Goal: Task Accomplishment & Management: Manage account settings

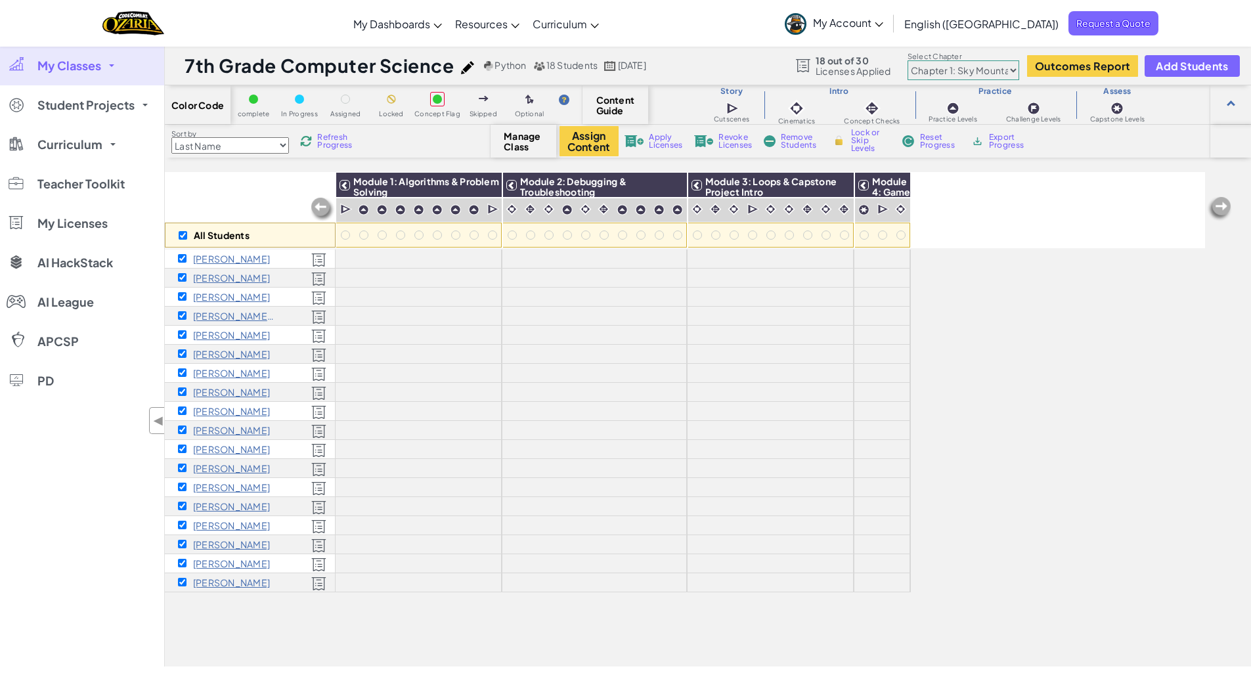
scroll to position [116, 0]
click at [1172, 66] on span "Add Students" at bounding box center [1192, 65] width 72 height 11
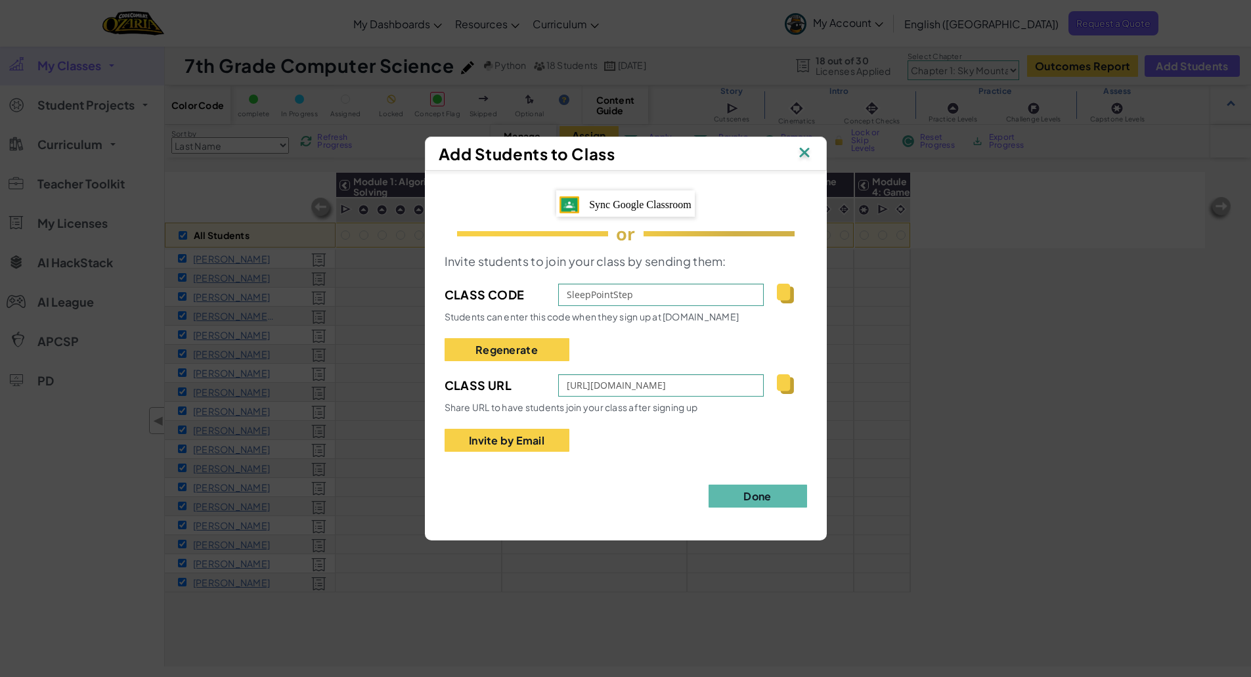
click at [784, 385] on img at bounding box center [785, 384] width 16 height 20
type textarea "https://www.ozaria.com/students?_cc=SleepPointStep"
click at [802, 156] on img at bounding box center [804, 154] width 17 height 20
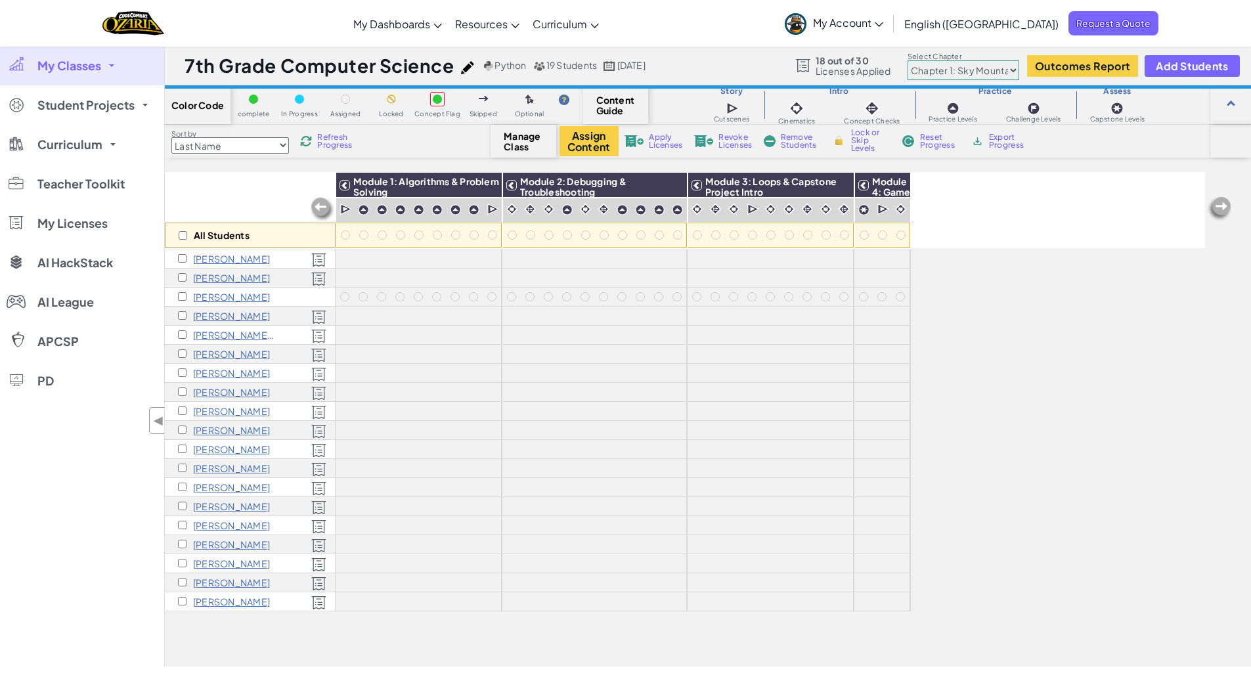
scroll to position [116, 0]
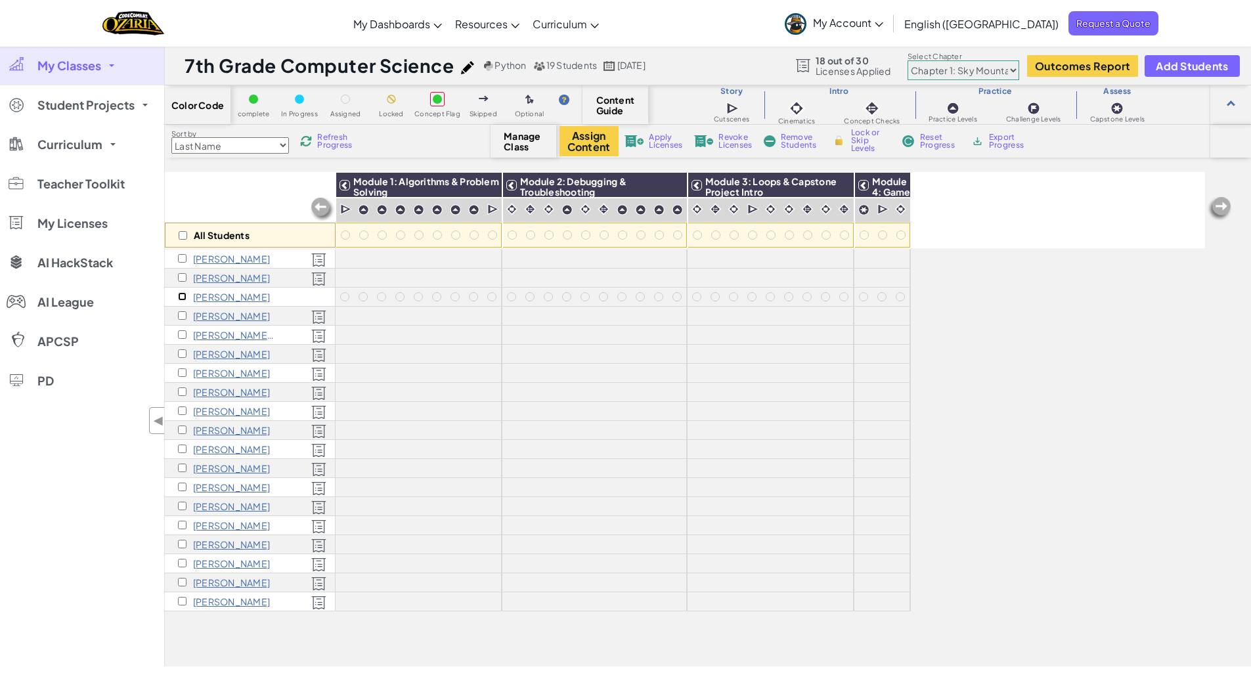
click at [182, 297] on input "checkbox" at bounding box center [182, 296] width 9 height 9
checkbox input "true"
click at [654, 146] on span "Apply Licenses" at bounding box center [666, 141] width 34 height 16
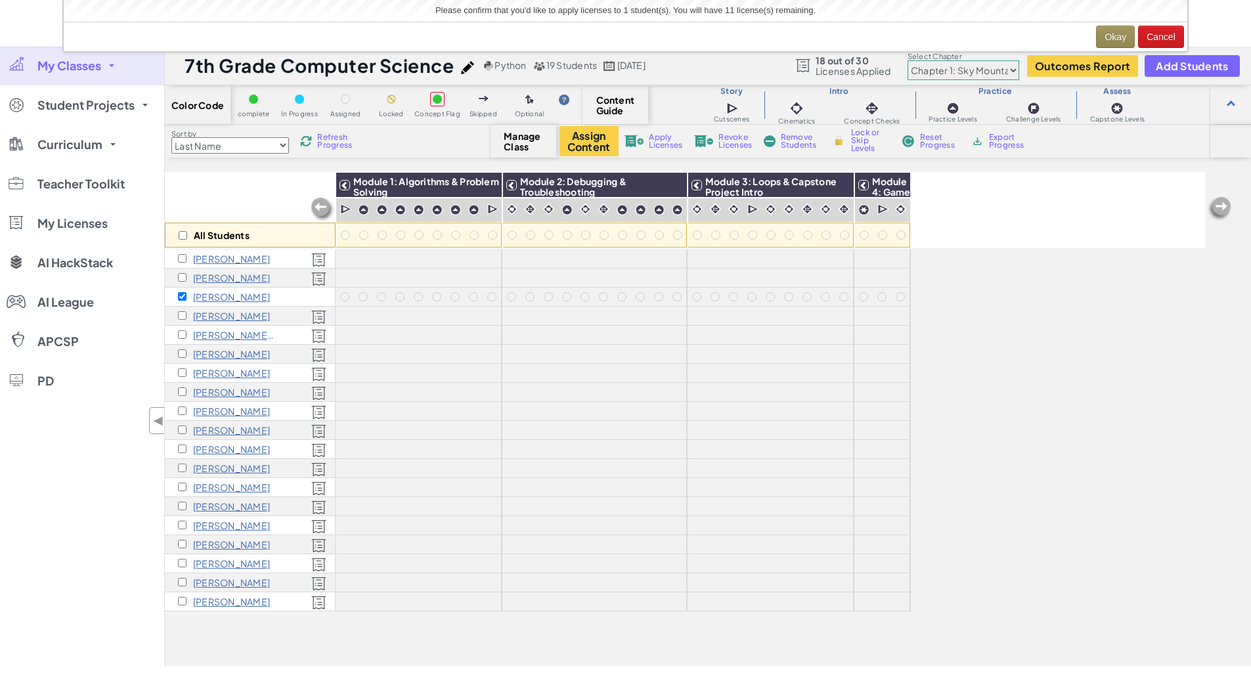
click at [981, 270] on div "All Students Module 1: Algorithms & Problem Solving Module 2: Debugging & Troub…" at bounding box center [685, 347] width 1040 height 612
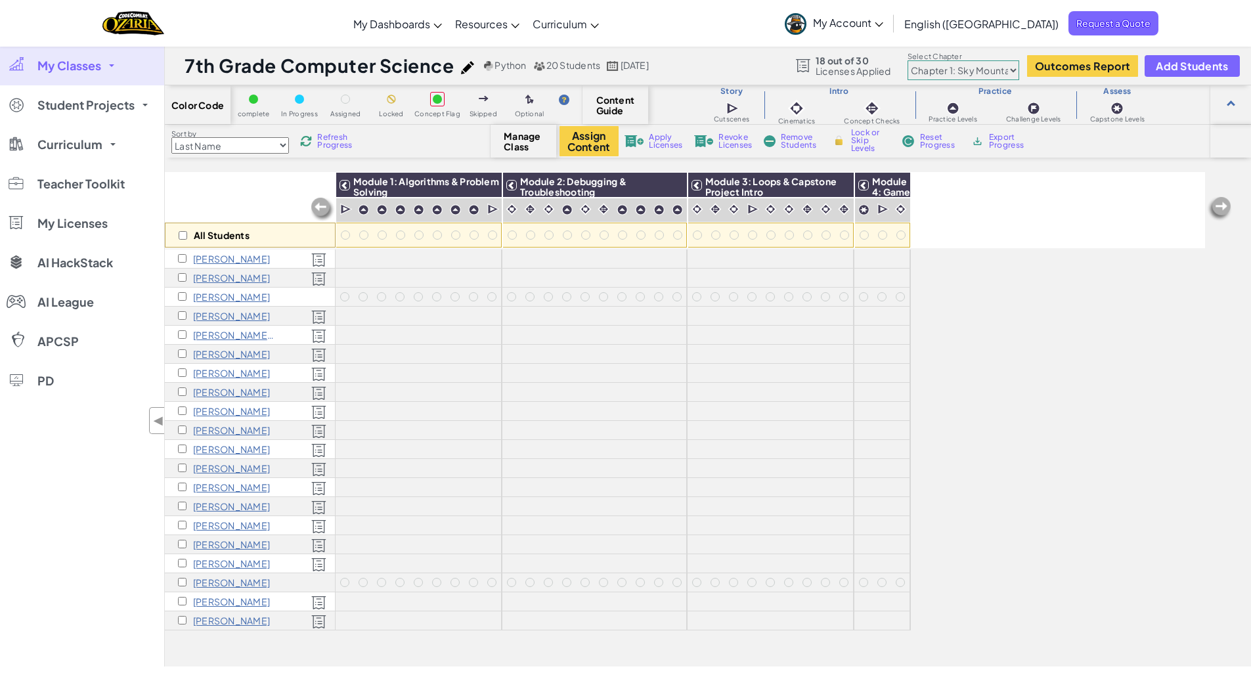
scroll to position [116, 0]
click at [181, 581] on input "checkbox" at bounding box center [182, 582] width 9 height 9
checkbox input "true"
click at [651, 143] on span "Apply Licenses" at bounding box center [666, 141] width 34 height 16
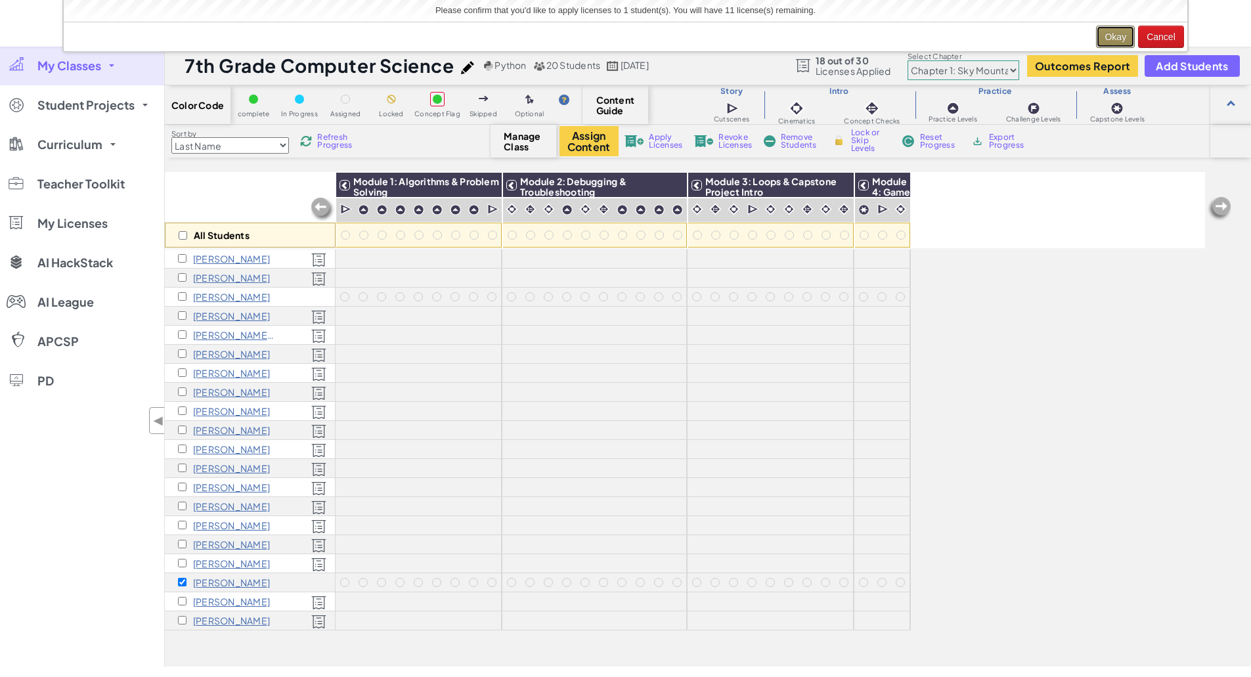
click at [1112, 39] on button "Okay" at bounding box center [1115, 37] width 39 height 22
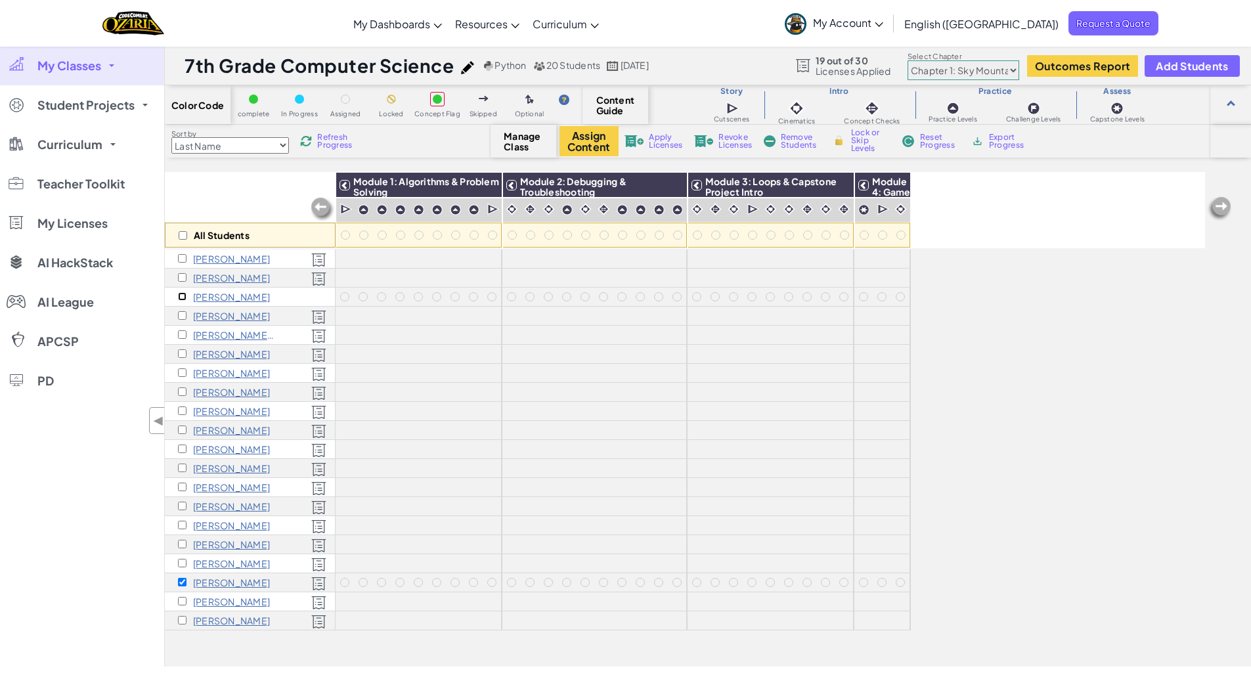
click at [184, 298] on input "checkbox" at bounding box center [182, 296] width 9 height 9
checkbox input "true"
click at [669, 135] on span "Apply Licenses" at bounding box center [666, 141] width 34 height 16
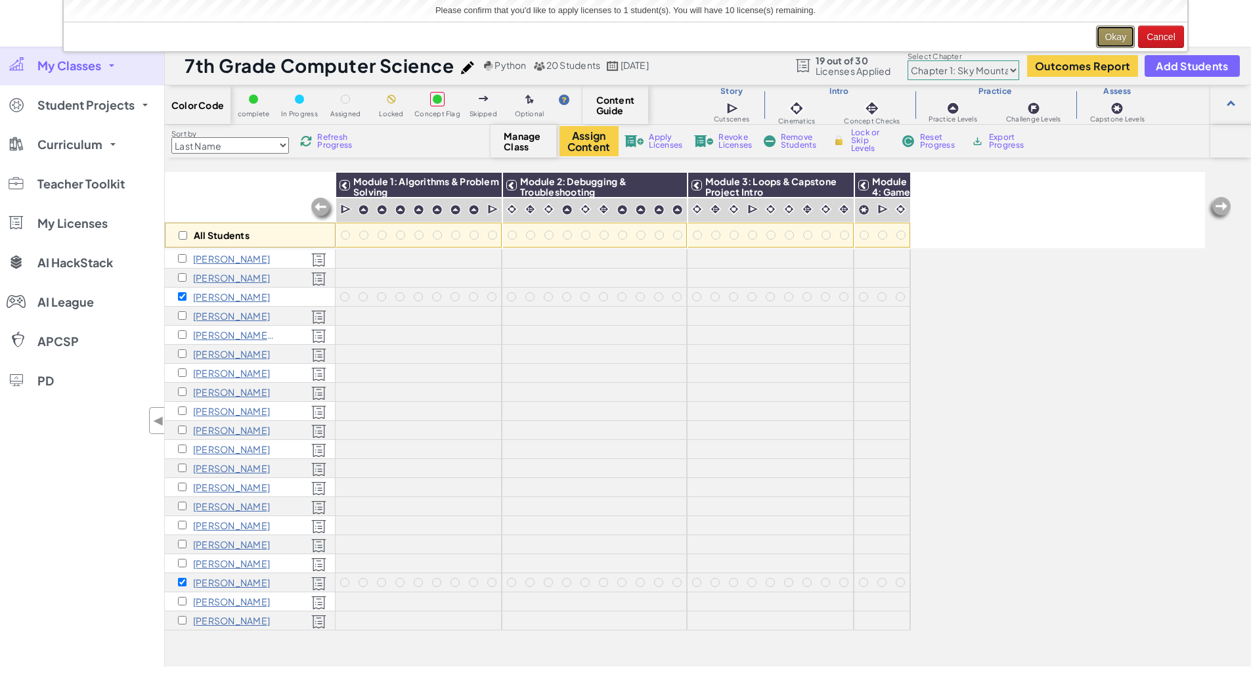
click at [1114, 34] on button "Okay" at bounding box center [1115, 37] width 39 height 22
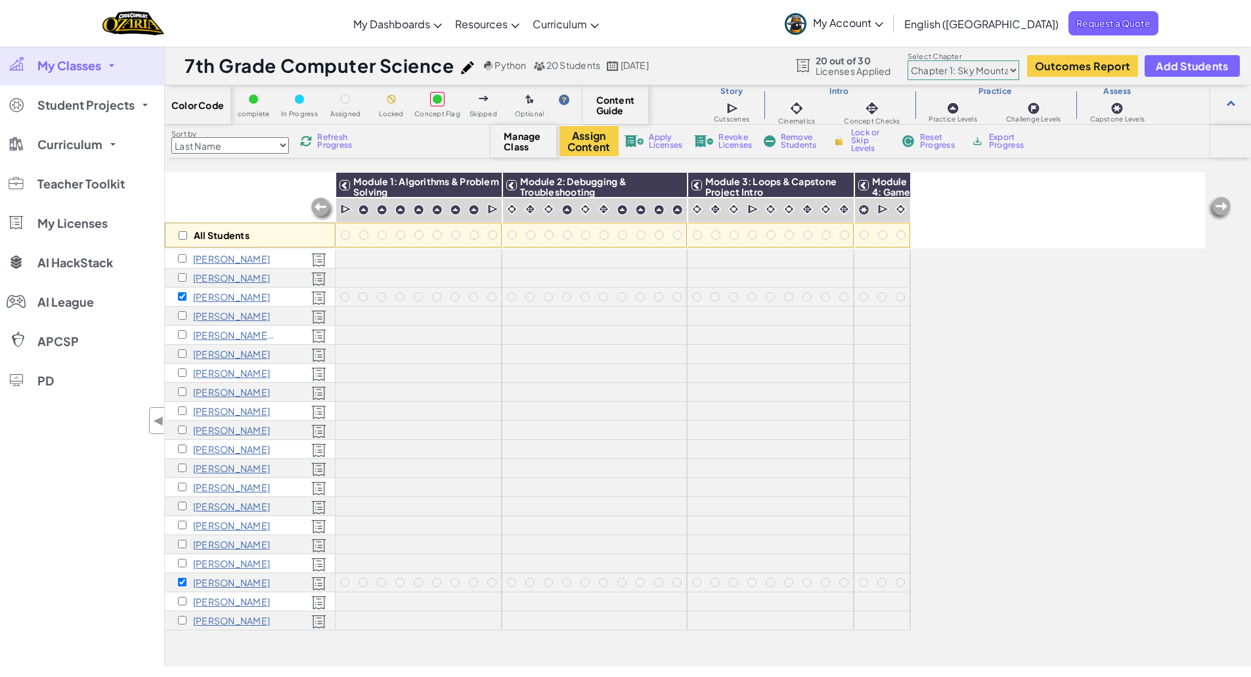
click at [217, 210] on div "All Students" at bounding box center [250, 210] width 171 height 76
click at [183, 235] on input "checkbox" at bounding box center [183, 235] width 9 height 9
checkbox input "true"
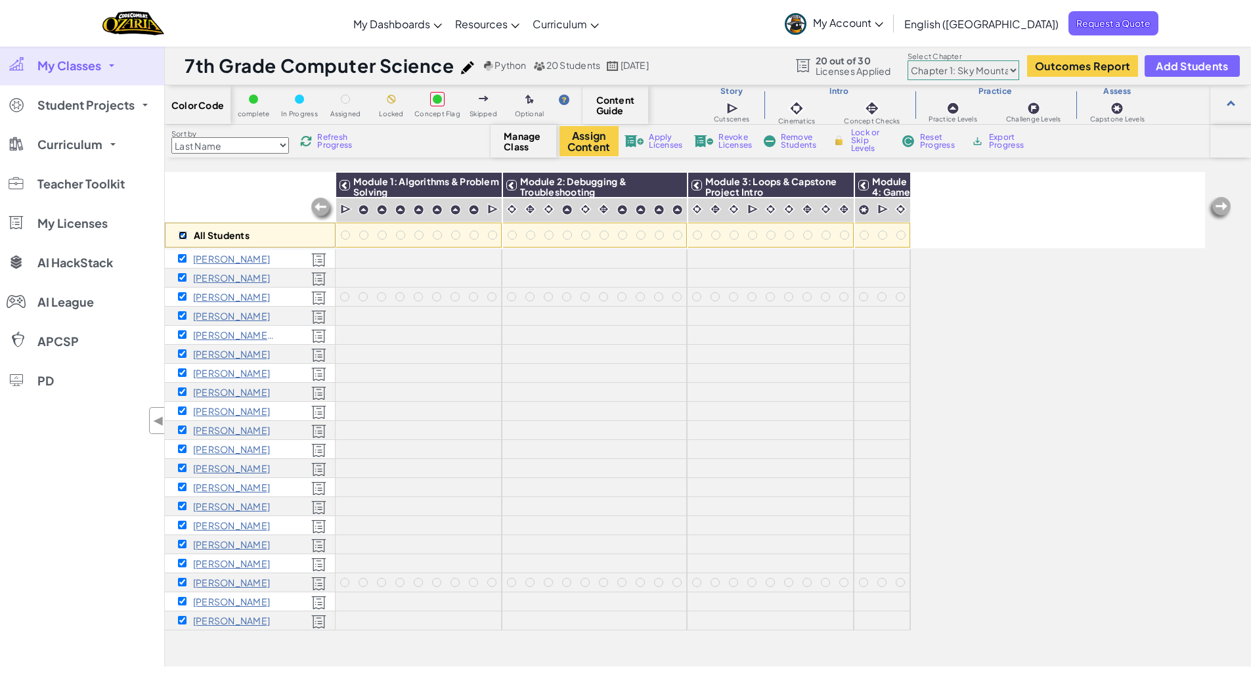
checkbox input "true"
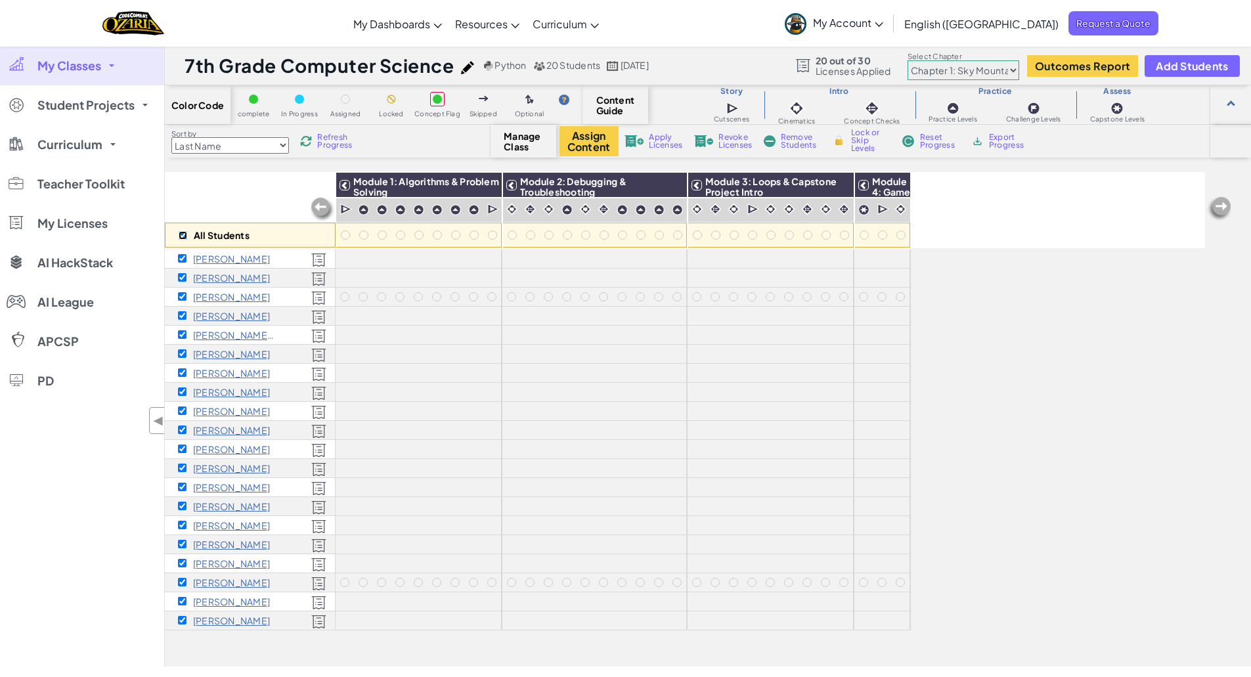
checkbox input "true"
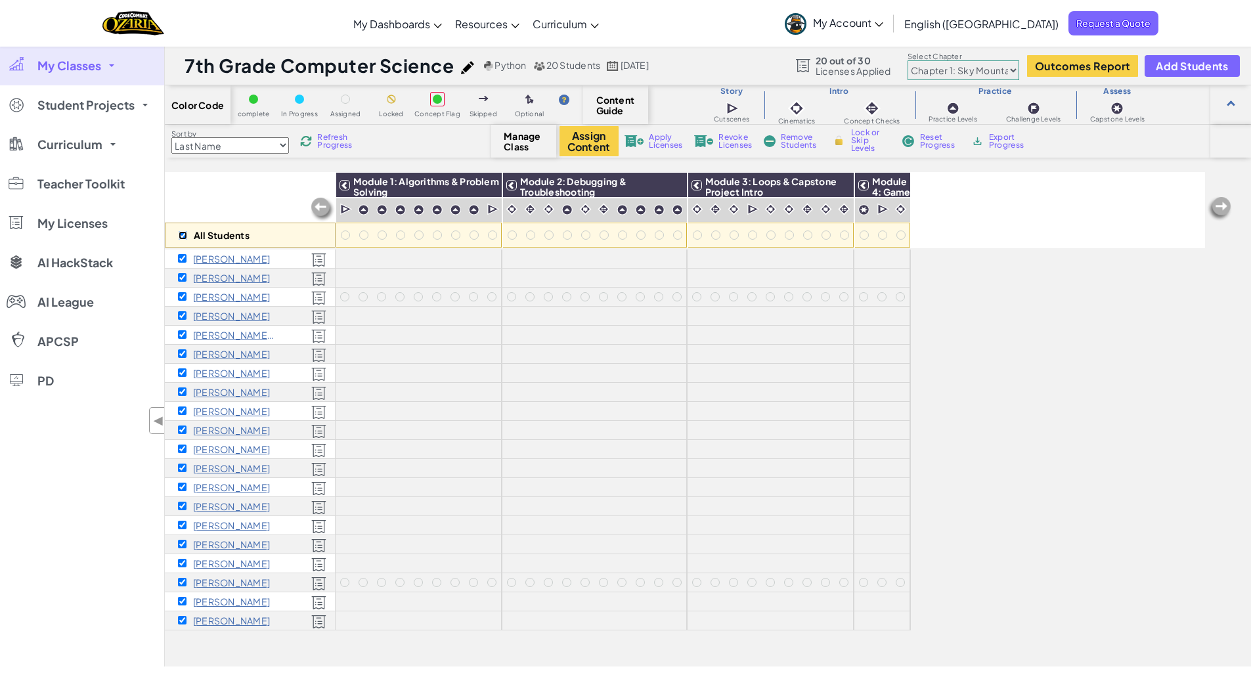
checkbox input "true"
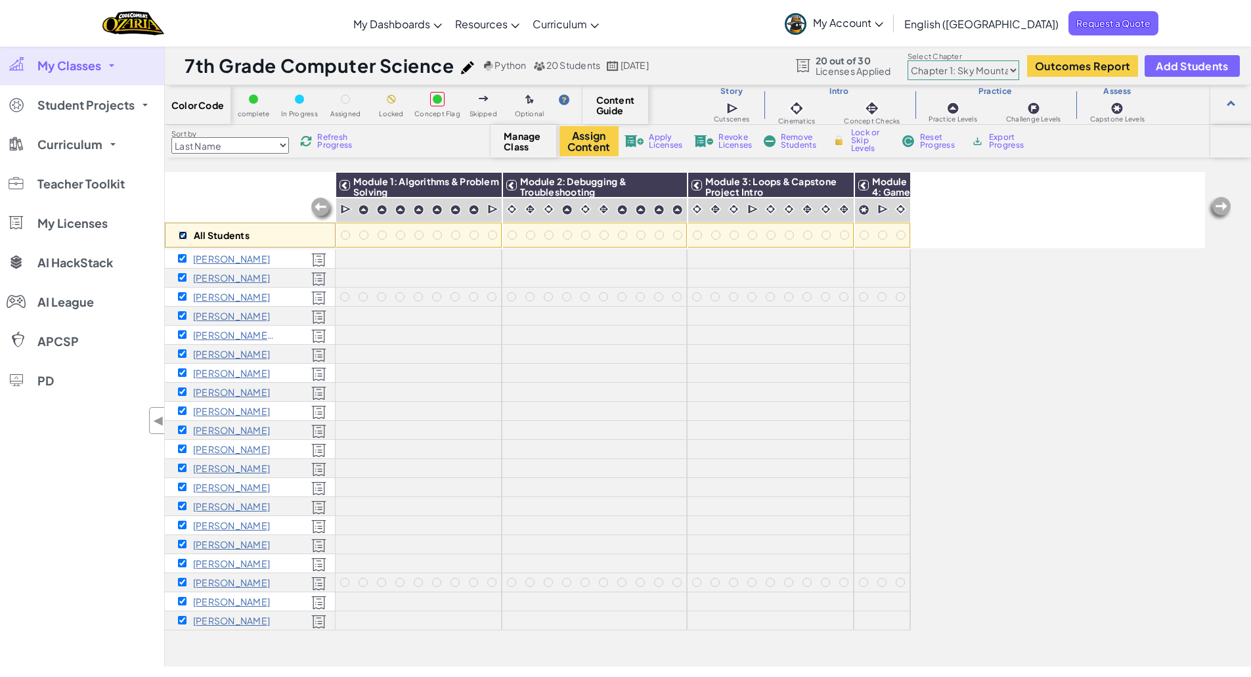
checkbox input "true"
click at [183, 235] on input "checkbox" at bounding box center [183, 235] width 9 height 9
checkbox input "false"
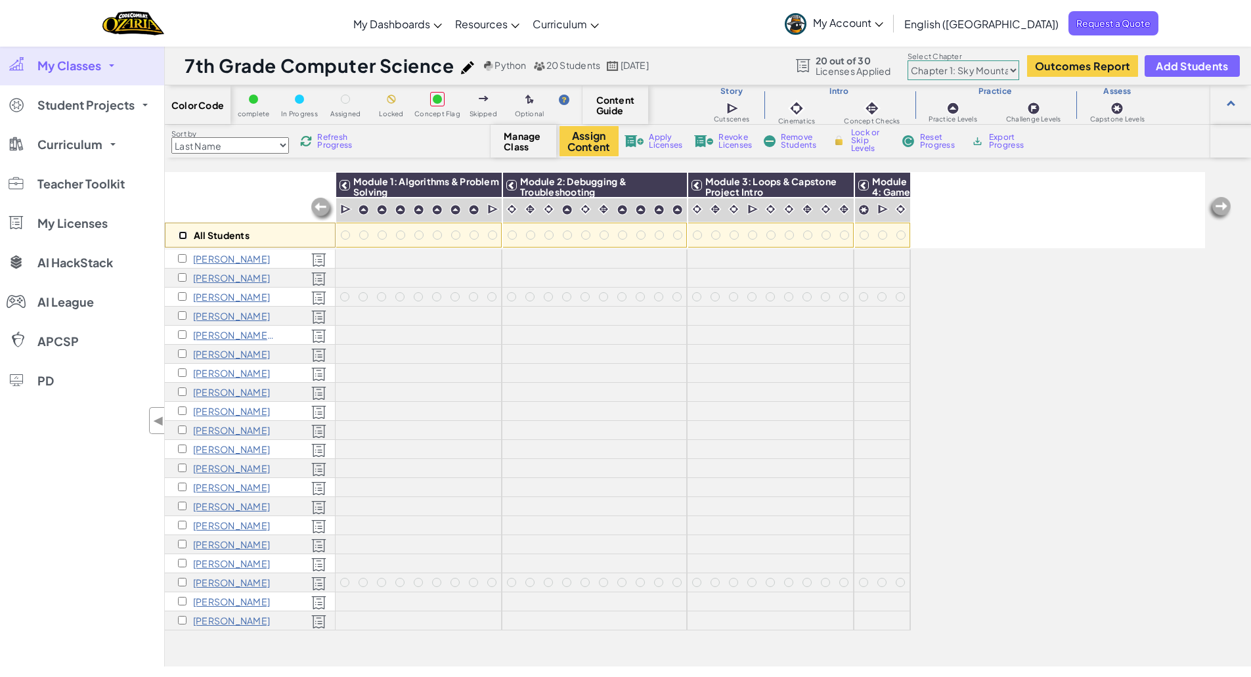
checkbox input "false"
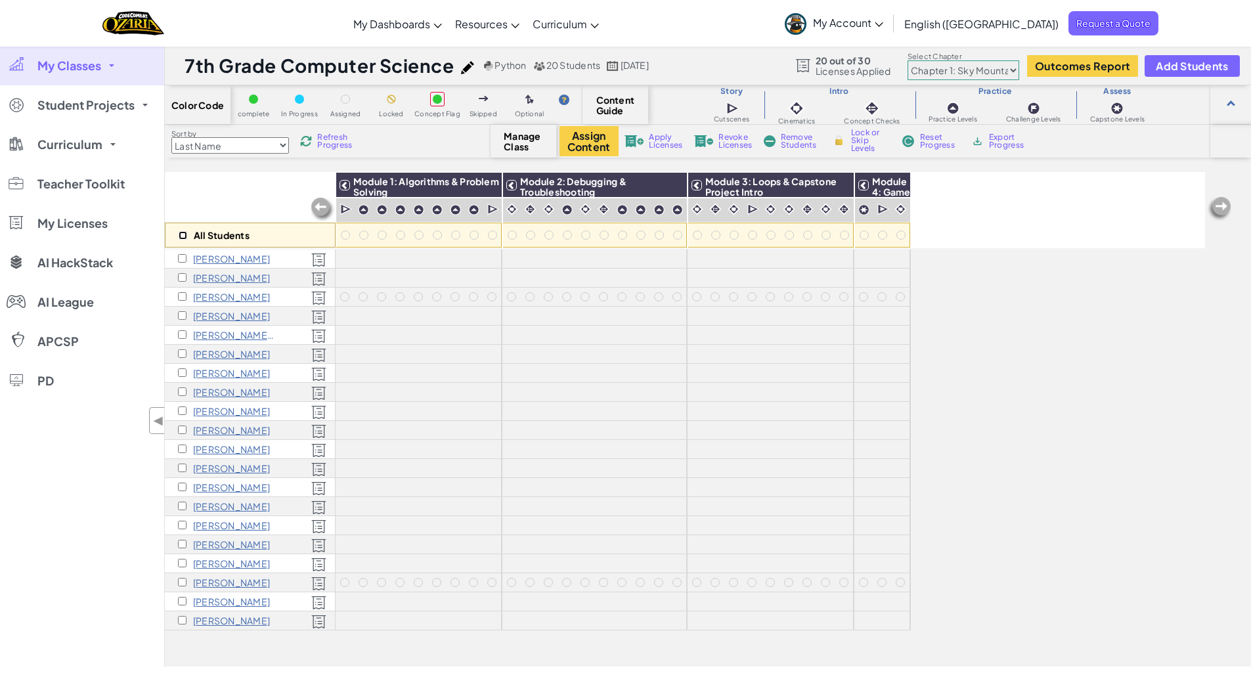
checkbox input "false"
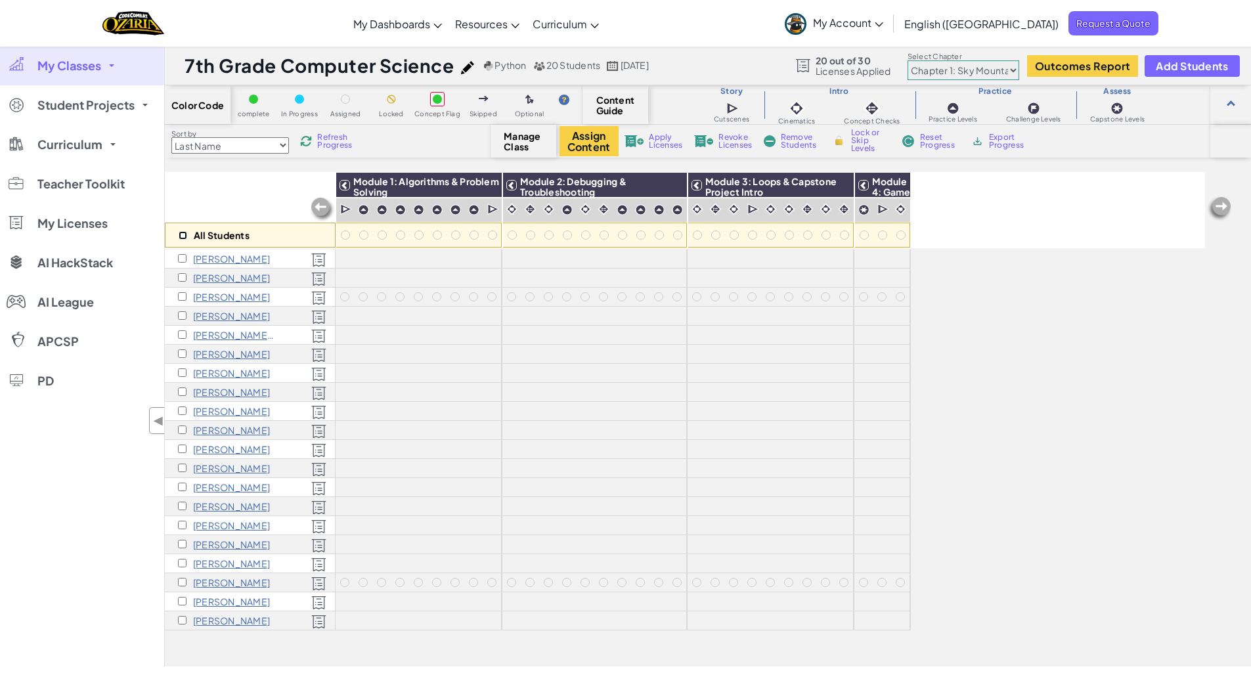
checkbox input "false"
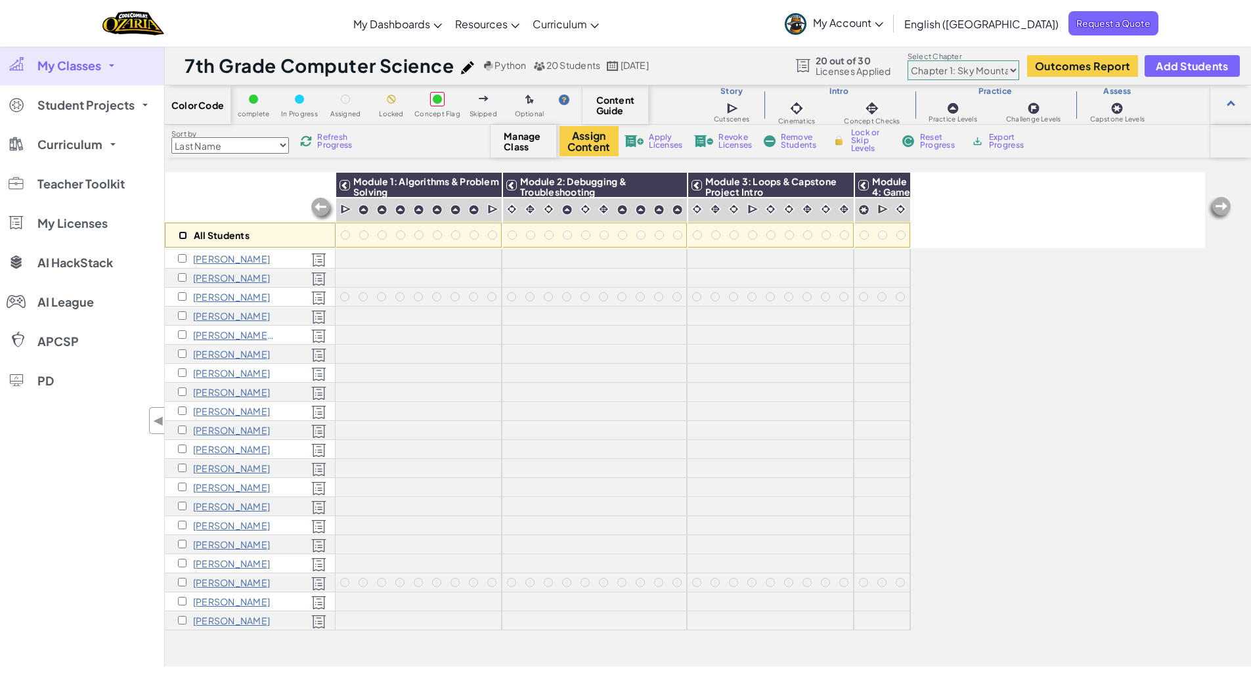
checkbox input "false"
click at [239, 198] on div "All Students" at bounding box center [250, 210] width 171 height 76
click at [670, 183] on img at bounding box center [672, 185] width 23 height 20
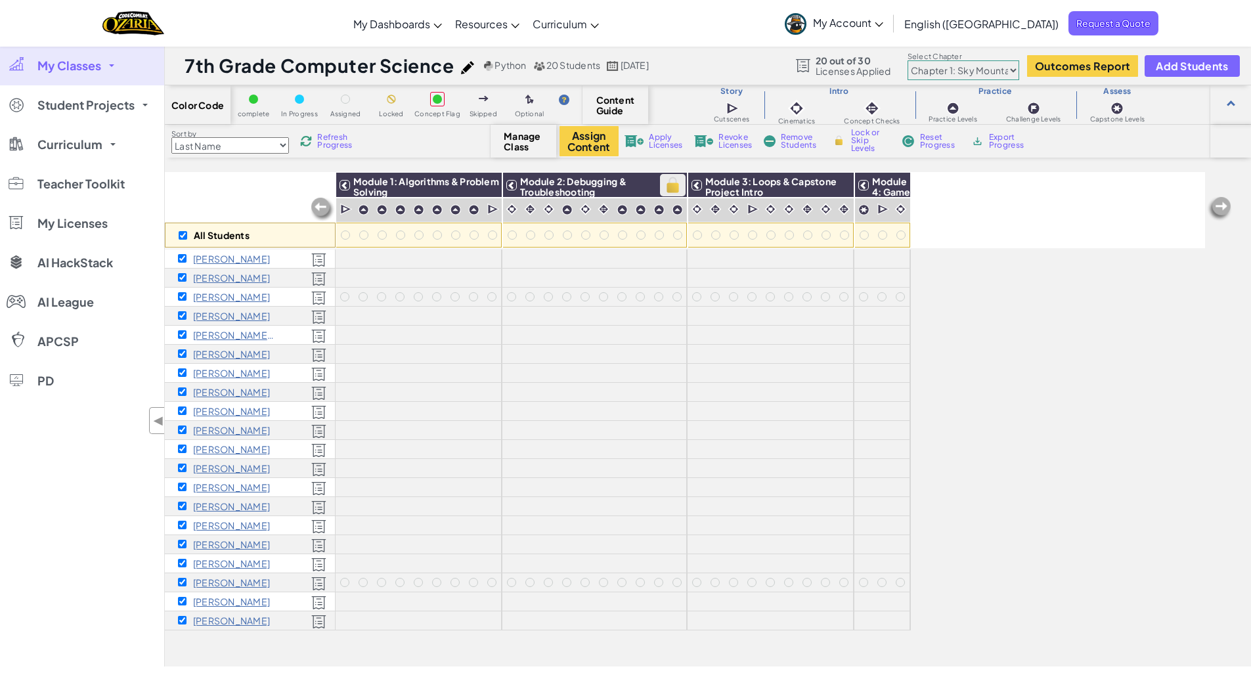
checkbox input "true"
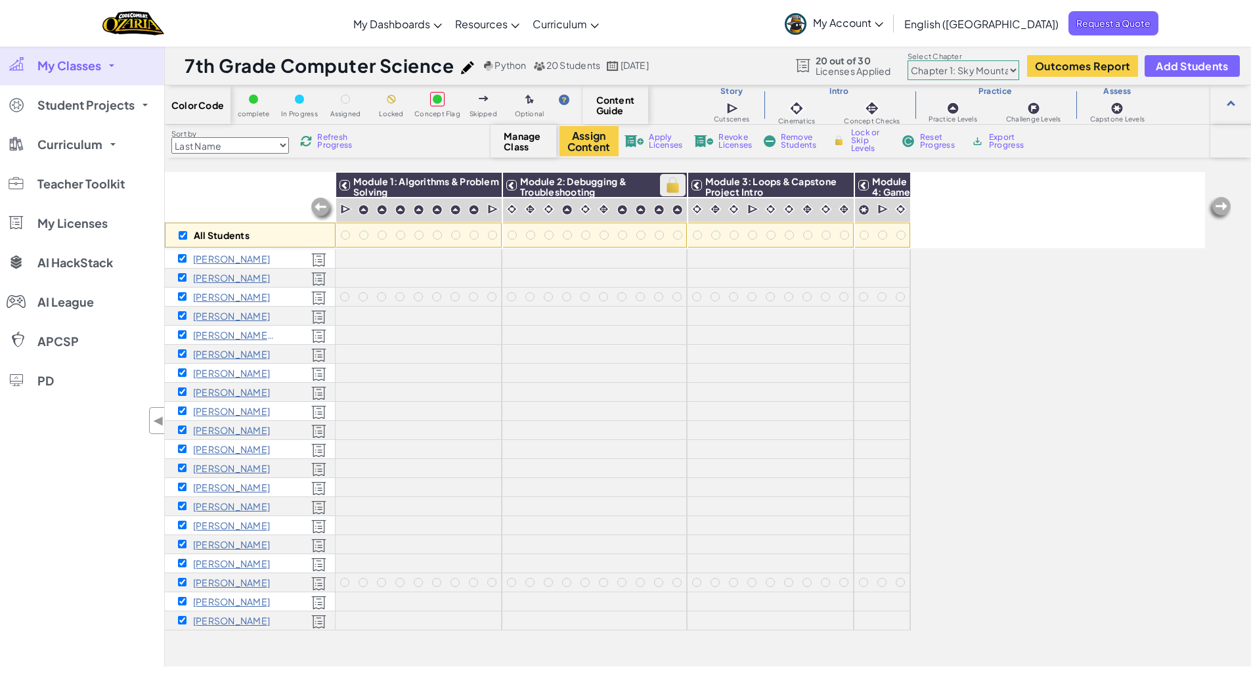
checkbox input "true"
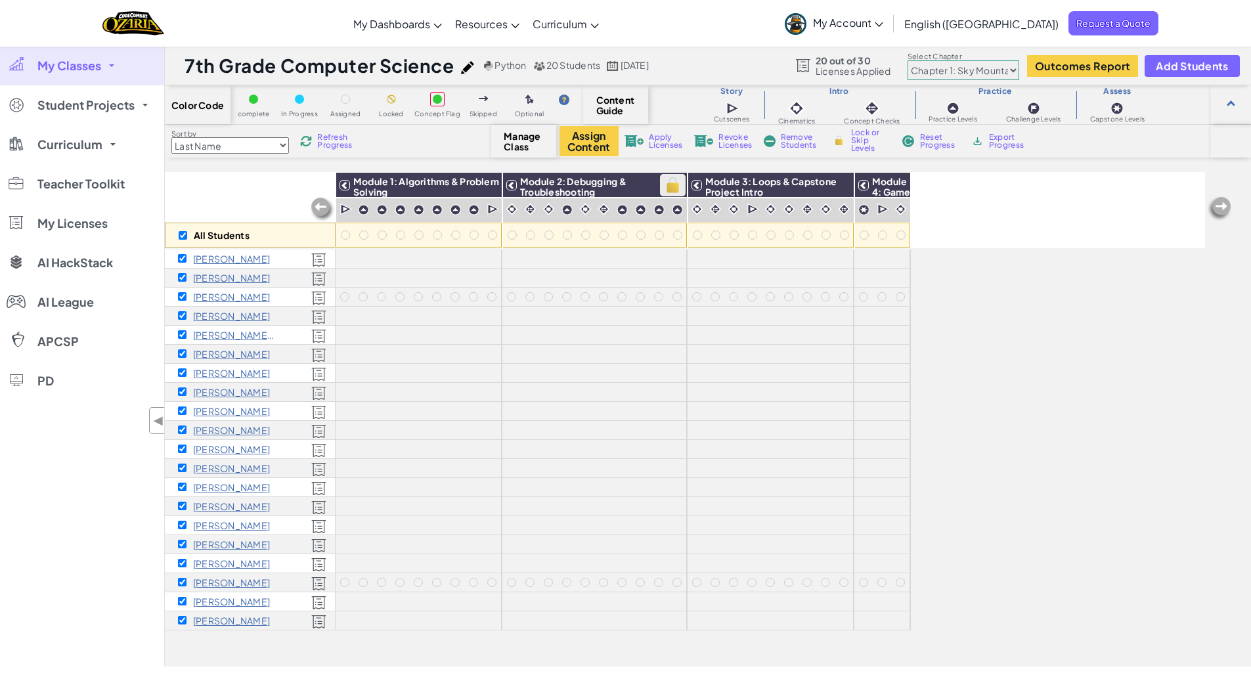
checkbox input "true"
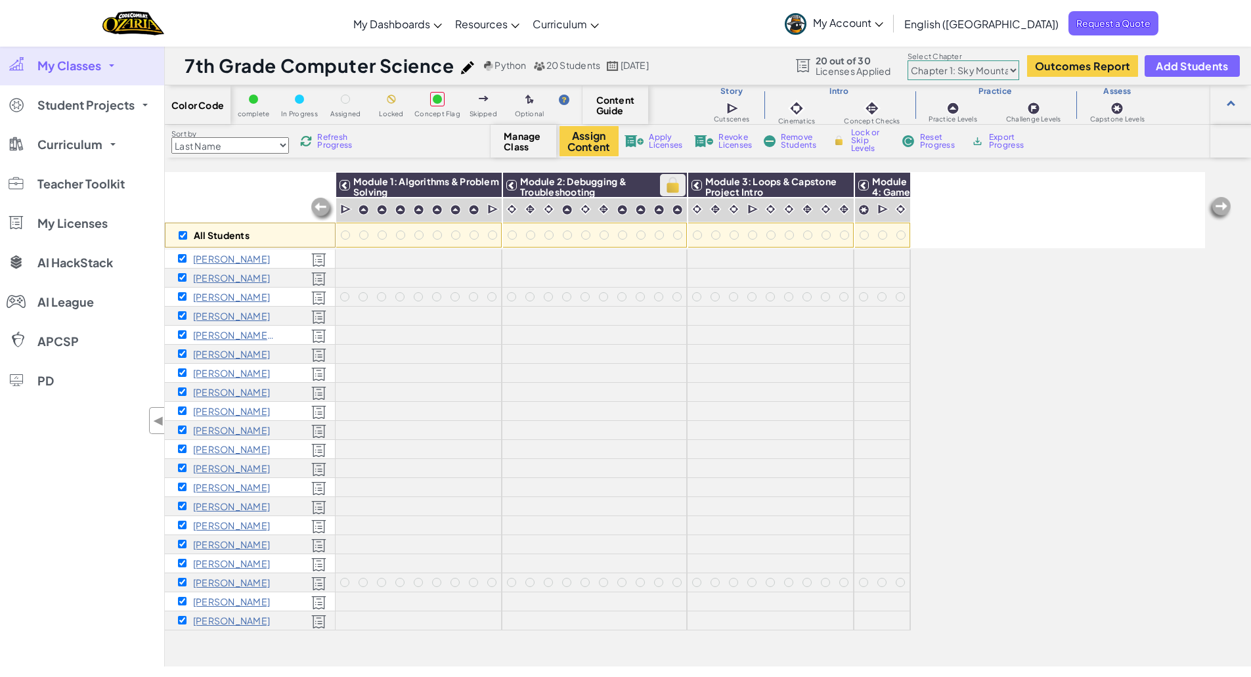
checkbox input "true"
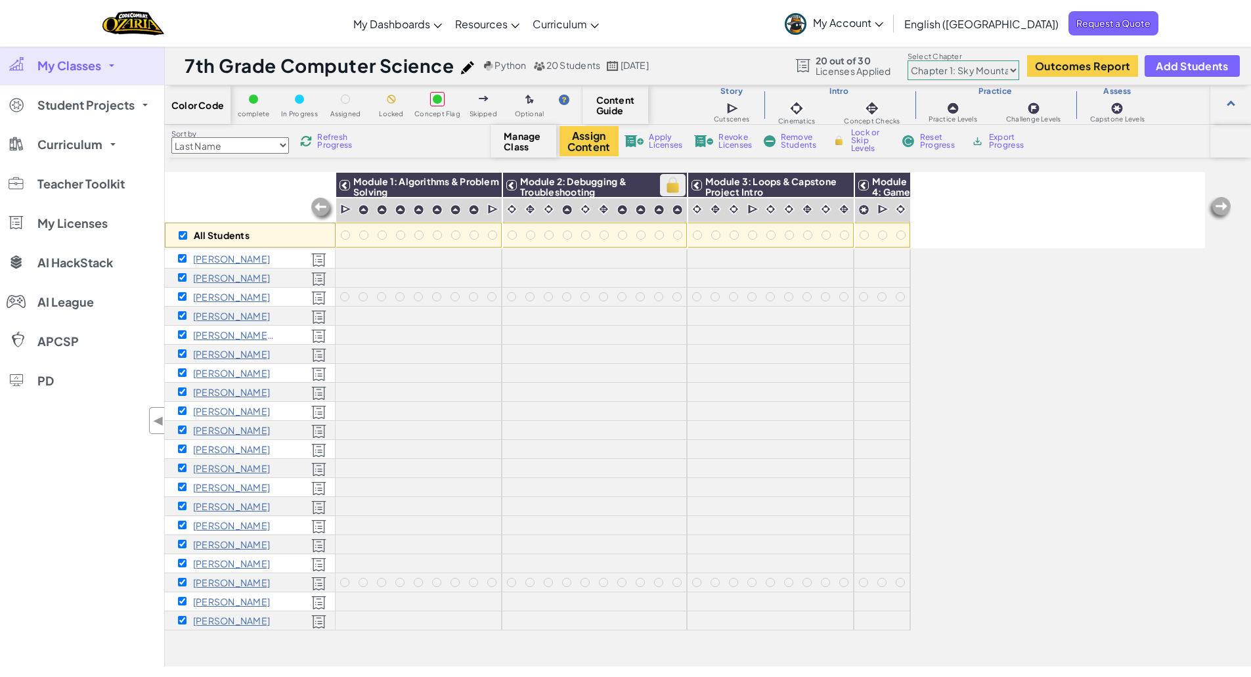
checkbox input "true"
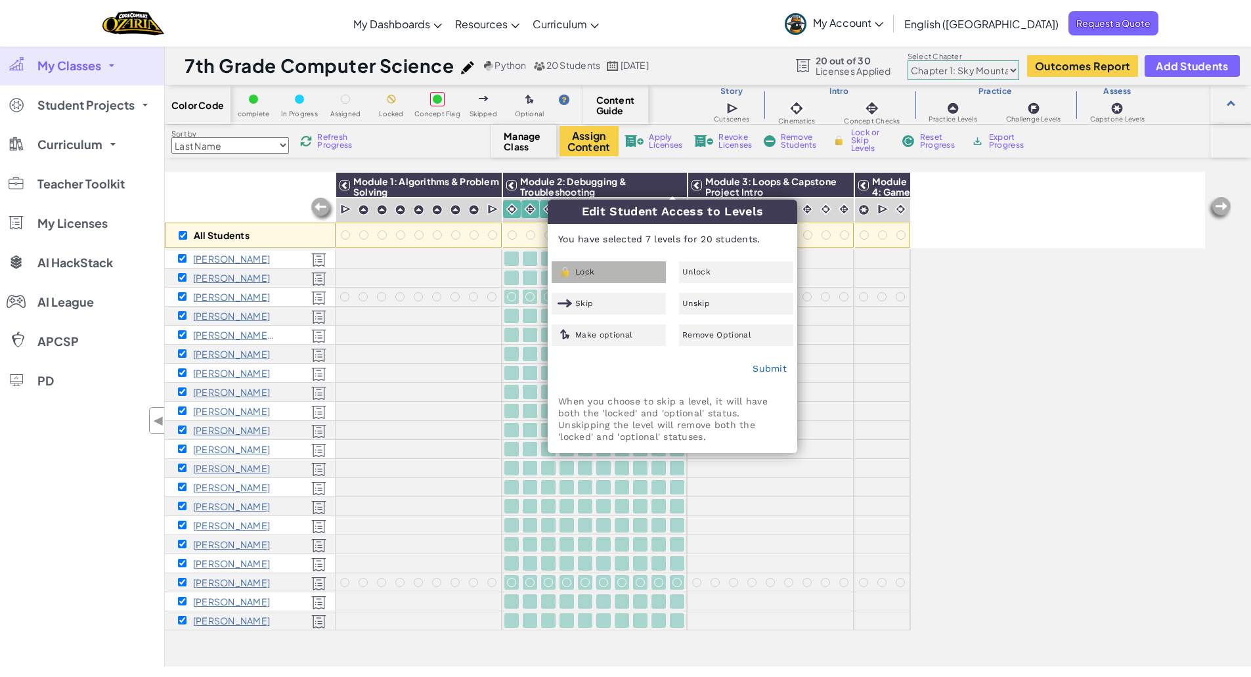
click at [621, 270] on div "Lock" at bounding box center [609, 272] width 114 height 22
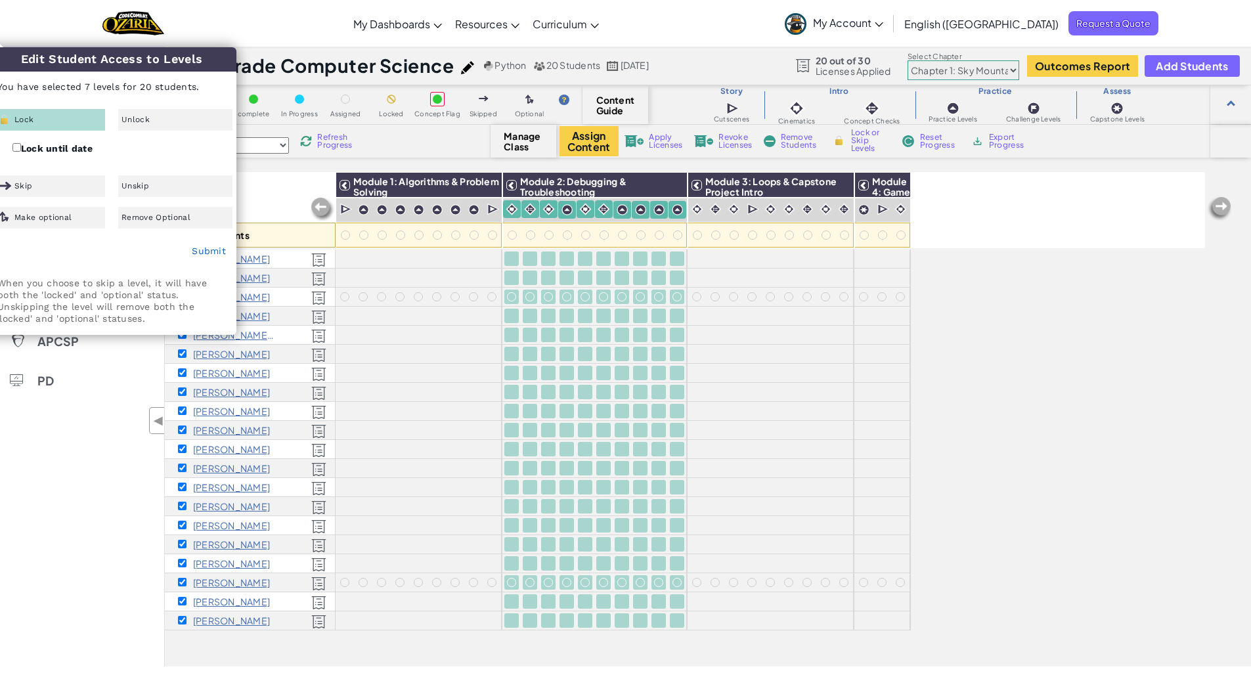
drag, startPoint x: 91, startPoint y: 60, endPoint x: 233, endPoint y: 63, distance: 141.3
type textarea "nt Access to Levels"
click at [233, 63] on h3 "Edit Student Access to Levels" at bounding box center [112, 59] width 250 height 24
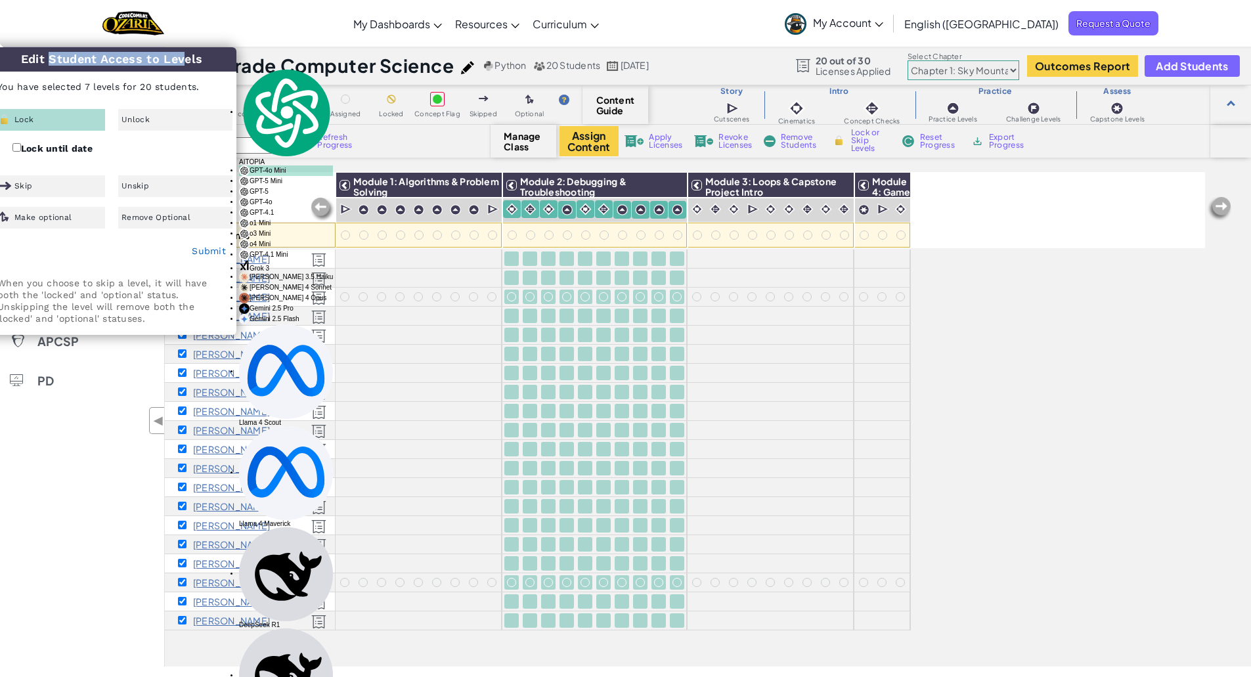
drag, startPoint x: 11, startPoint y: 55, endPoint x: 151, endPoint y: 69, distance: 140.6
click at [153, 68] on h3 "Edit Student Access to Levels" at bounding box center [112, 59] width 250 height 24
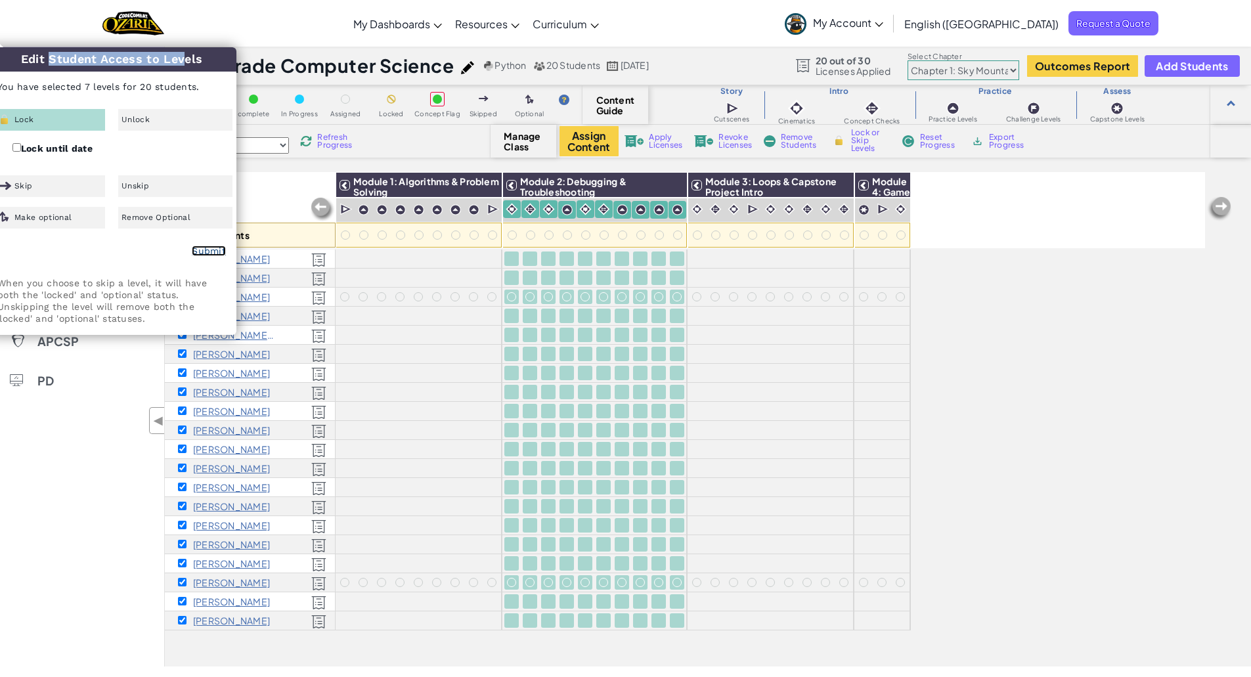
click at [208, 246] on link "Submit" at bounding box center [209, 251] width 34 height 11
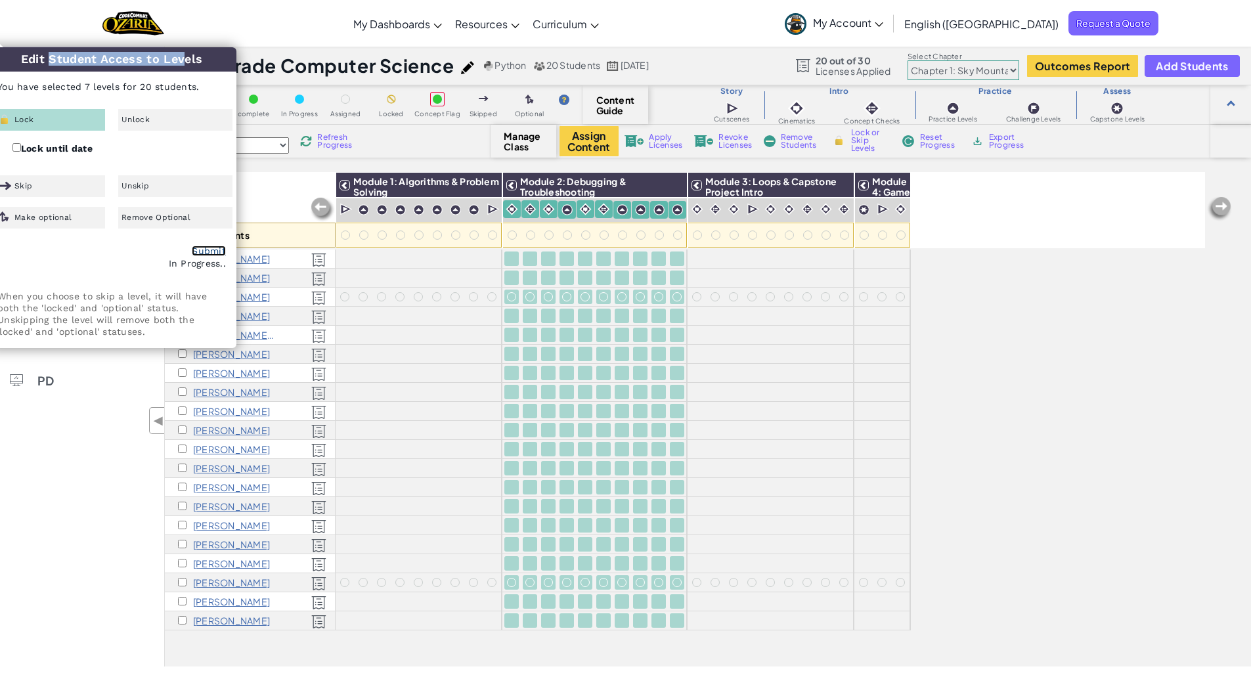
checkbox input "false"
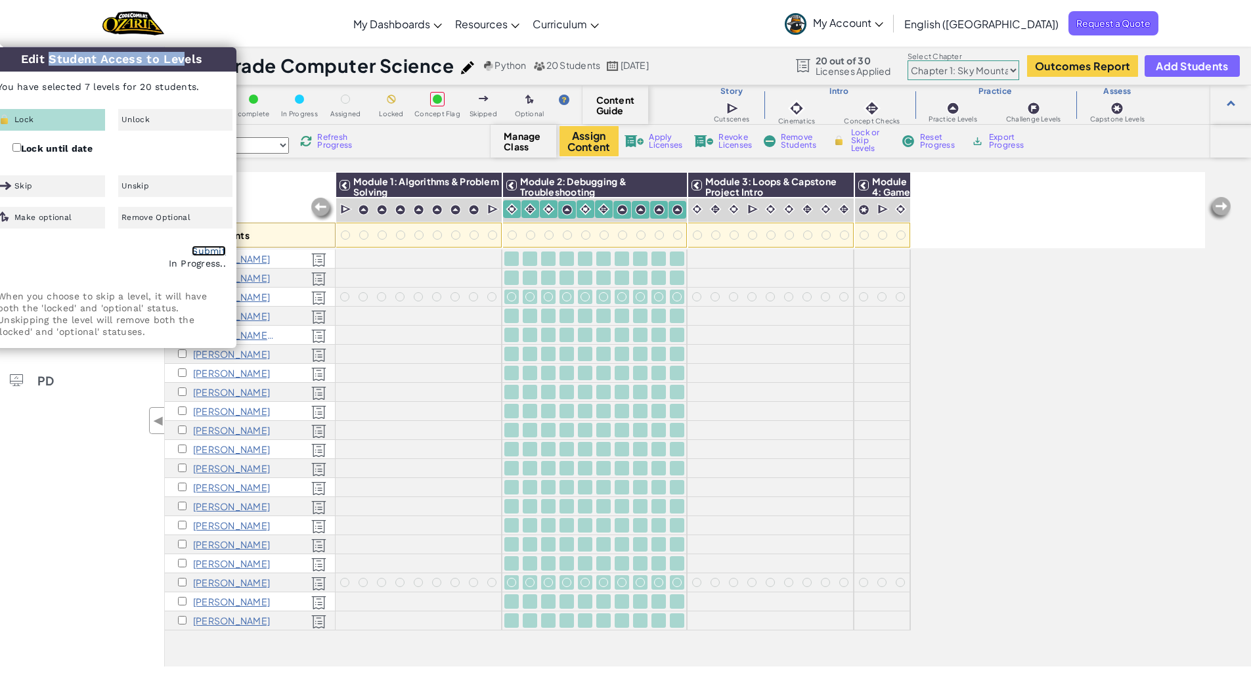
checkbox input "false"
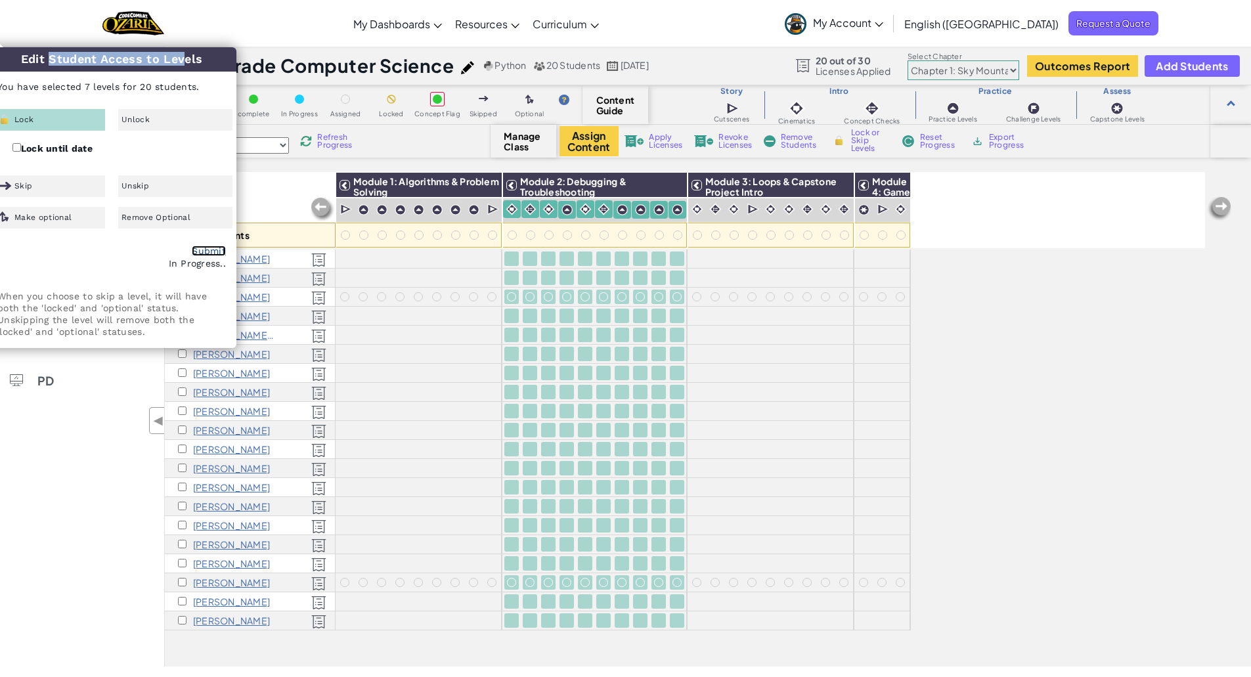
checkbox input "false"
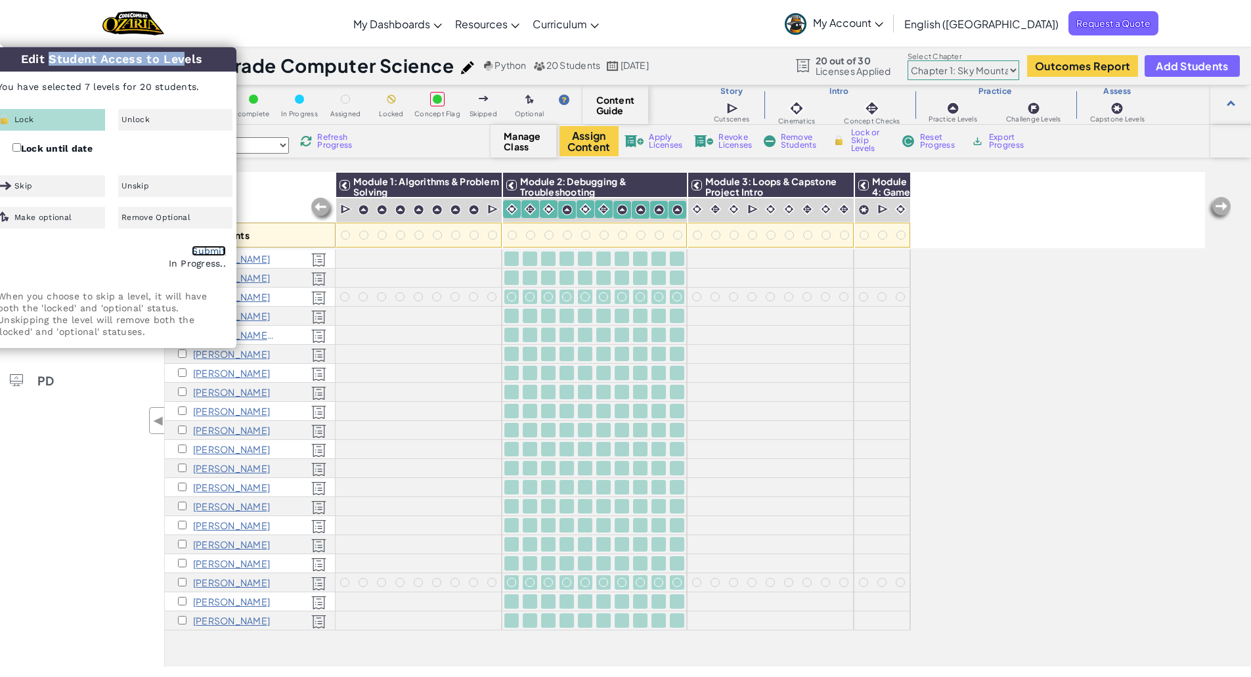
checkbox input "false"
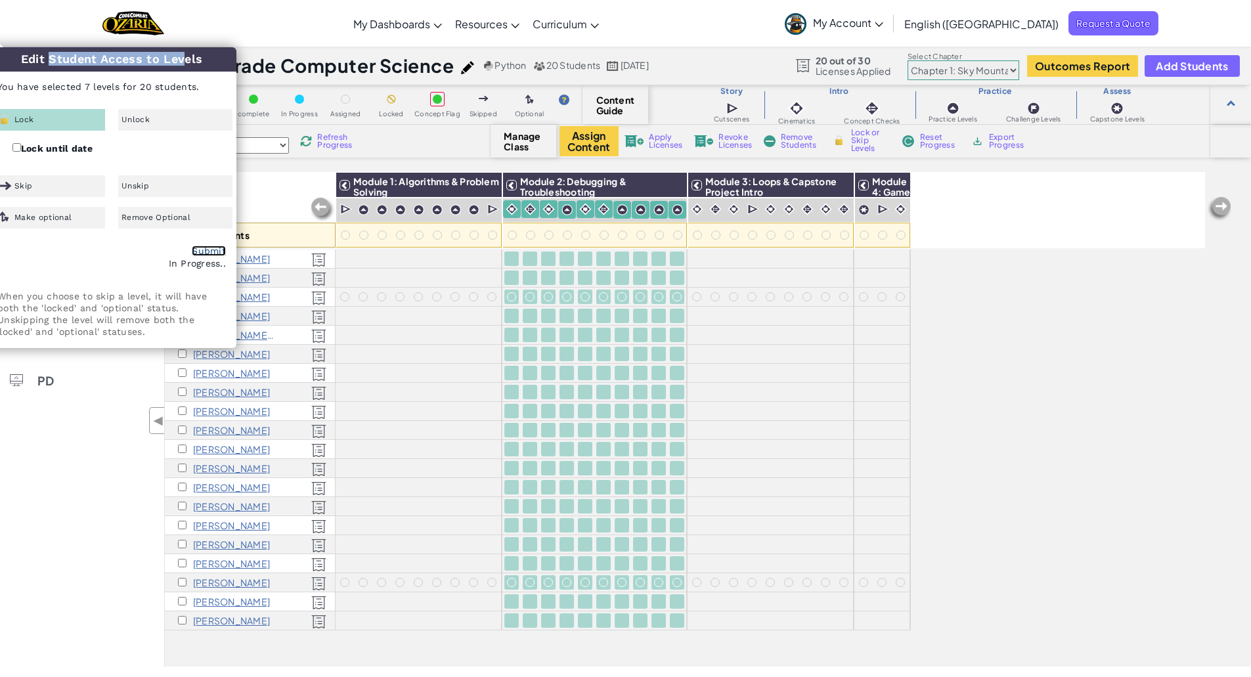
checkbox input "false"
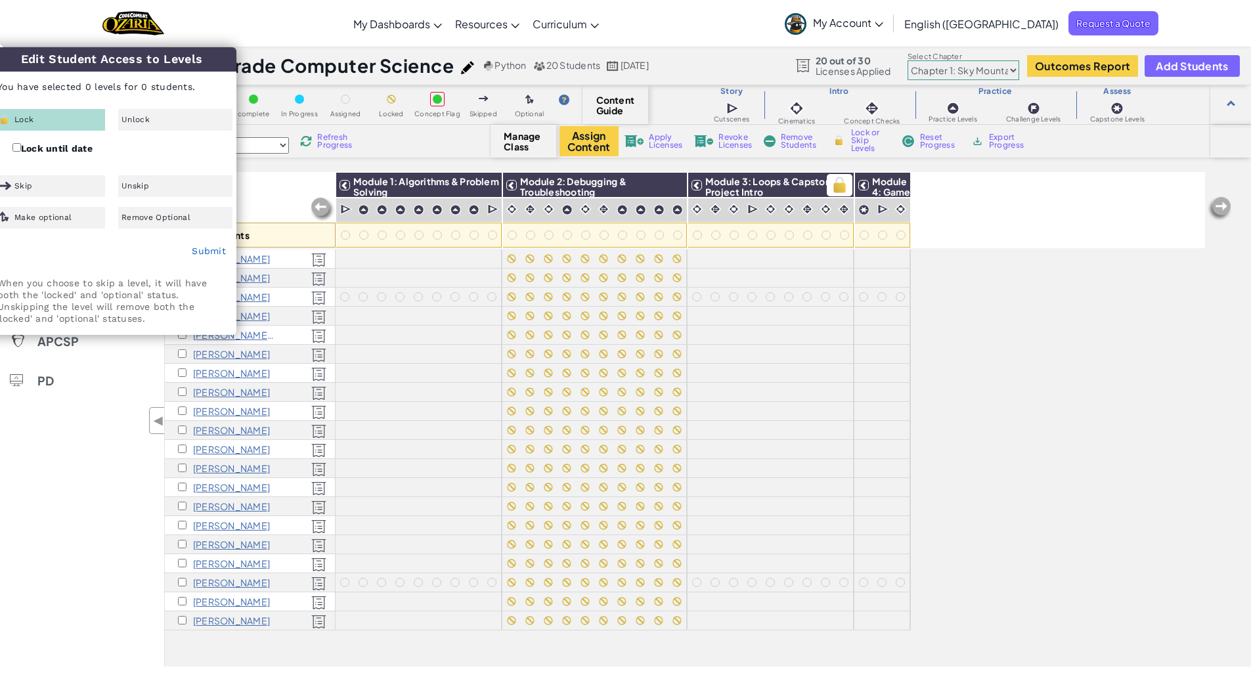
drag, startPoint x: 769, startPoint y: 189, endPoint x: 814, endPoint y: 187, distance: 44.7
click at [814, 187] on h3 "Module 3: Loops & Capstone Project Intro" at bounding box center [778, 185] width 152 height 18
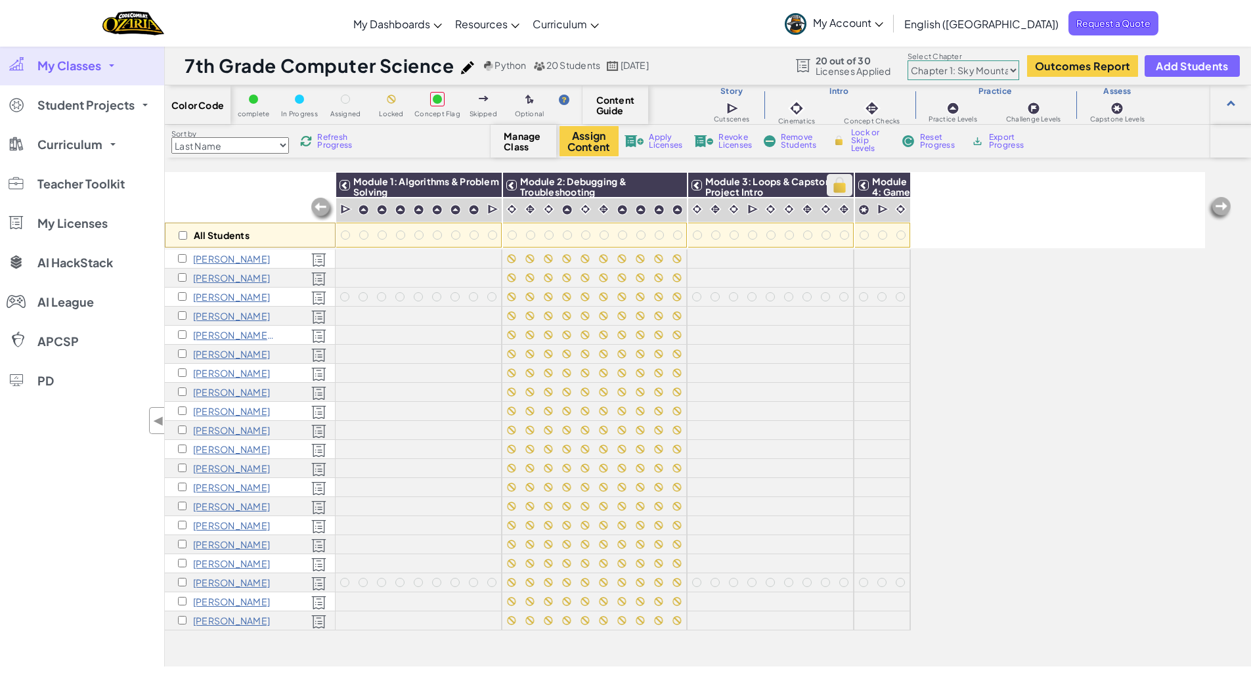
click at [838, 187] on img at bounding box center [839, 185] width 23 height 20
checkbox input "true"
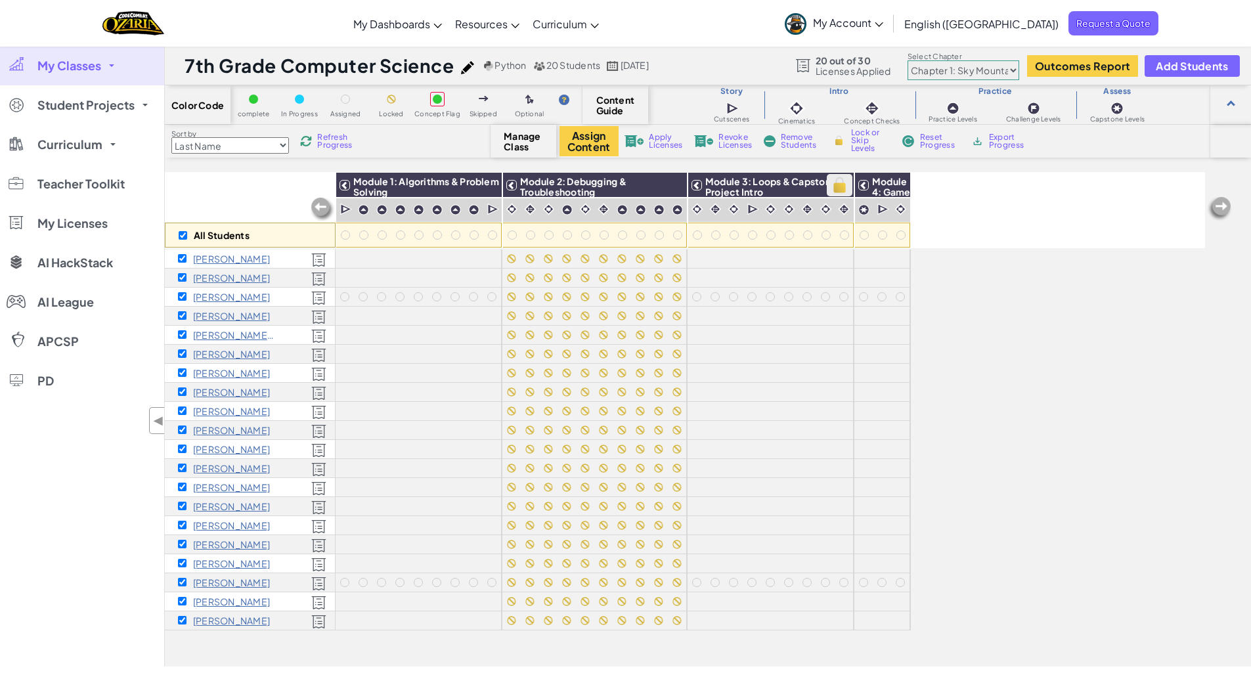
checkbox input "true"
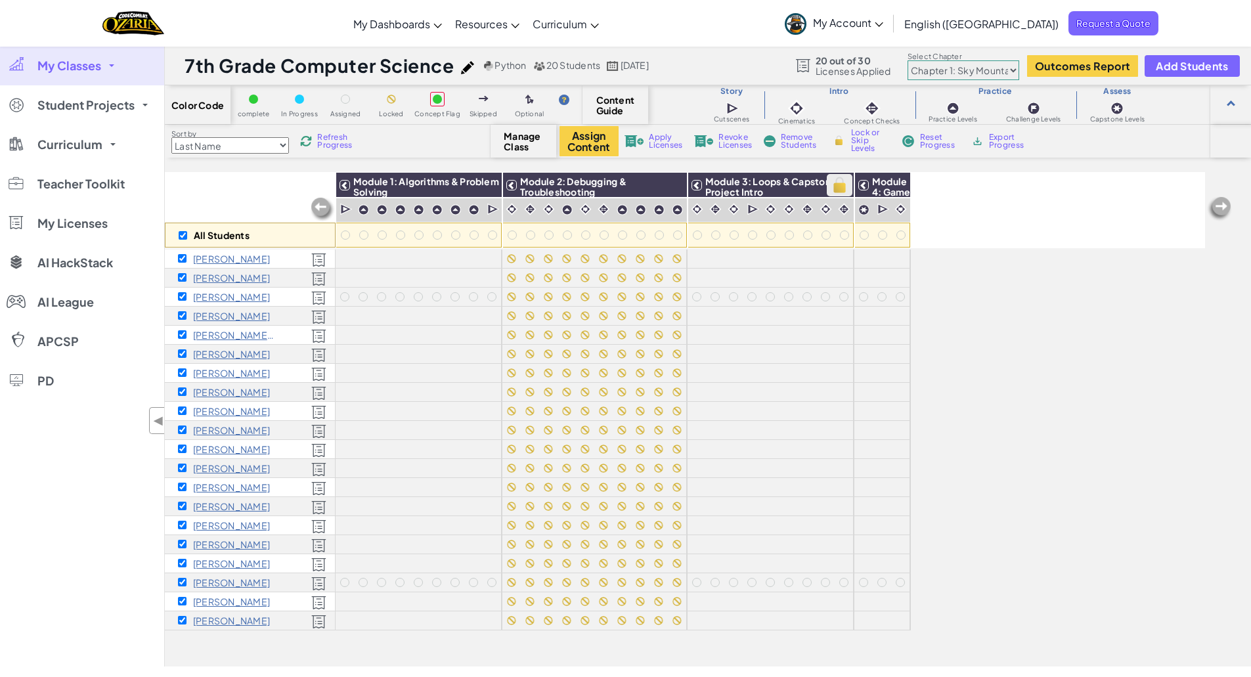
checkbox input "true"
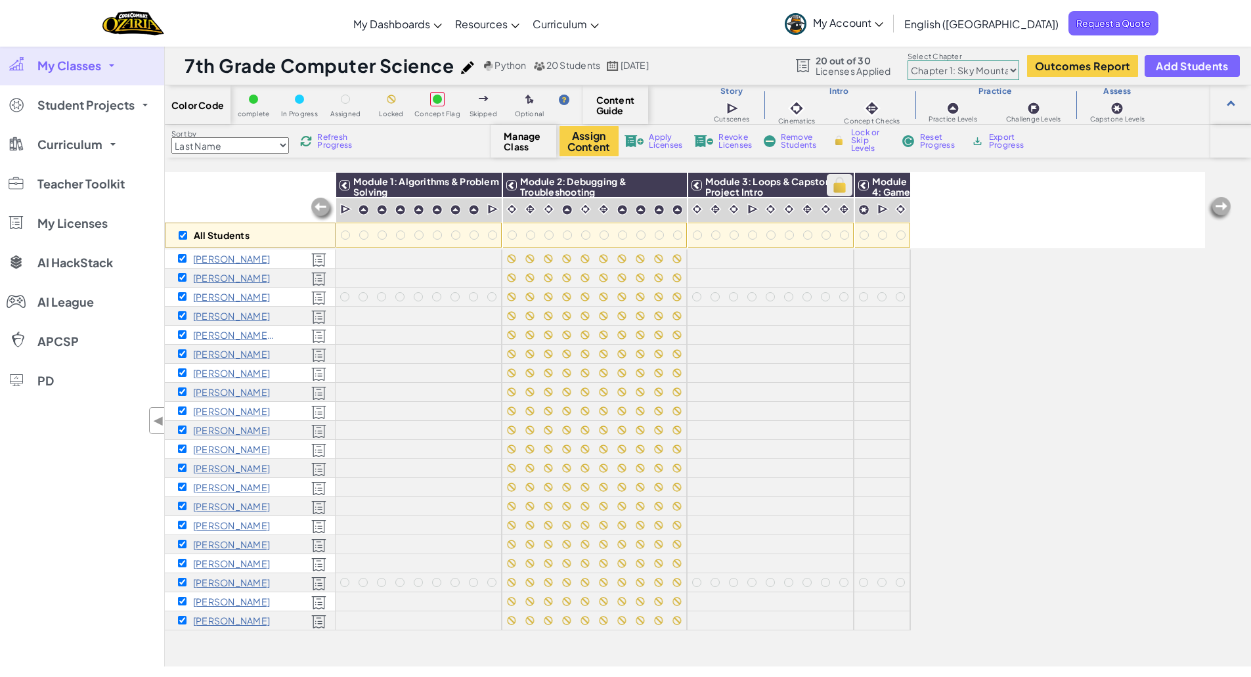
checkbox input "true"
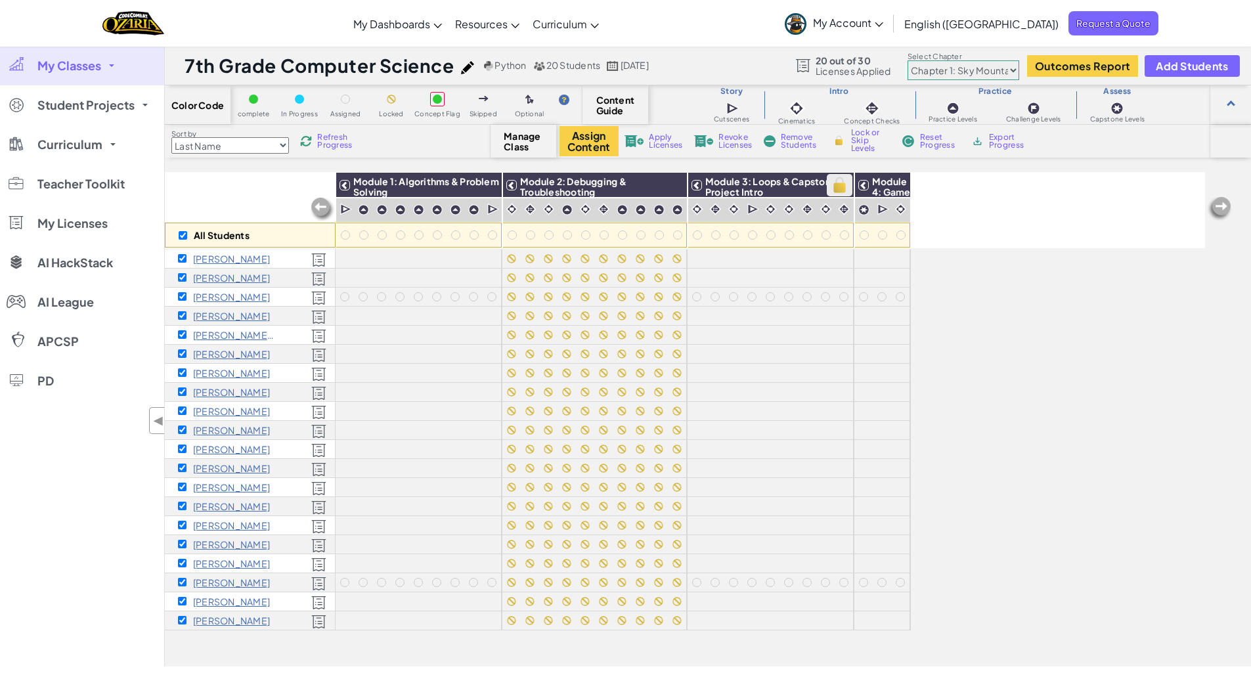
checkbox input "true"
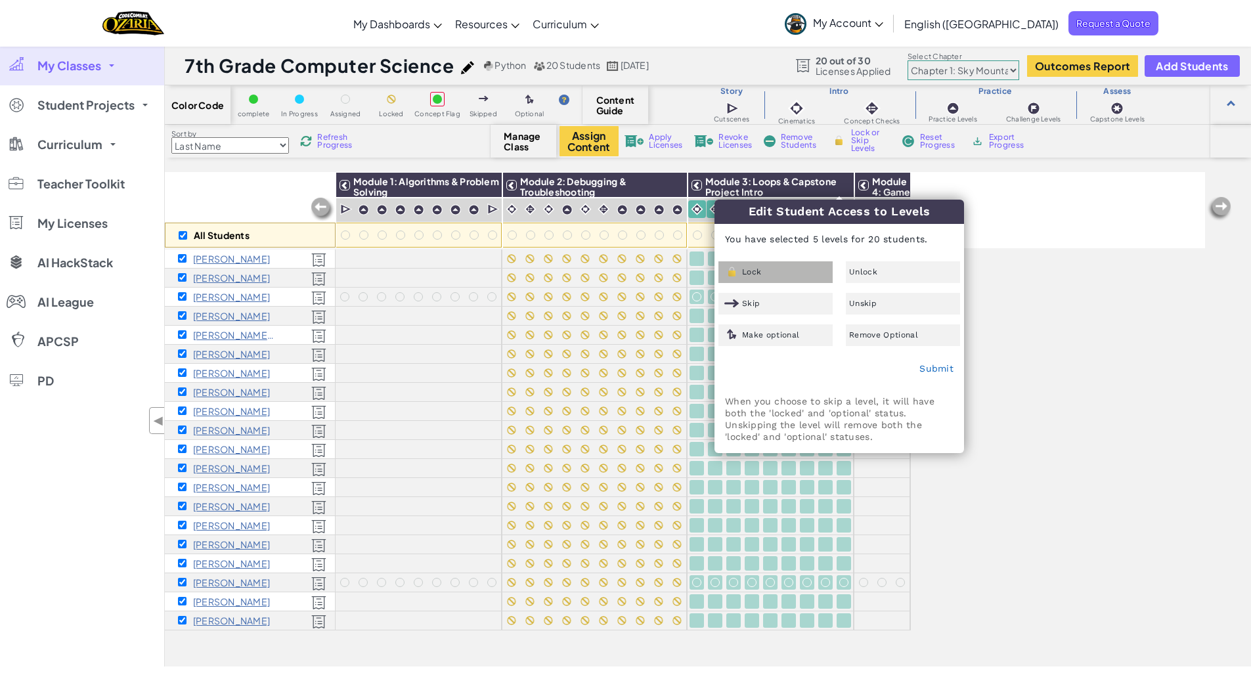
click at [801, 274] on div "Lock" at bounding box center [776, 272] width 114 height 22
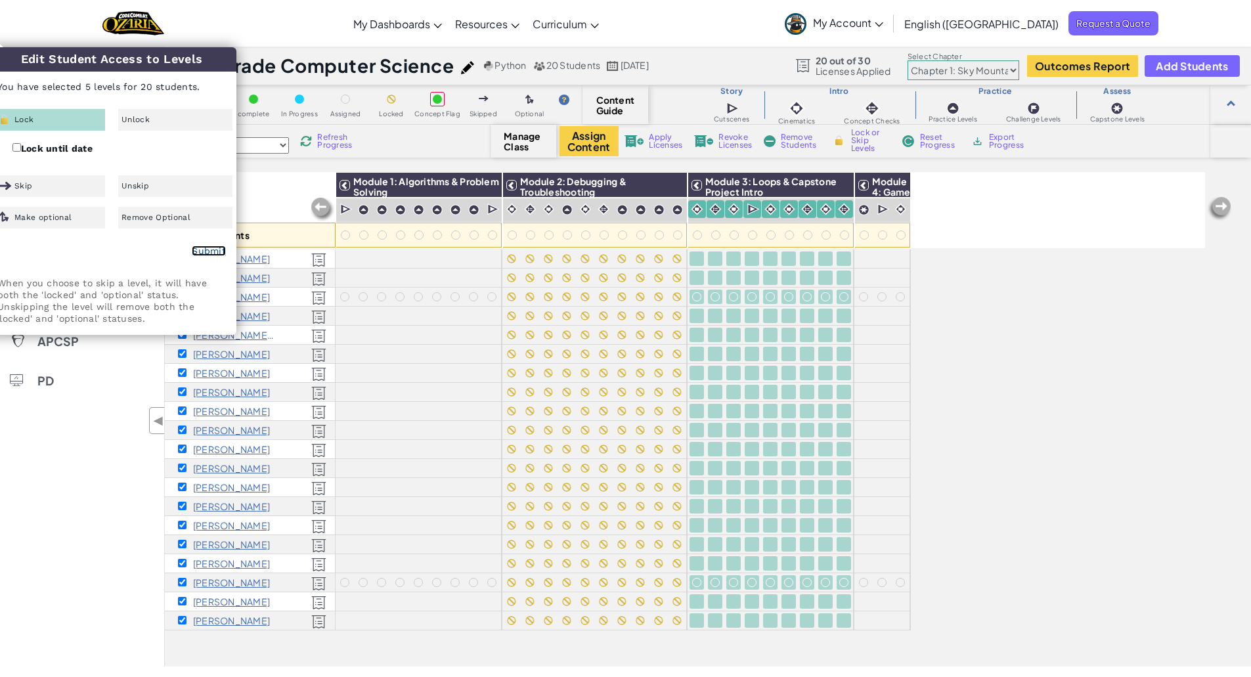
click at [223, 250] on link "Submit" at bounding box center [209, 251] width 34 height 11
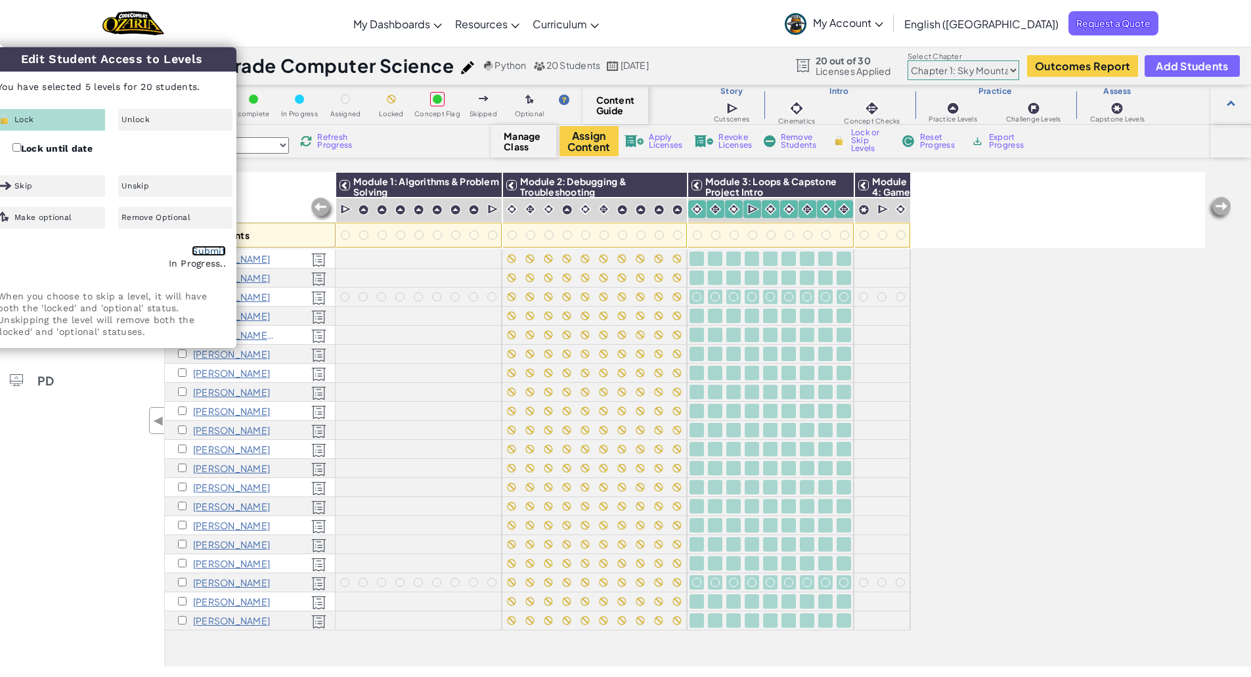
checkbox input "false"
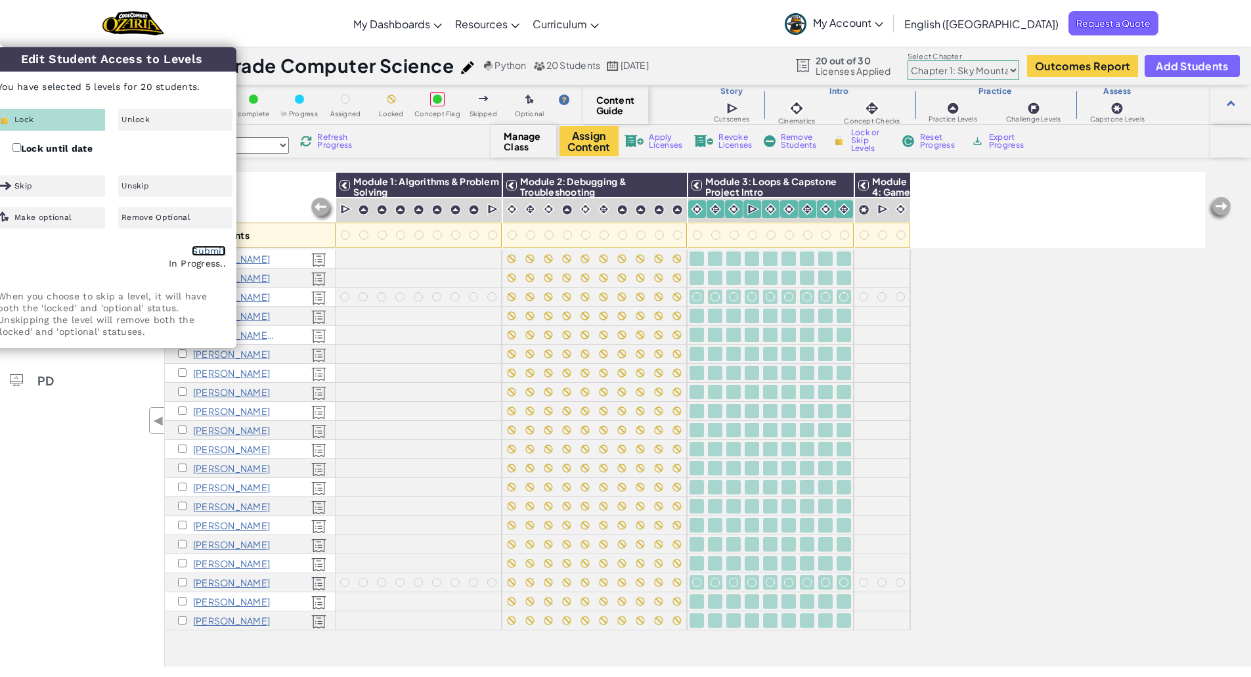
checkbox input "false"
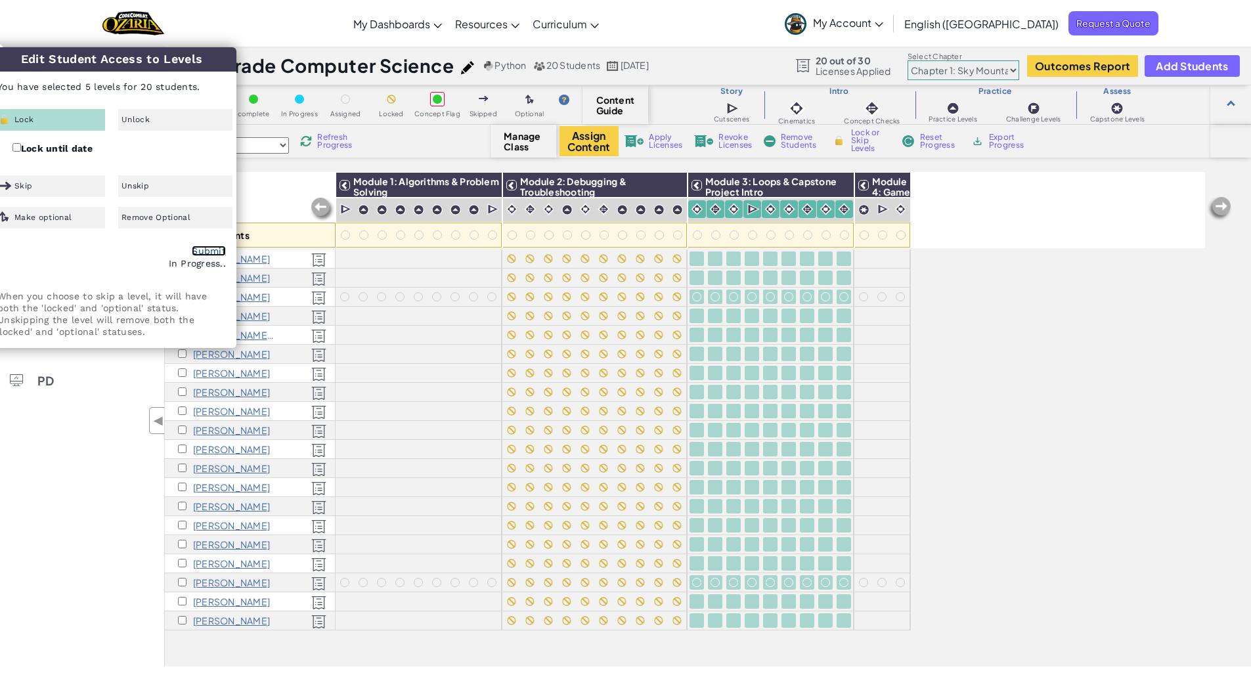
checkbox input "false"
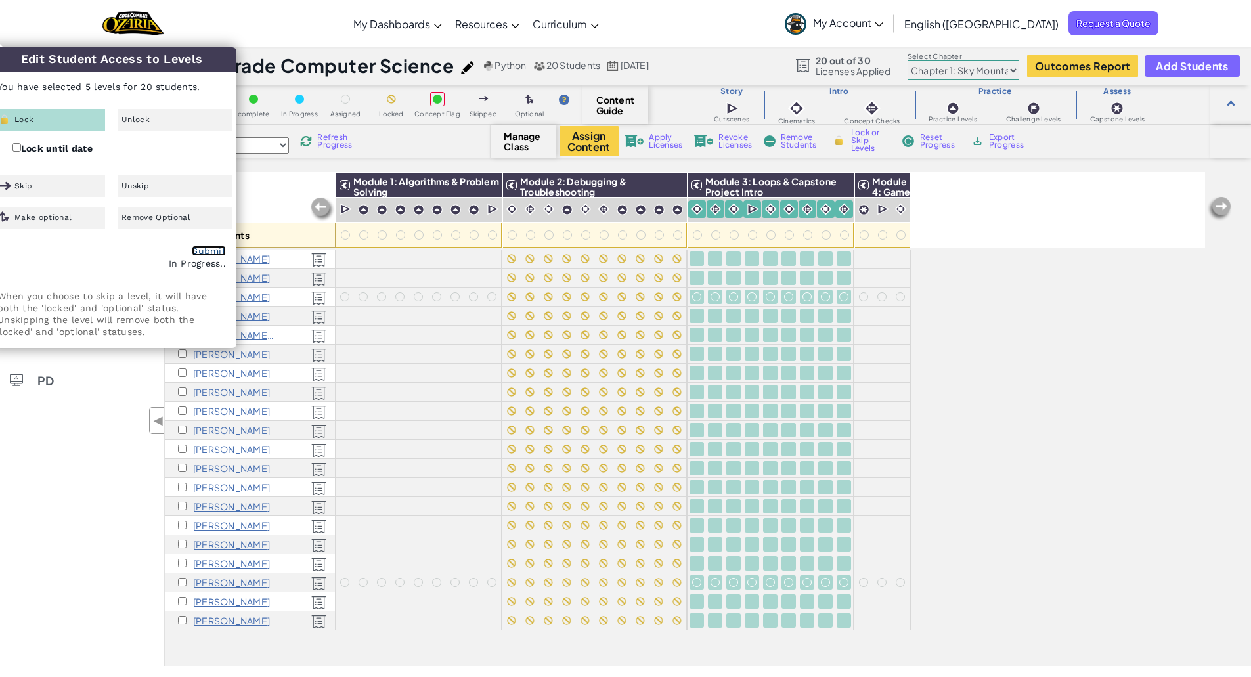
checkbox input "false"
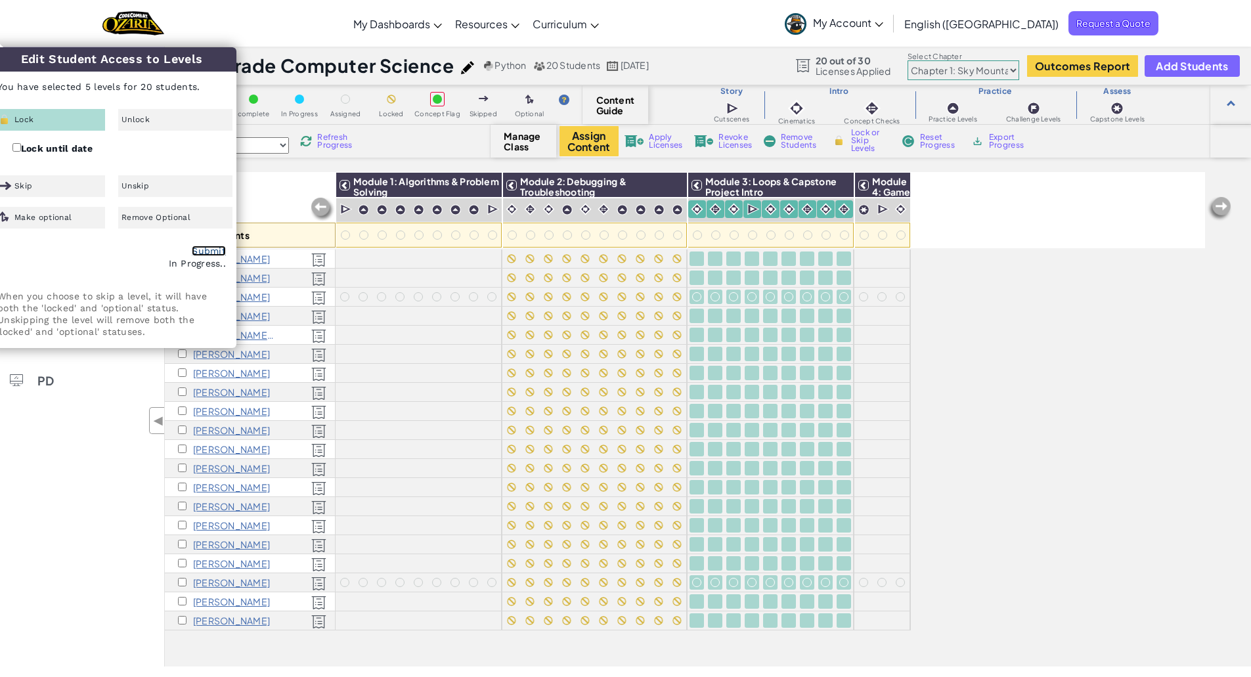
checkbox input "false"
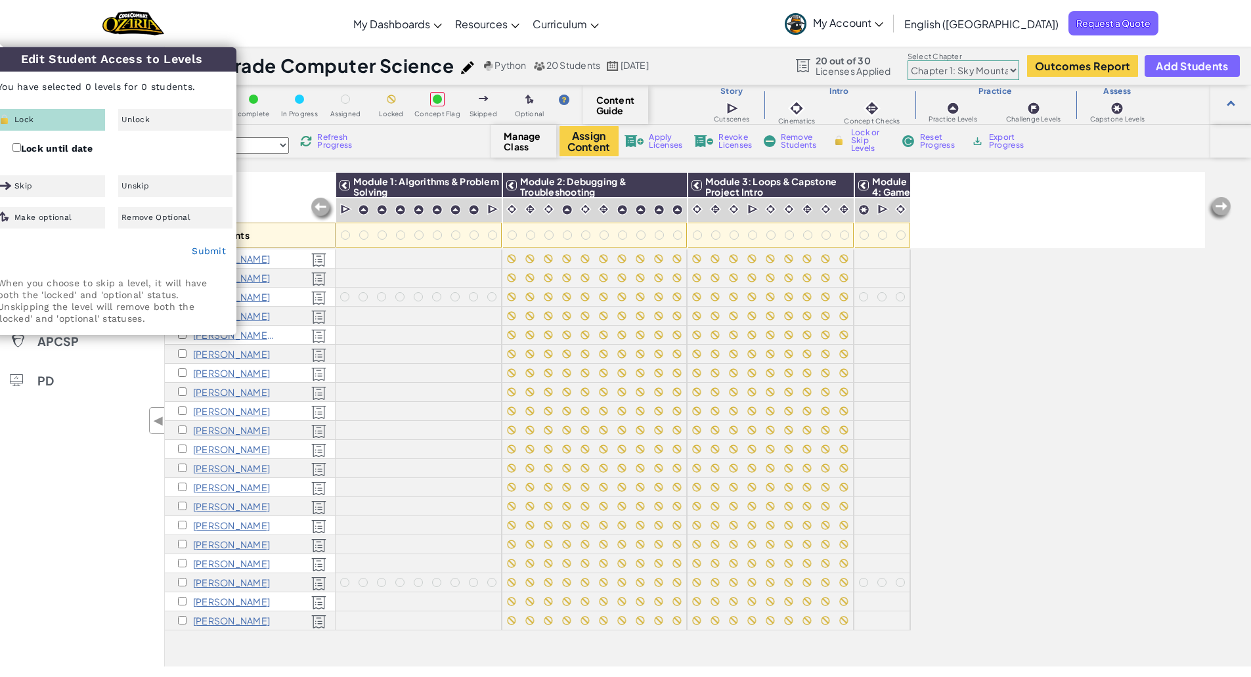
click at [1222, 206] on img at bounding box center [1220, 209] width 26 height 26
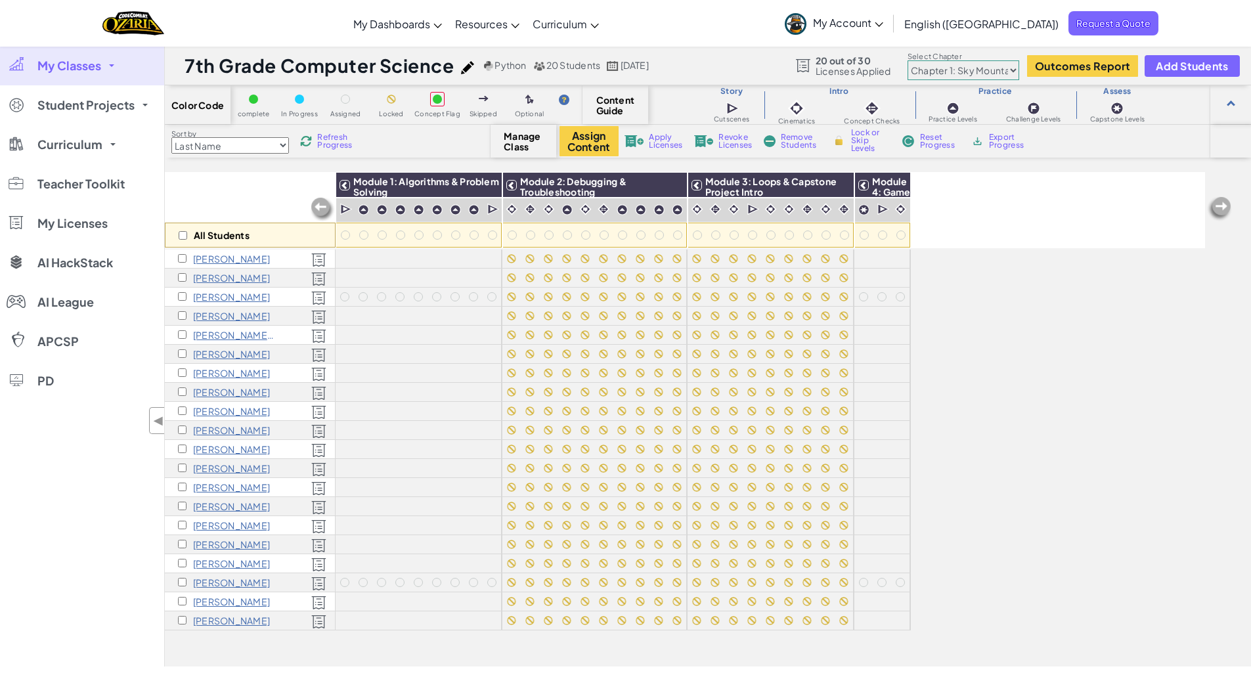
click at [1222, 206] on img at bounding box center [1220, 209] width 26 height 26
click at [894, 187] on img at bounding box center [896, 185] width 23 height 20
checkbox input "true"
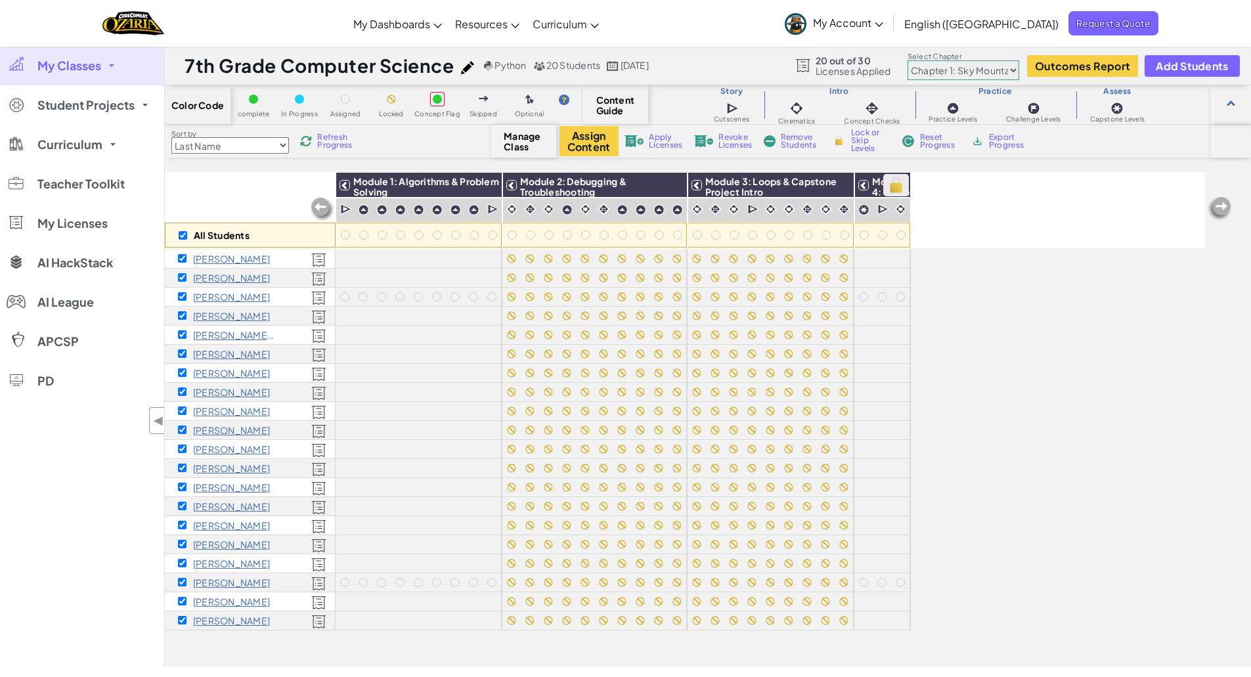
checkbox input "true"
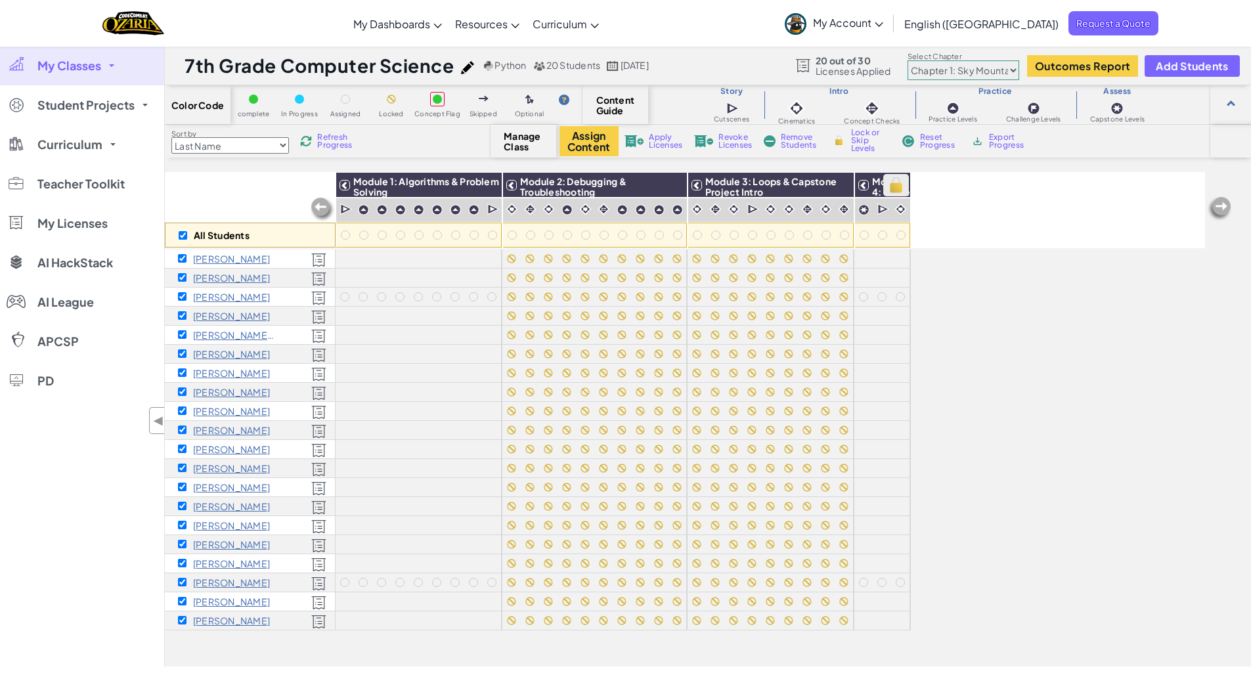
checkbox input "true"
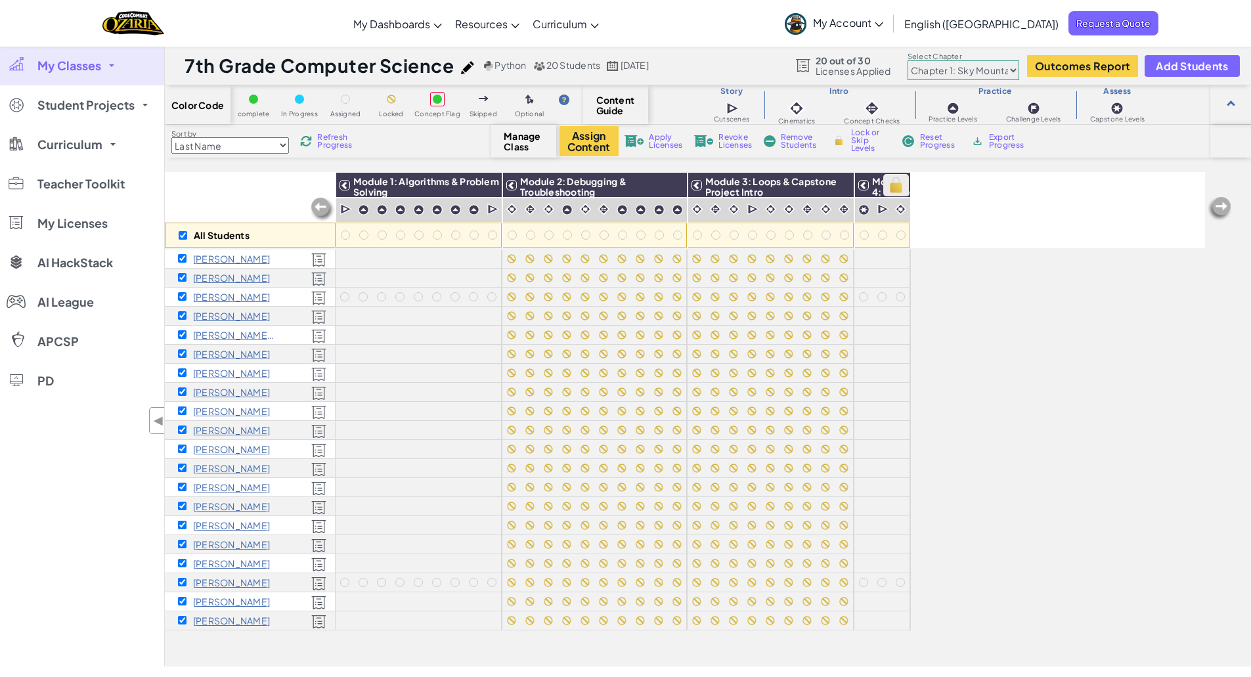
checkbox input "true"
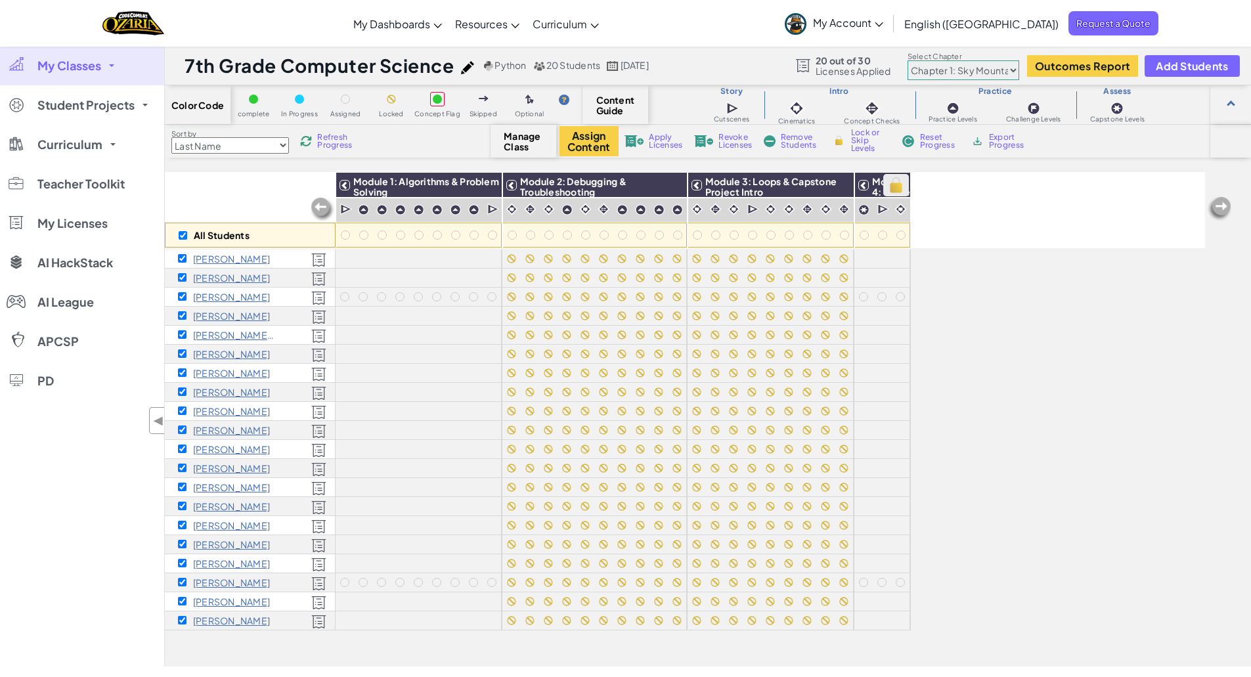
checkbox input "true"
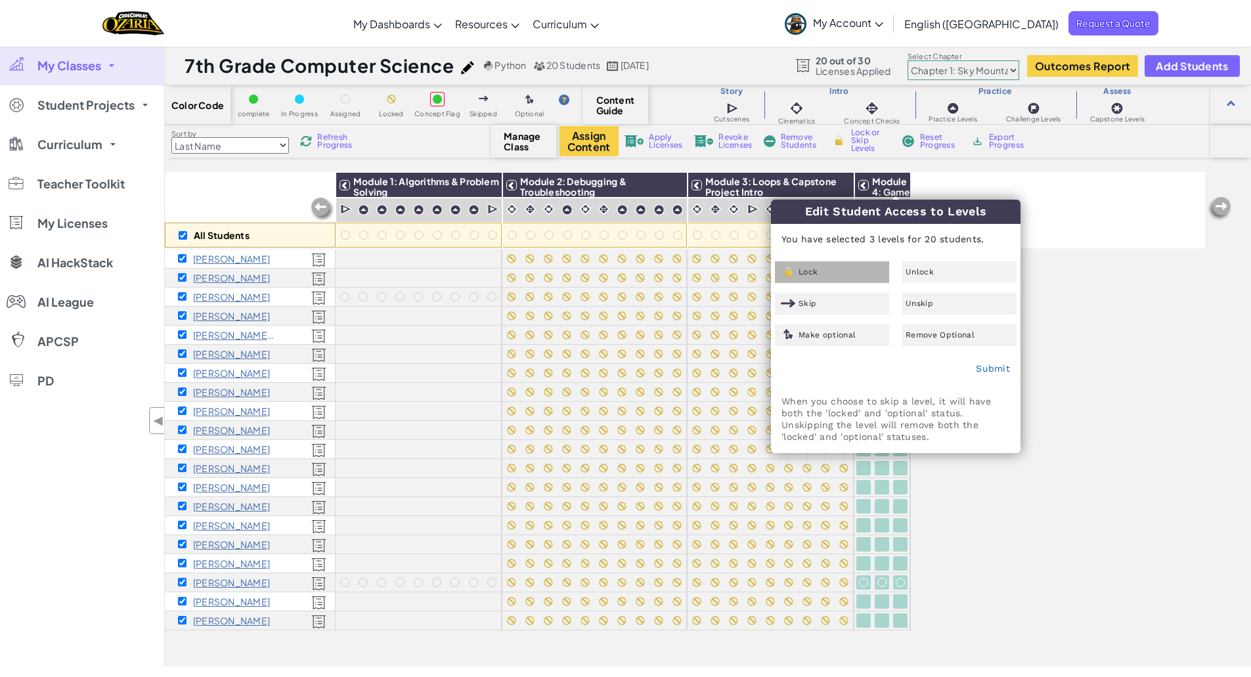
click at [834, 270] on div "Lock" at bounding box center [832, 272] width 114 height 22
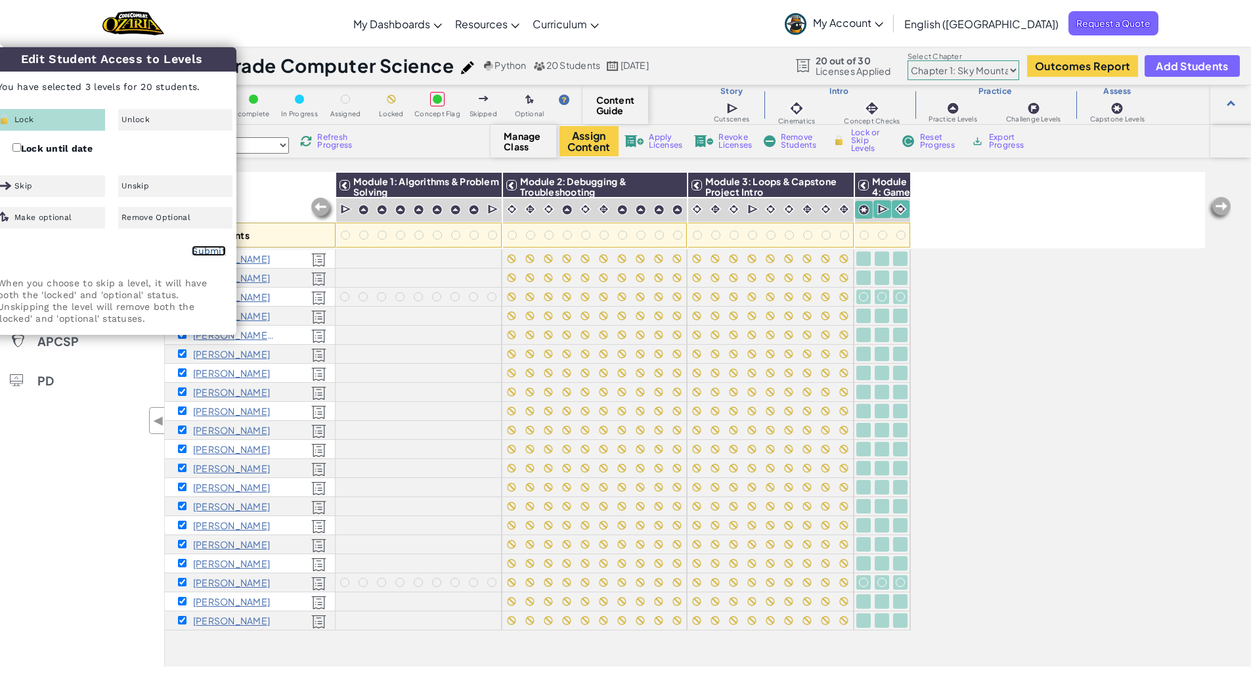
click at [208, 249] on link "Submit" at bounding box center [209, 251] width 34 height 11
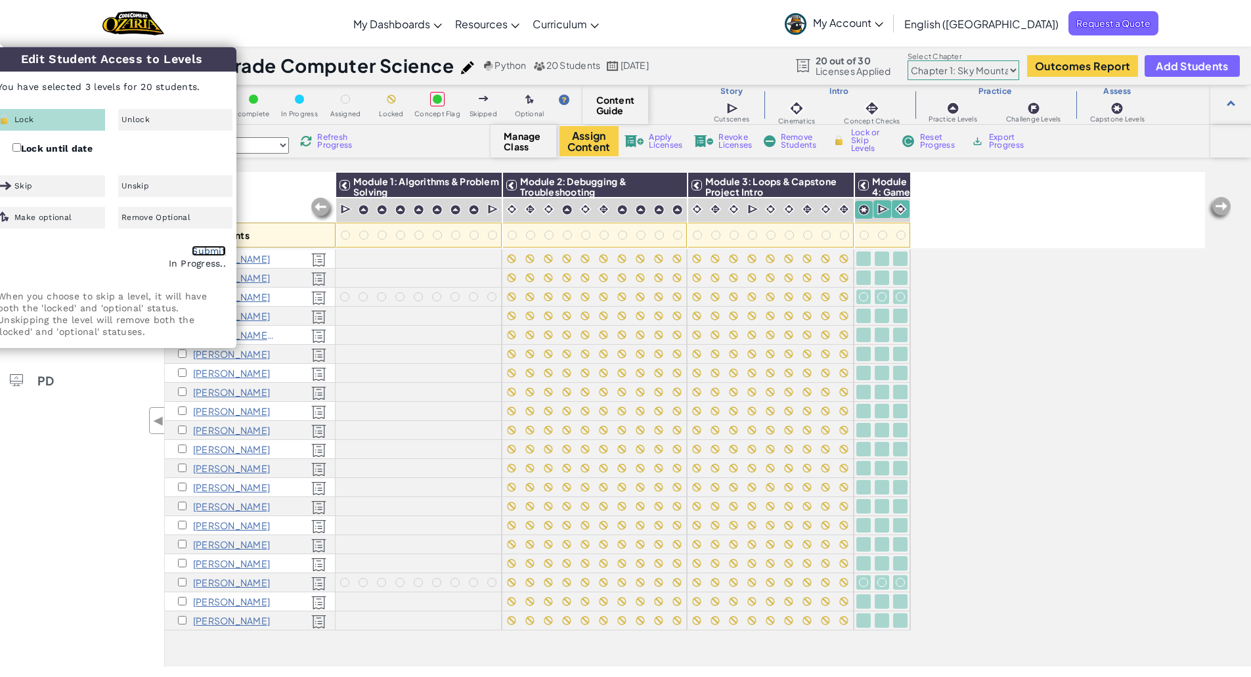
checkbox input "false"
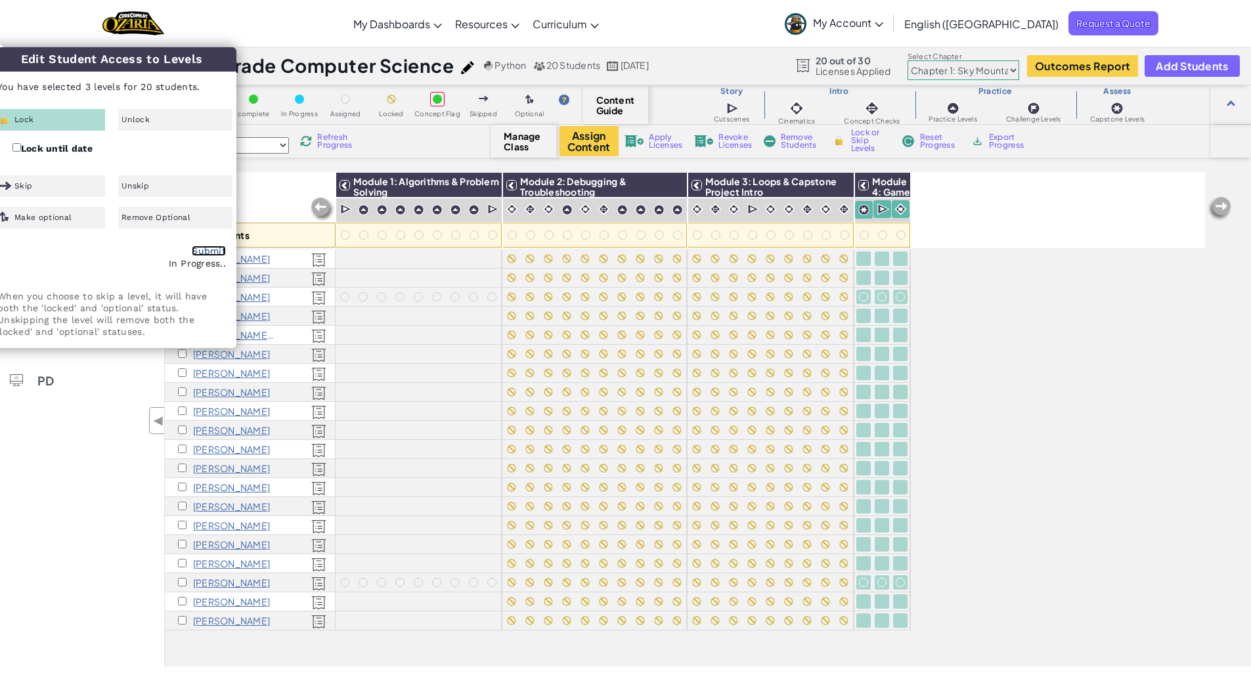
checkbox input "false"
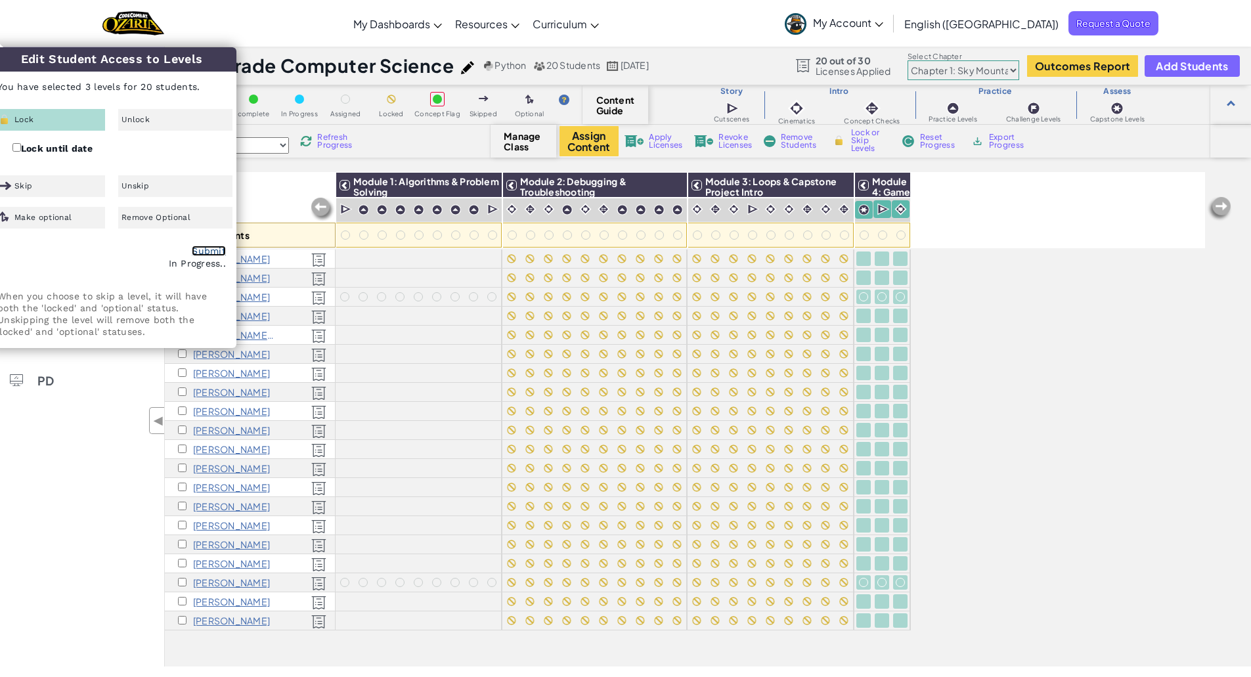
checkbox input "false"
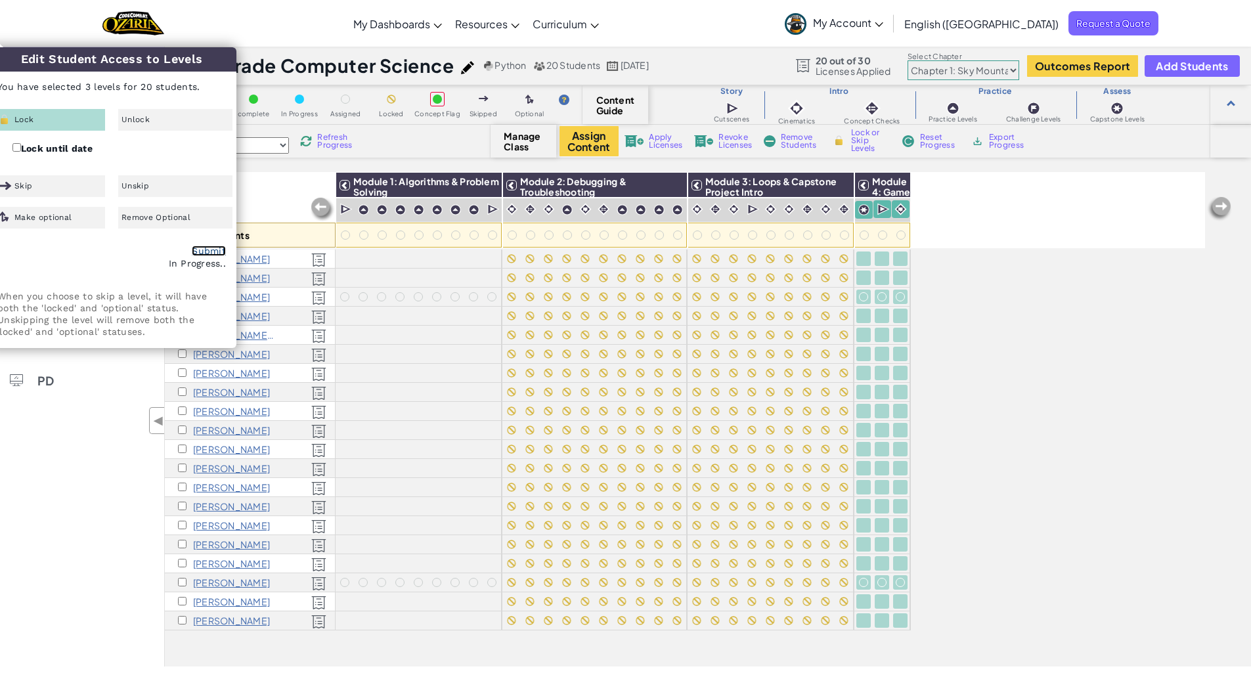
checkbox input "false"
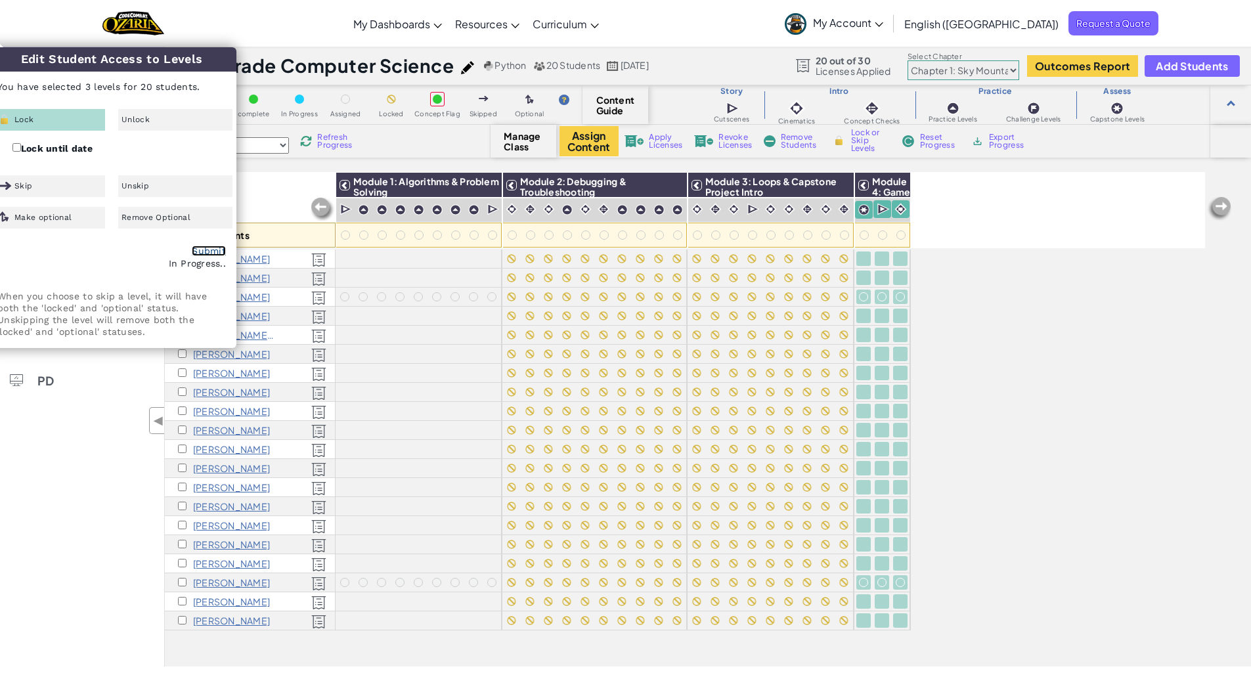
checkbox input "false"
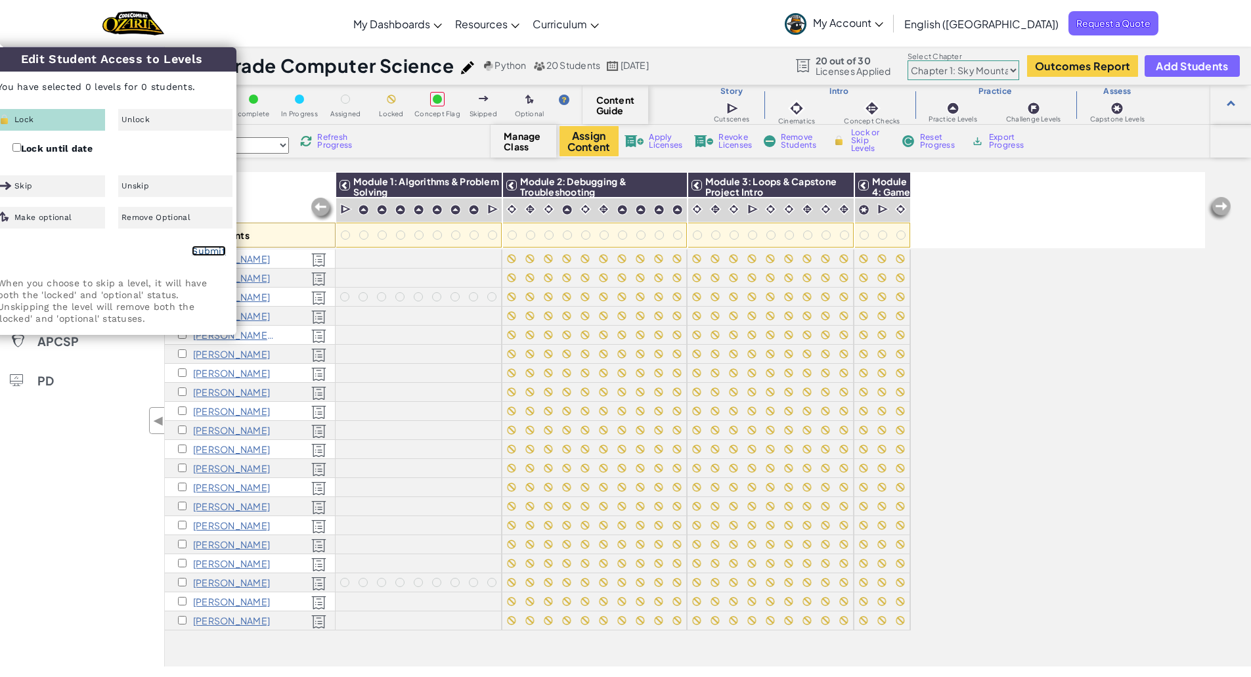
click at [210, 246] on link "Submit" at bounding box center [209, 251] width 34 height 11
click at [944, 288] on div "All Students Module 1: Algorithms & Problem Solving Module 2: Debugging & Troub…" at bounding box center [685, 347] width 1040 height 612
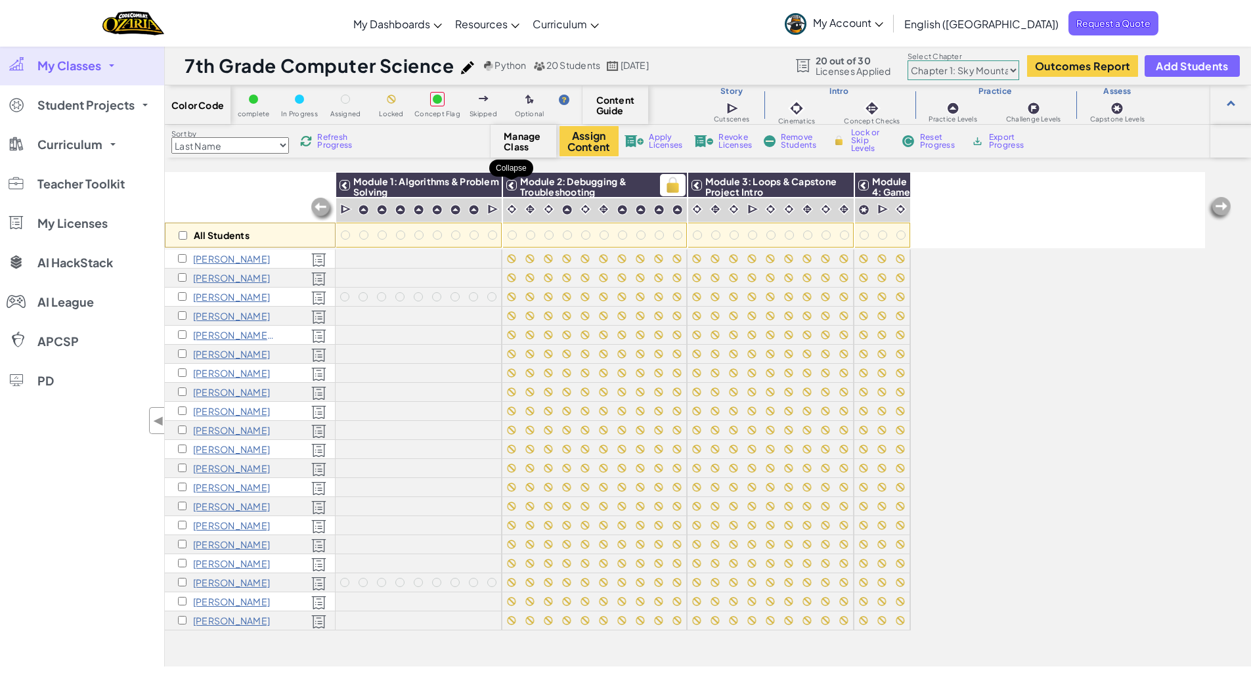
click at [509, 187] on icon at bounding box center [511, 185] width 9 height 9
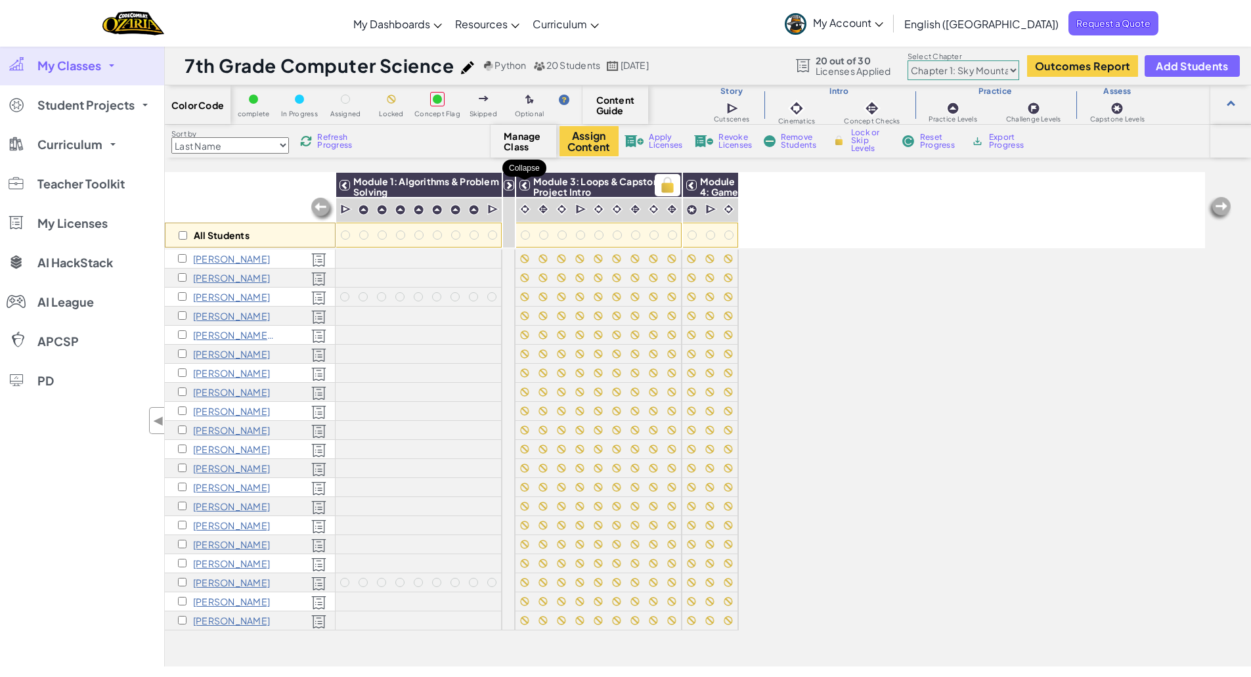
click at [526, 185] on icon at bounding box center [524, 185] width 9 height 9
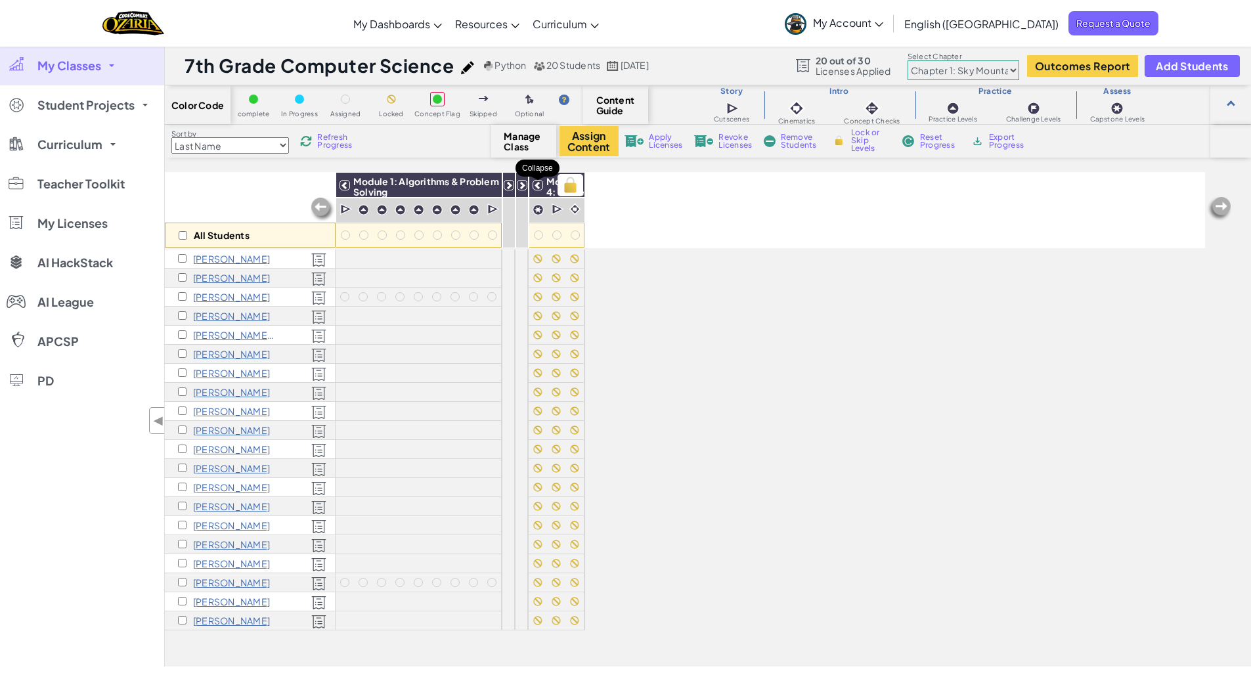
click at [535, 186] on icon at bounding box center [537, 185] width 9 height 9
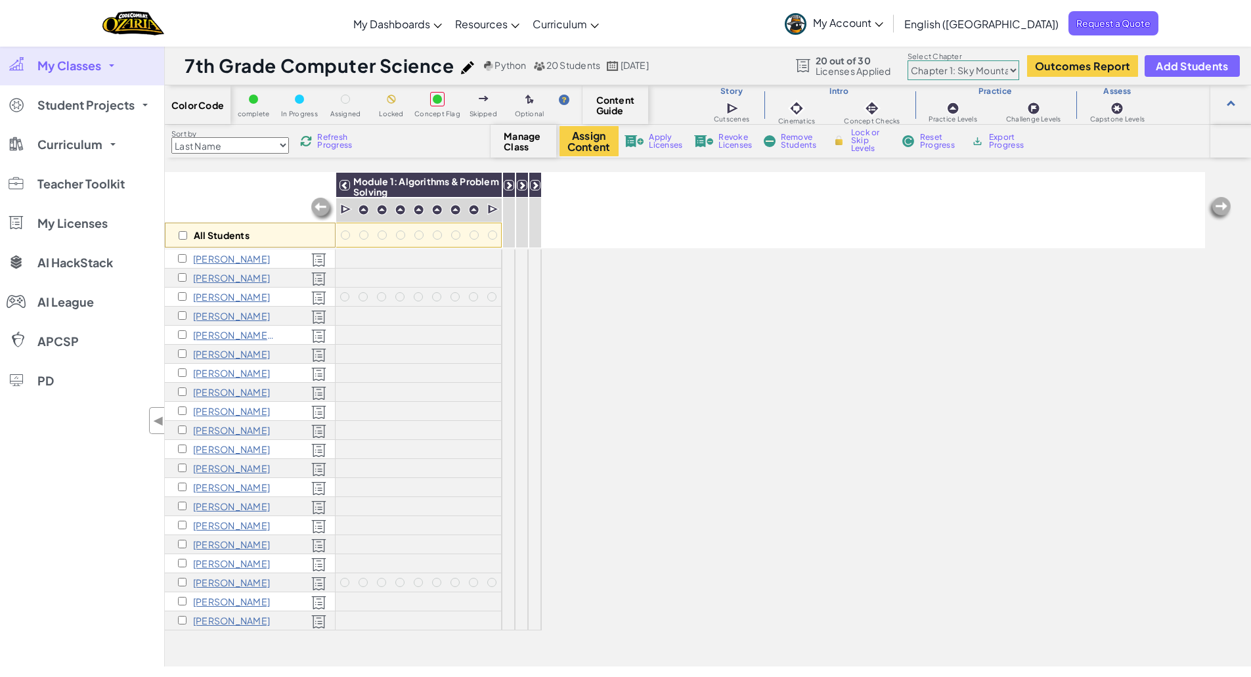
click at [520, 148] on span "Manage Class" at bounding box center [523, 141] width 39 height 21
click at [522, 134] on span "Manage Class" at bounding box center [523, 141] width 39 height 21
click at [575, 151] on button "Assign Content" at bounding box center [589, 141] width 59 height 30
click at [185, 234] on input "checkbox" at bounding box center [183, 235] width 9 height 9
checkbox input "true"
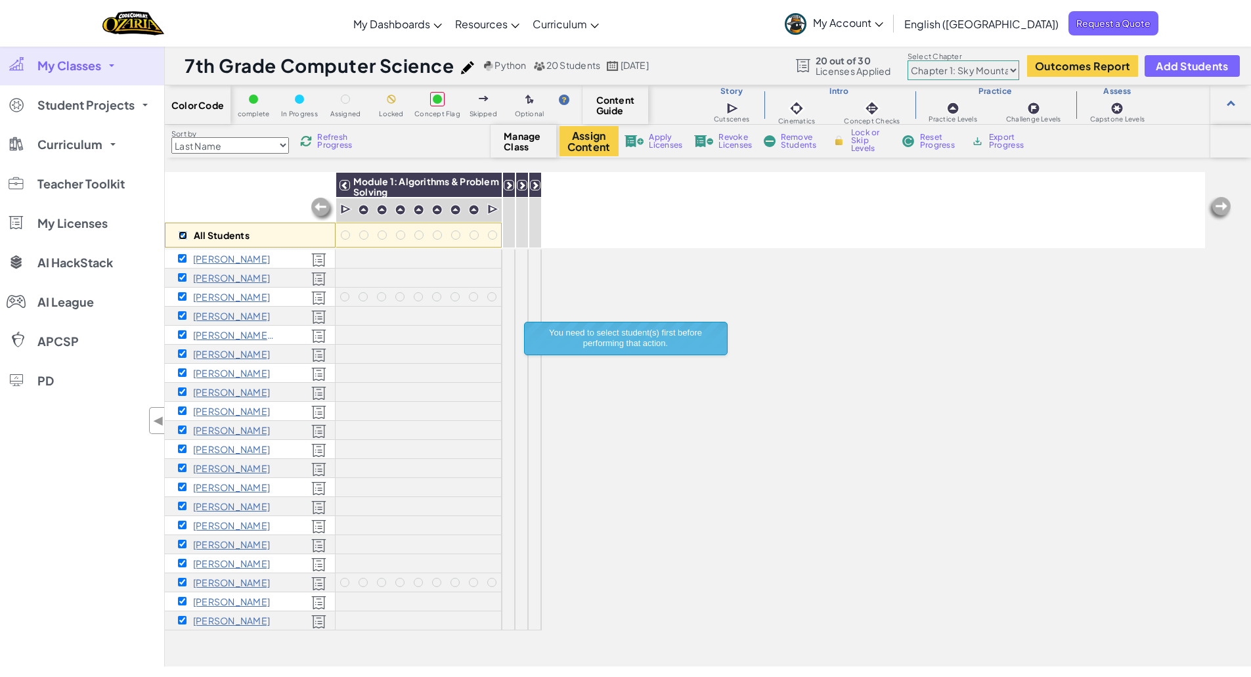
checkbox input "true"
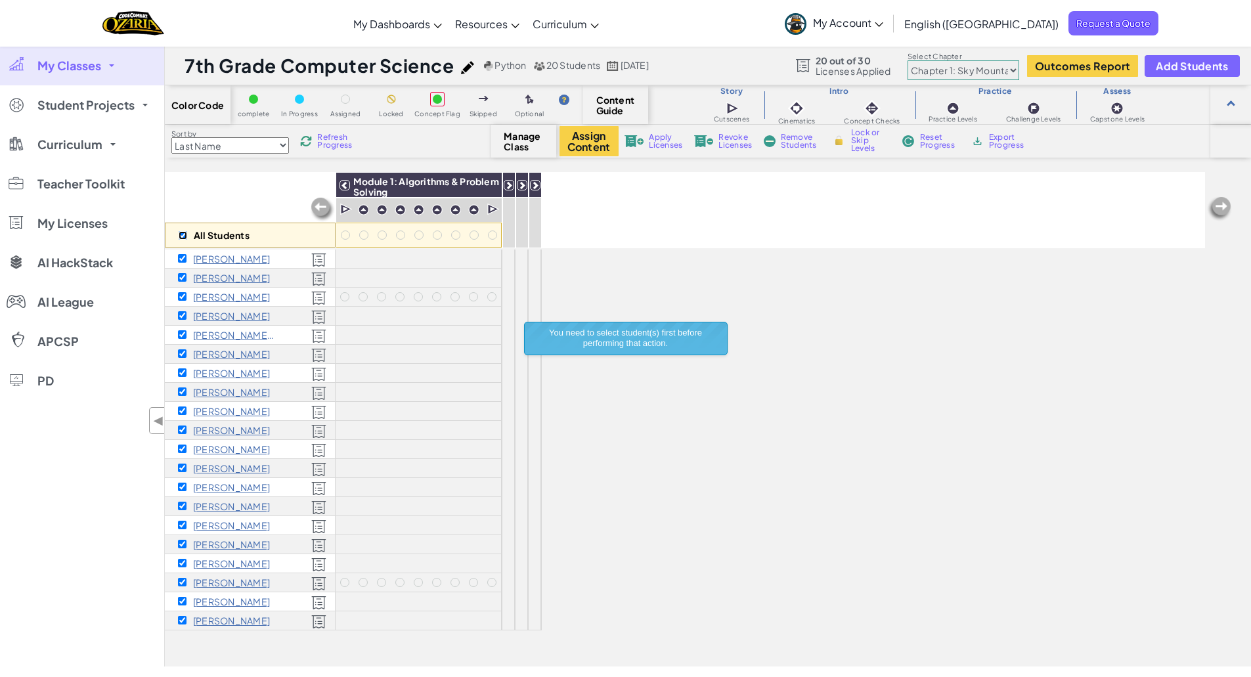
checkbox input "true"
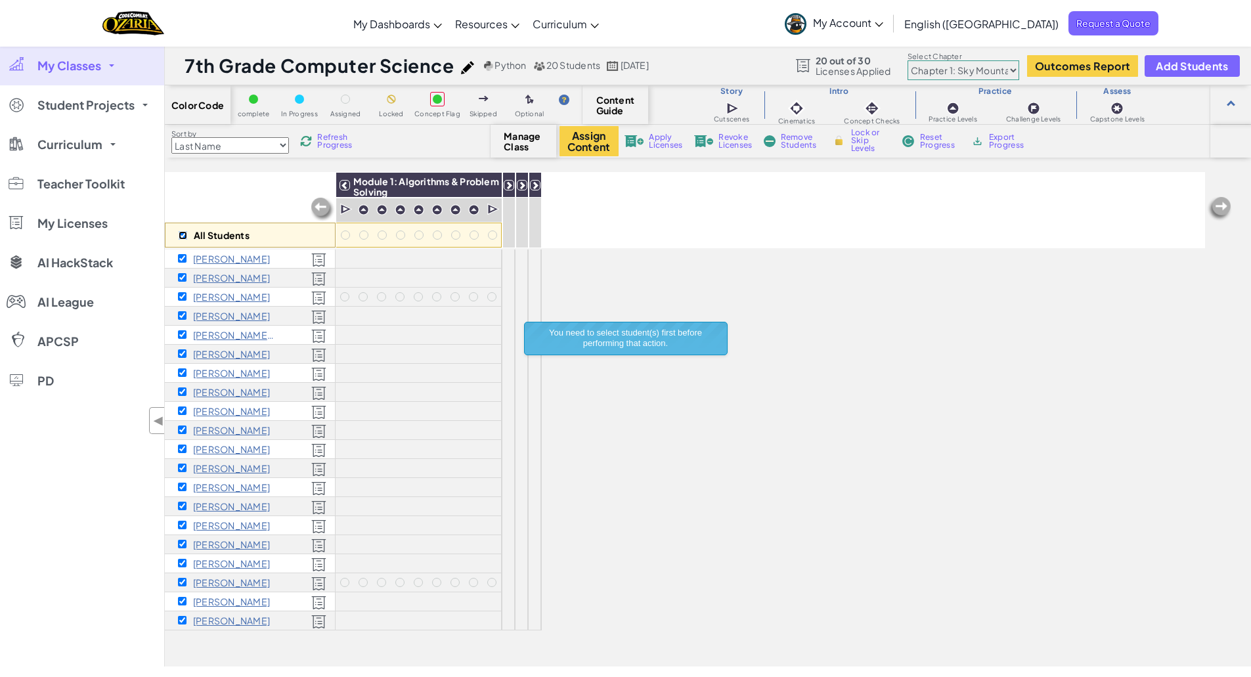
checkbox input "true"
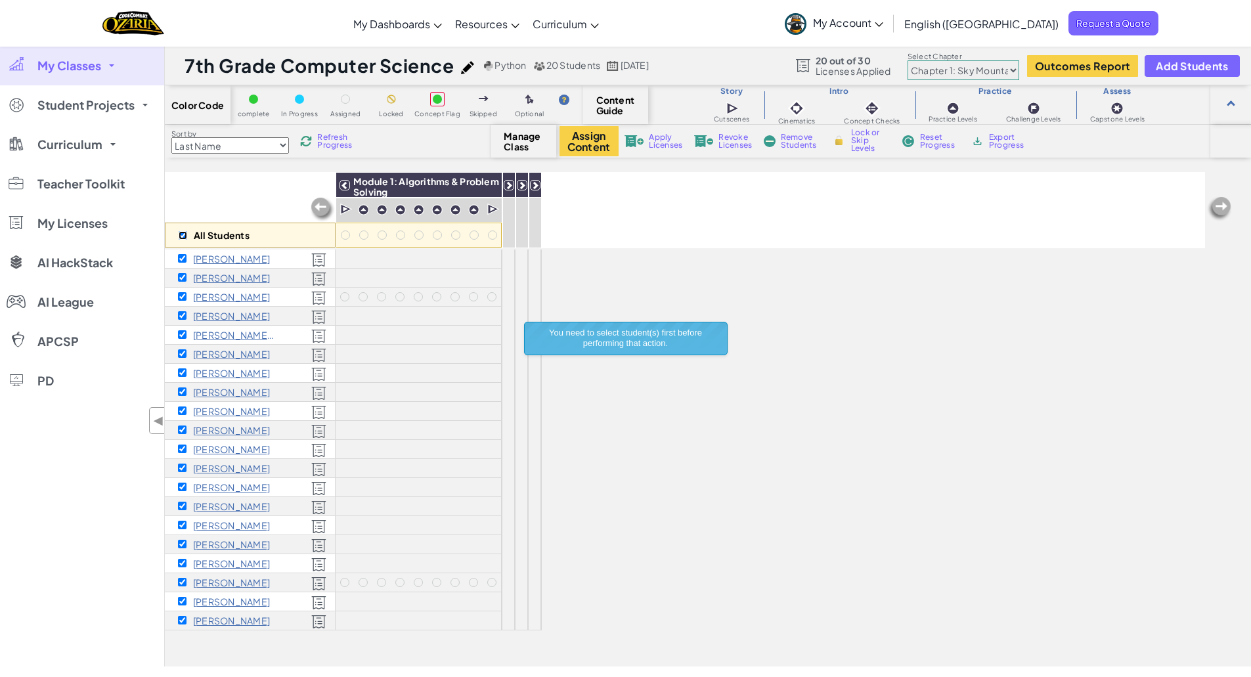
checkbox input "true"
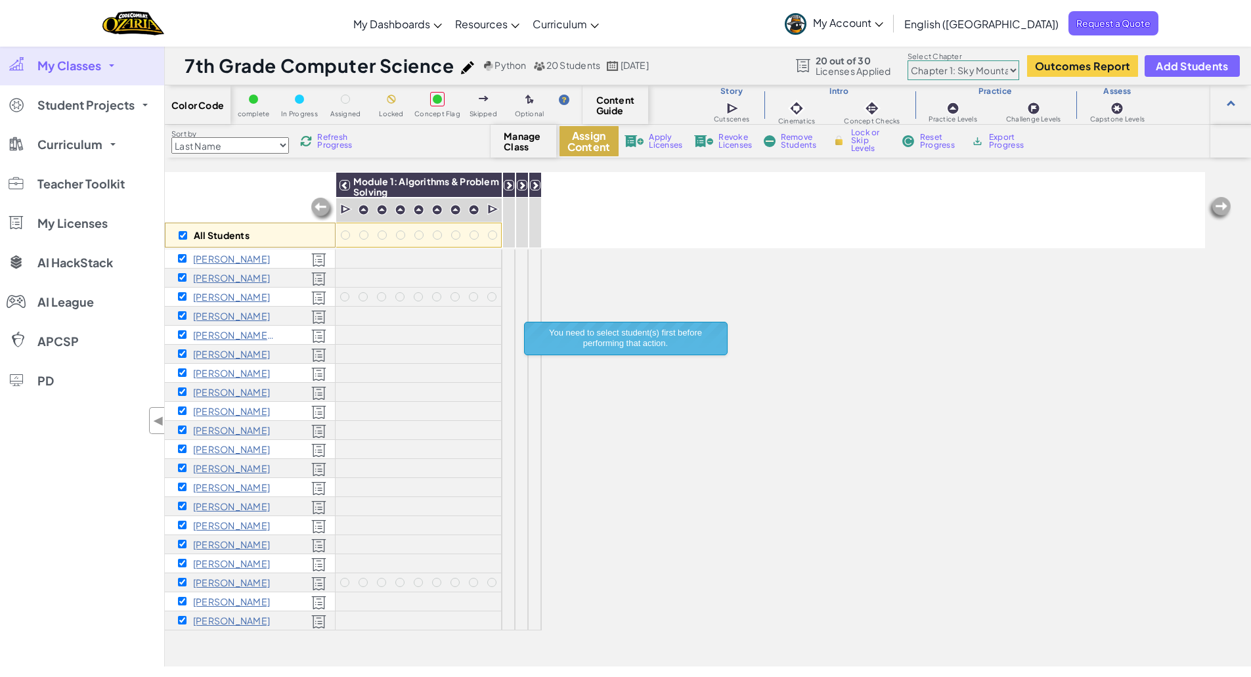
click at [585, 145] on button "Assign Content" at bounding box center [589, 141] width 59 height 30
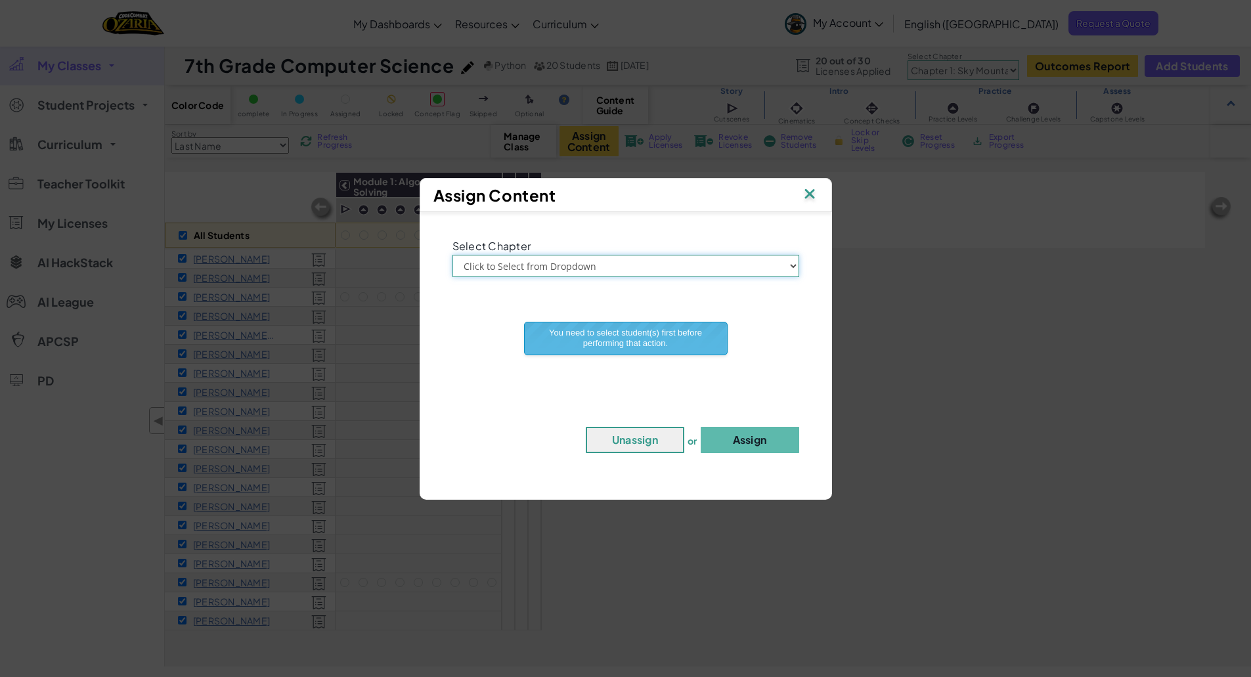
click at [775, 265] on select "Click to Select from Dropdown Chapter 1: Sky Mountain Chapter 2: The Moon Dance…" at bounding box center [626, 266] width 347 height 22
select select "Chapter 1: Sky Mountain"
click at [453, 255] on select "Click to Select from Dropdown Chapter 1: Sky Mountain Chapter 2: The Moon Dance…" at bounding box center [626, 266] width 347 height 22
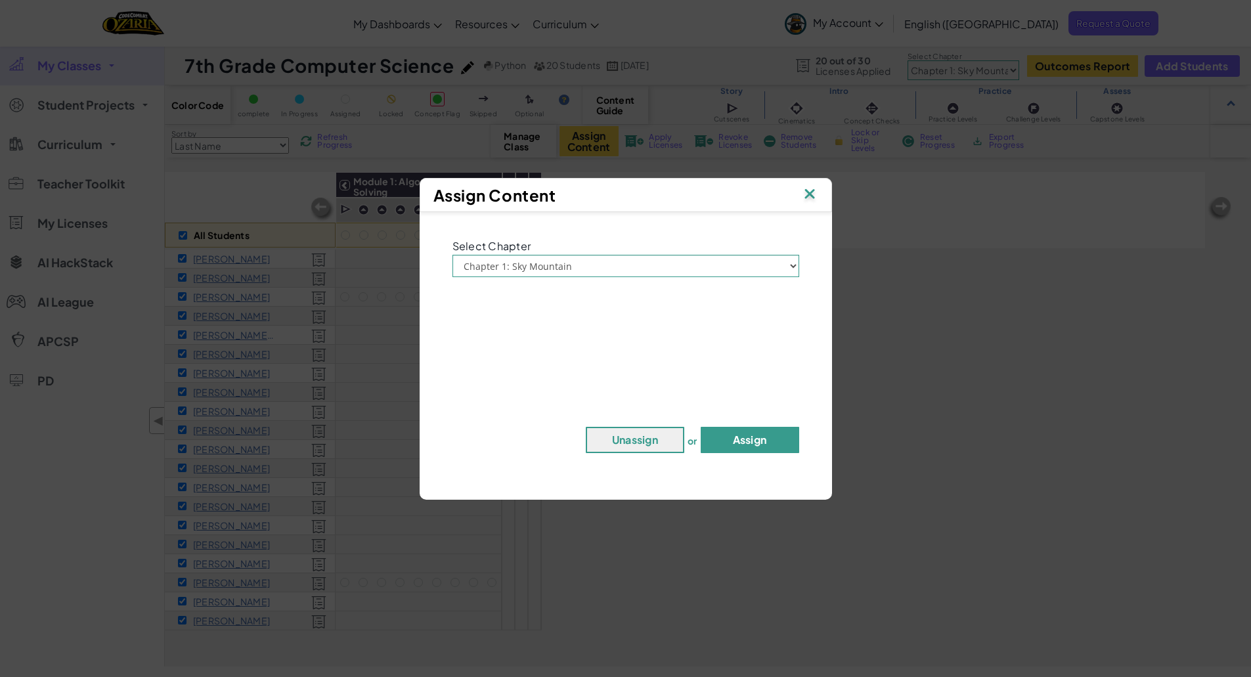
click at [762, 445] on button "Assign" at bounding box center [750, 440] width 99 height 26
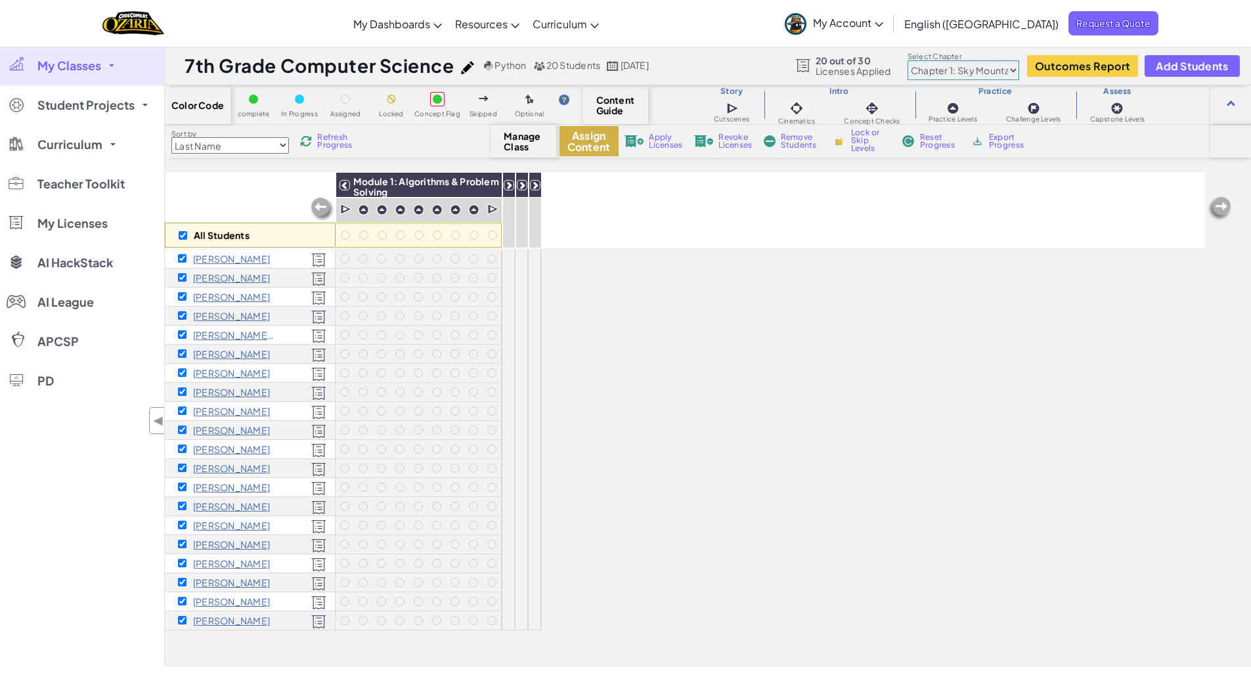
click at [566, 146] on button "Assign Content" at bounding box center [589, 141] width 59 height 30
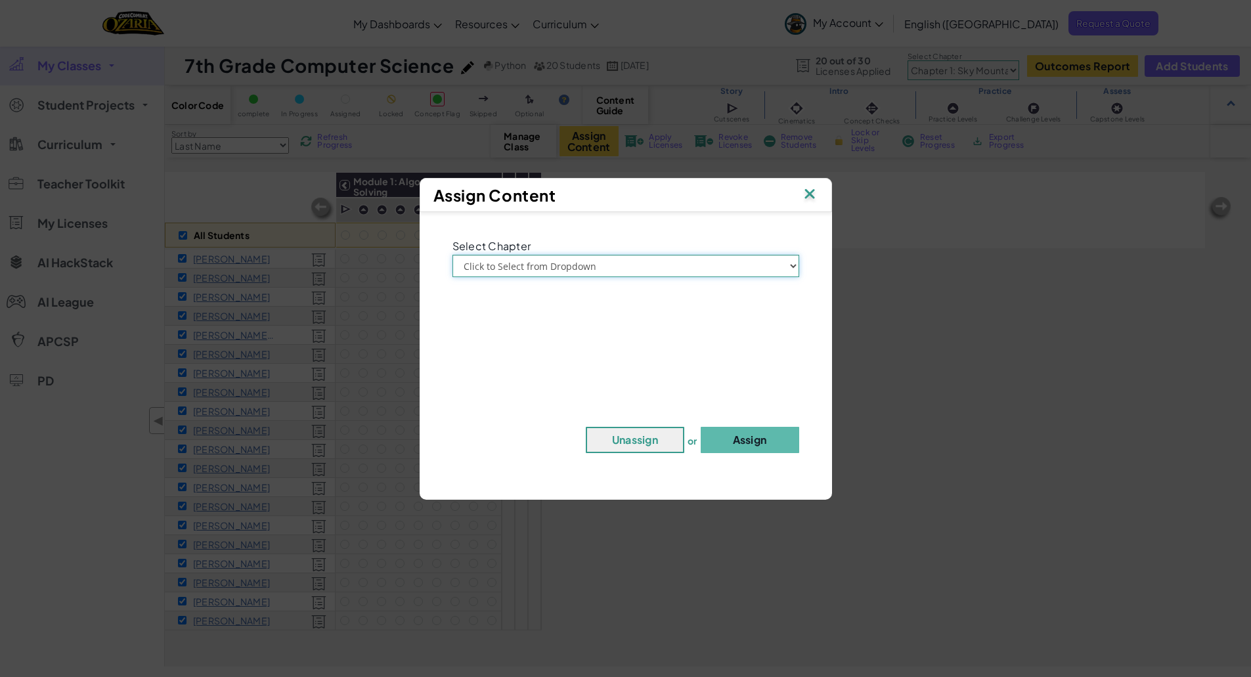
click at [614, 262] on select "Click to Select from Dropdown Chapter 1: Sky Mountain Chapter 2: The Moon Dance…" at bounding box center [626, 266] width 347 height 22
click at [810, 195] on img at bounding box center [809, 195] width 17 height 20
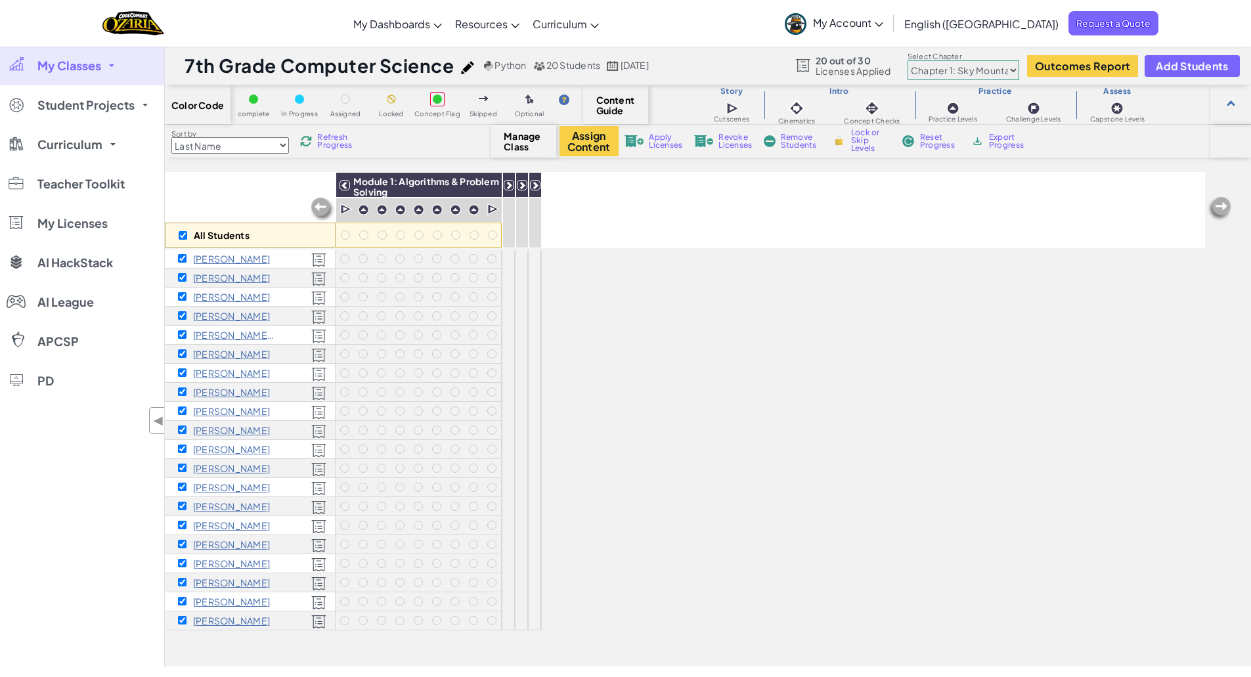
click at [610, 108] on span "Content Guide" at bounding box center [615, 105] width 39 height 21
click at [983, 75] on select "Chapter 1: Sky Mountain Chapter 2: The Moon Dancers Chapter 3: The Phoenix Land…" at bounding box center [964, 70] width 112 height 20
click at [908, 60] on select "Chapter 1: Sky Mountain Chapter 2: The Moon Dancers Chapter 3: The Phoenix Land…" at bounding box center [964, 70] width 112 height 20
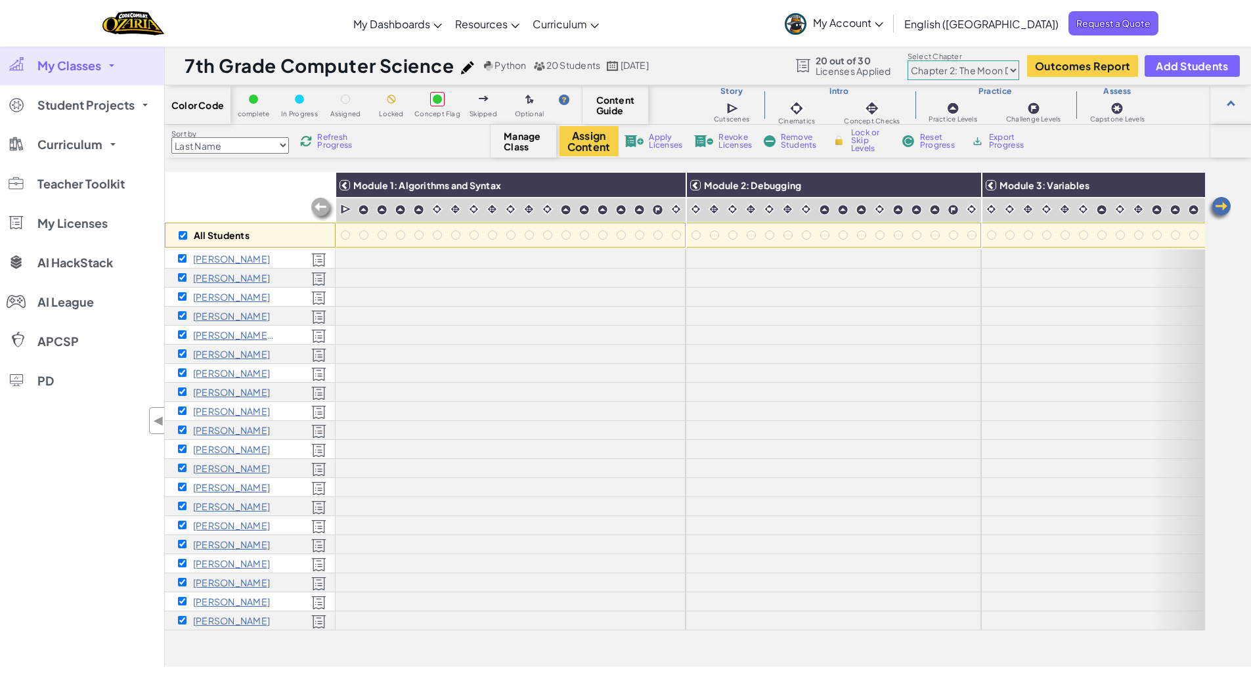
drag, startPoint x: 975, startPoint y: 68, endPoint x: 976, endPoint y: 79, distance: 11.8
click at [975, 68] on select "Chapter 1: Sky Mountain Chapter 2: The Moon Dancers Chapter 3: The Phoenix Land…" at bounding box center [964, 70] width 112 height 20
click at [908, 60] on select "Chapter 1: Sky Mountain Chapter 2: The Moon Dancers Chapter 3: The Phoenix Land…" at bounding box center [964, 70] width 112 height 20
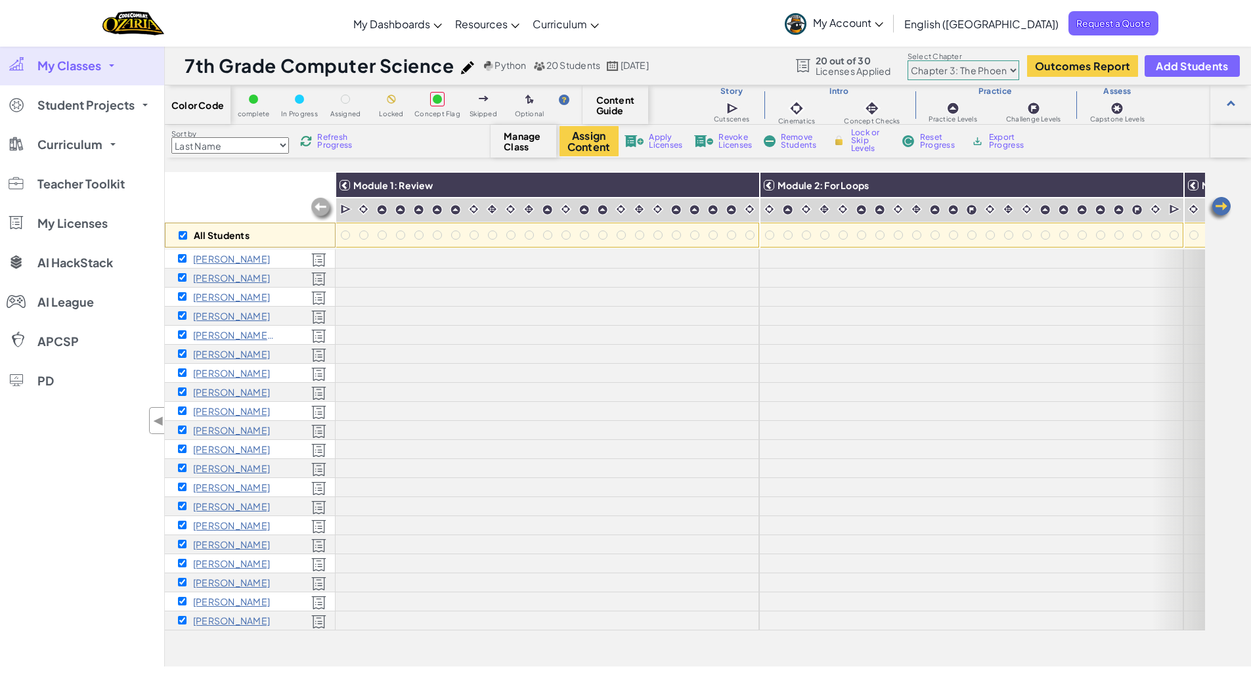
click at [975, 76] on select "Chapter 1: Sky Mountain Chapter 2: The Moon Dancers Chapter 3: The Phoenix Land…" at bounding box center [964, 70] width 112 height 20
select select "5d41d731a8d1836b5aa3cba1"
click at [908, 60] on select "Chapter 1: Sky Mountain Chapter 2: The Moon Dancers Chapter 3: The Phoenix Land…" at bounding box center [964, 70] width 112 height 20
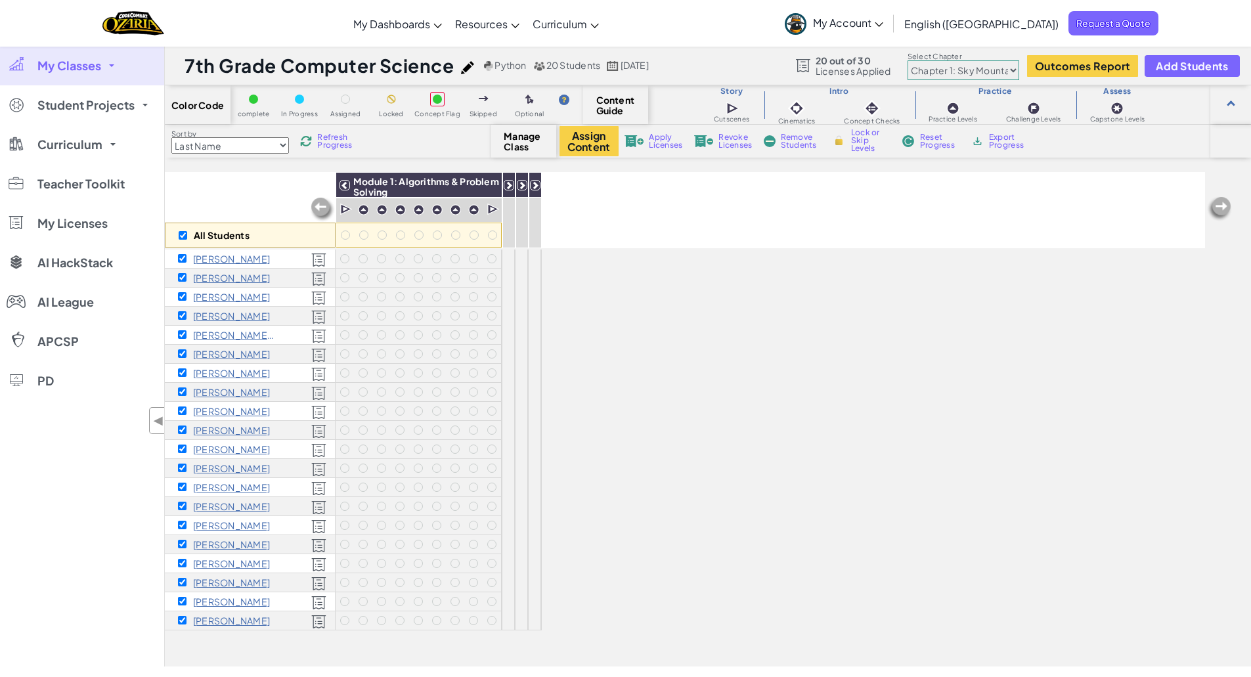
click at [712, 32] on div "Toggle navigation My Dashboards Ozaria Teacher Dashboard CodeCombat Teacher Das…" at bounding box center [626, 23] width 1258 height 47
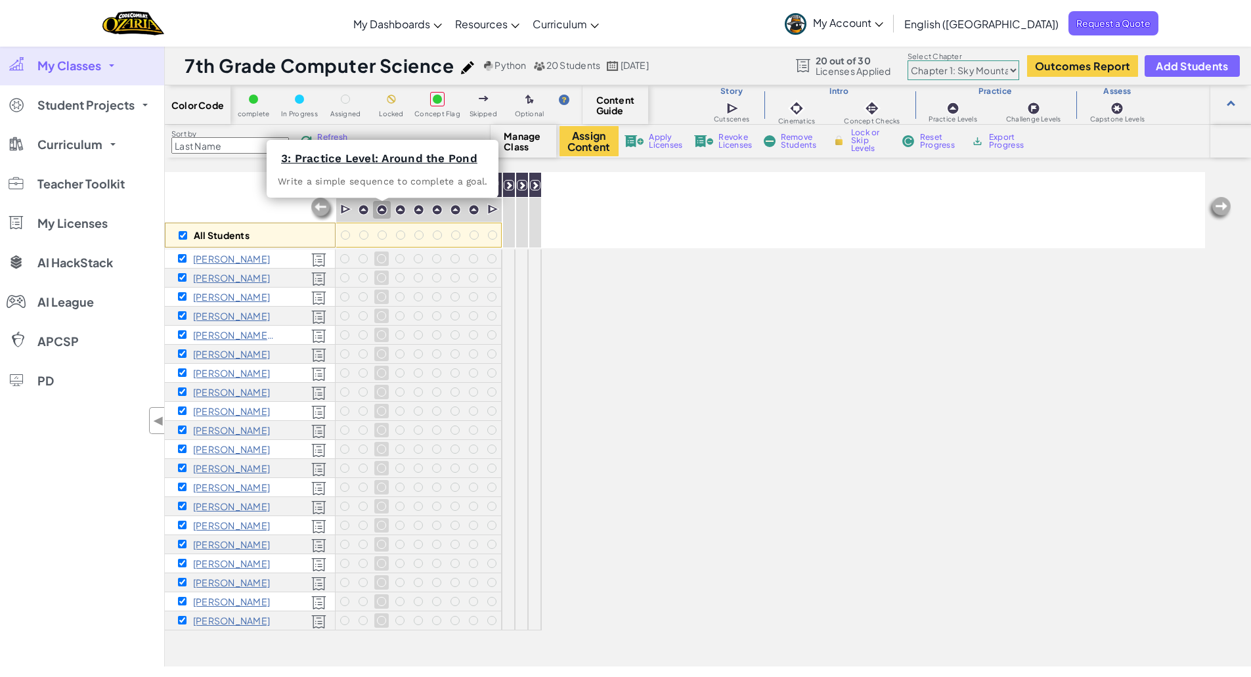
click at [382, 211] on img at bounding box center [381, 209] width 11 height 11
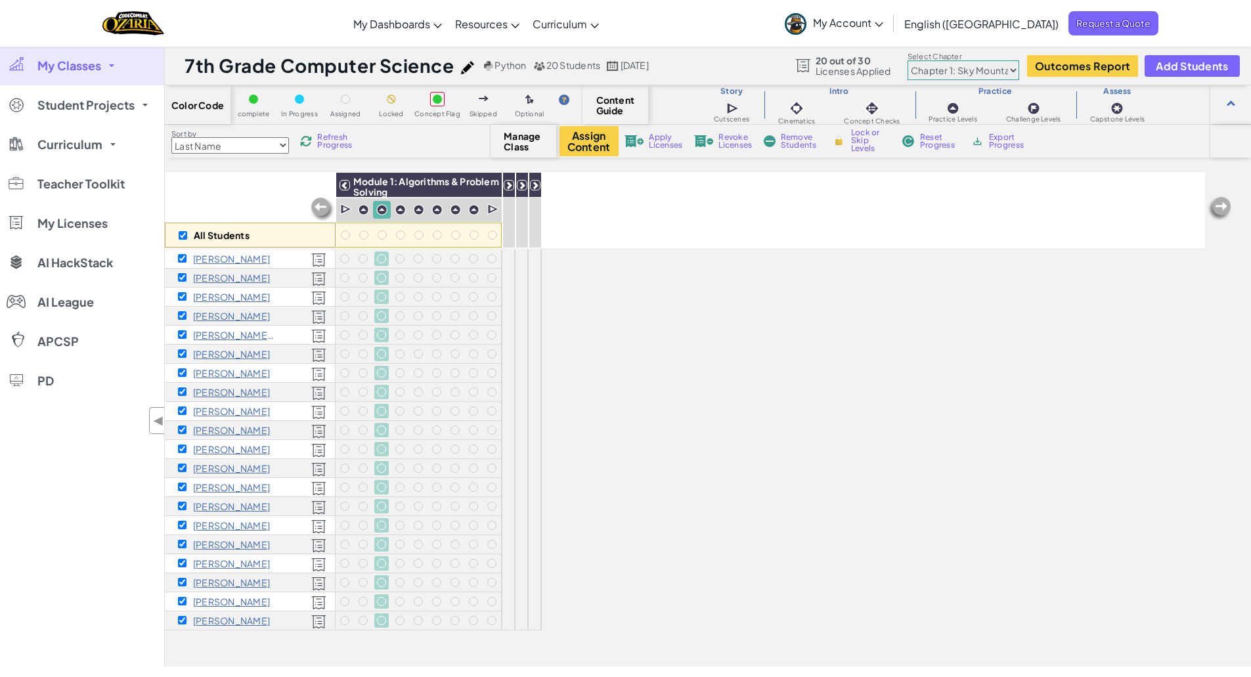
click at [382, 211] on img at bounding box center [381, 209] width 11 height 11
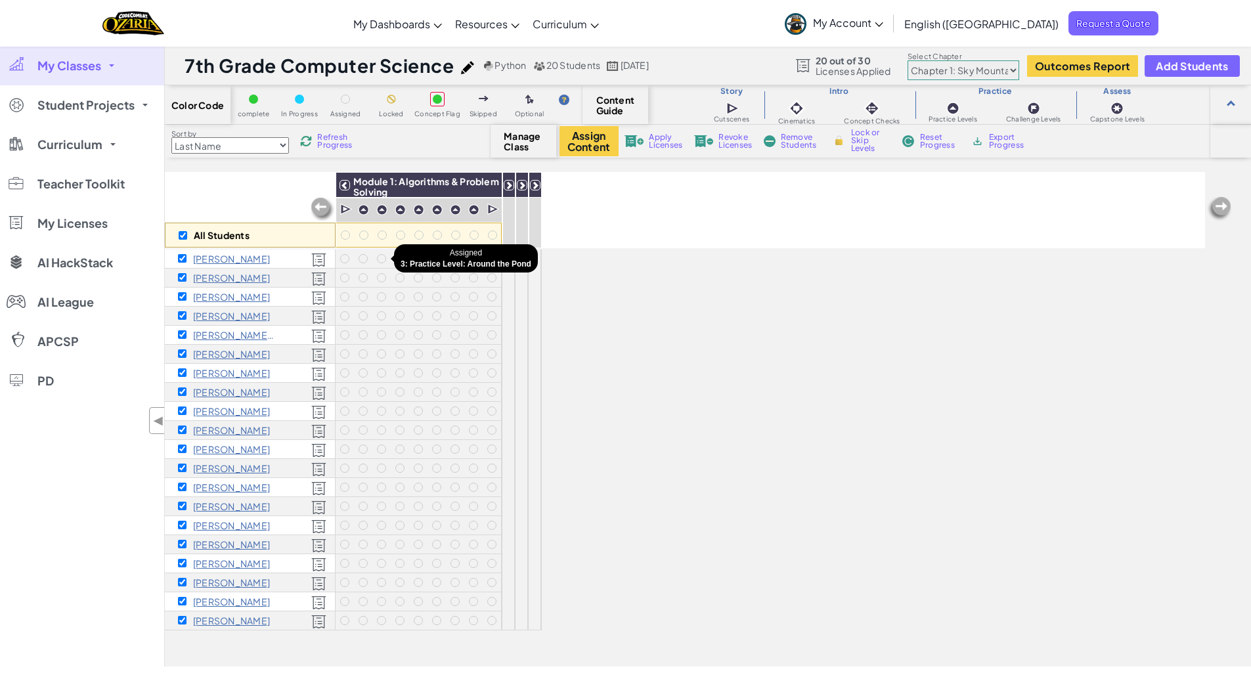
click at [383, 260] on div at bounding box center [381, 258] width 9 height 9
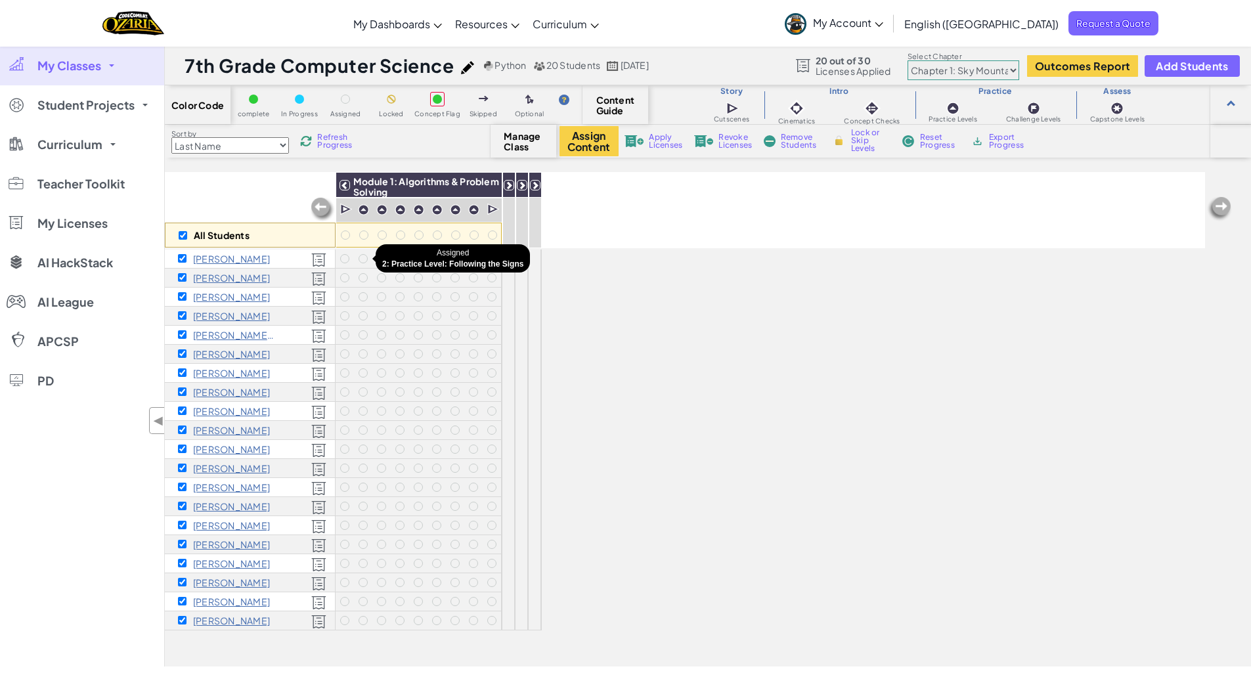
click at [358, 259] on div at bounding box center [363, 259] width 14 height 14
click at [704, 248] on div "All Students Module 1: Algorithms & Problem Solving Module 2: Debugging & Troub…" at bounding box center [685, 347] width 1040 height 612
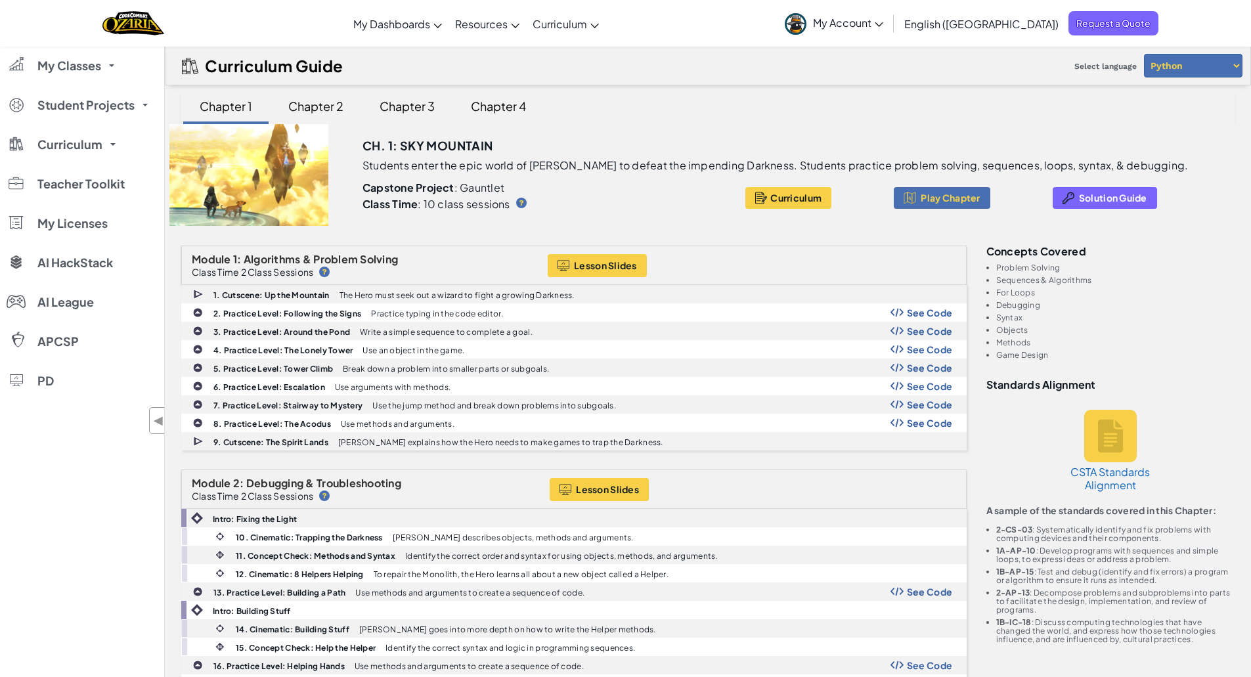
scroll to position [116, 0]
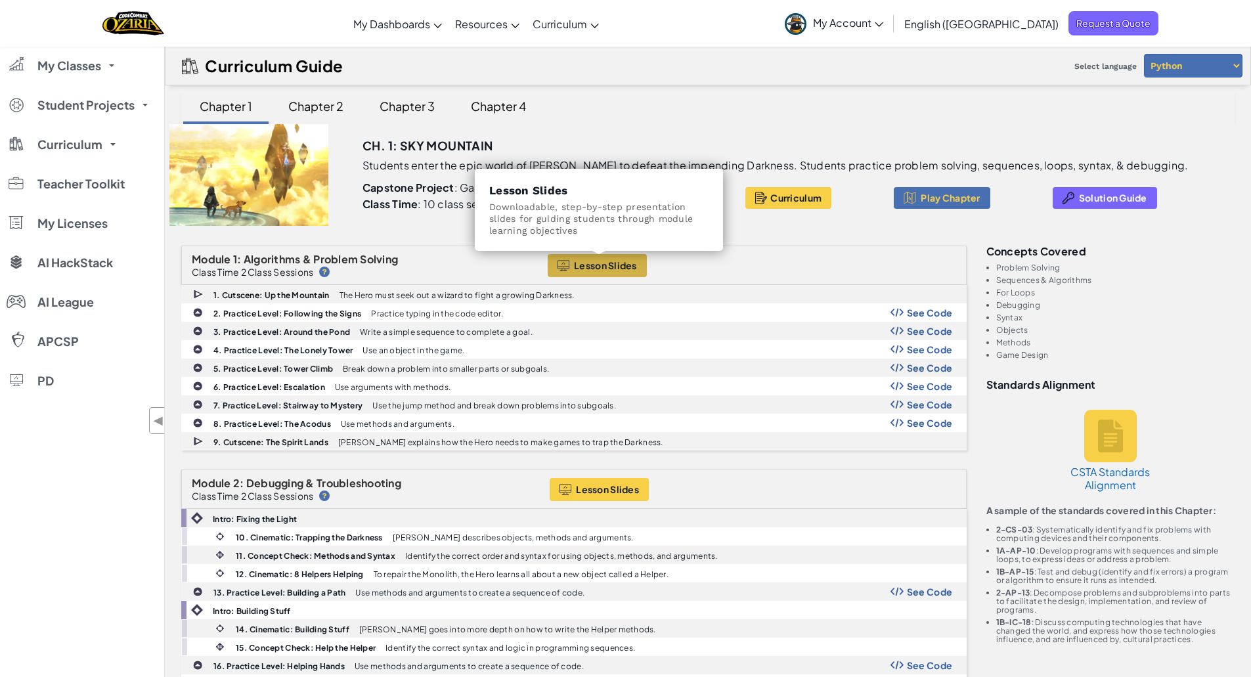
click at [598, 267] on span "Lesson Slides" at bounding box center [605, 265] width 63 height 11
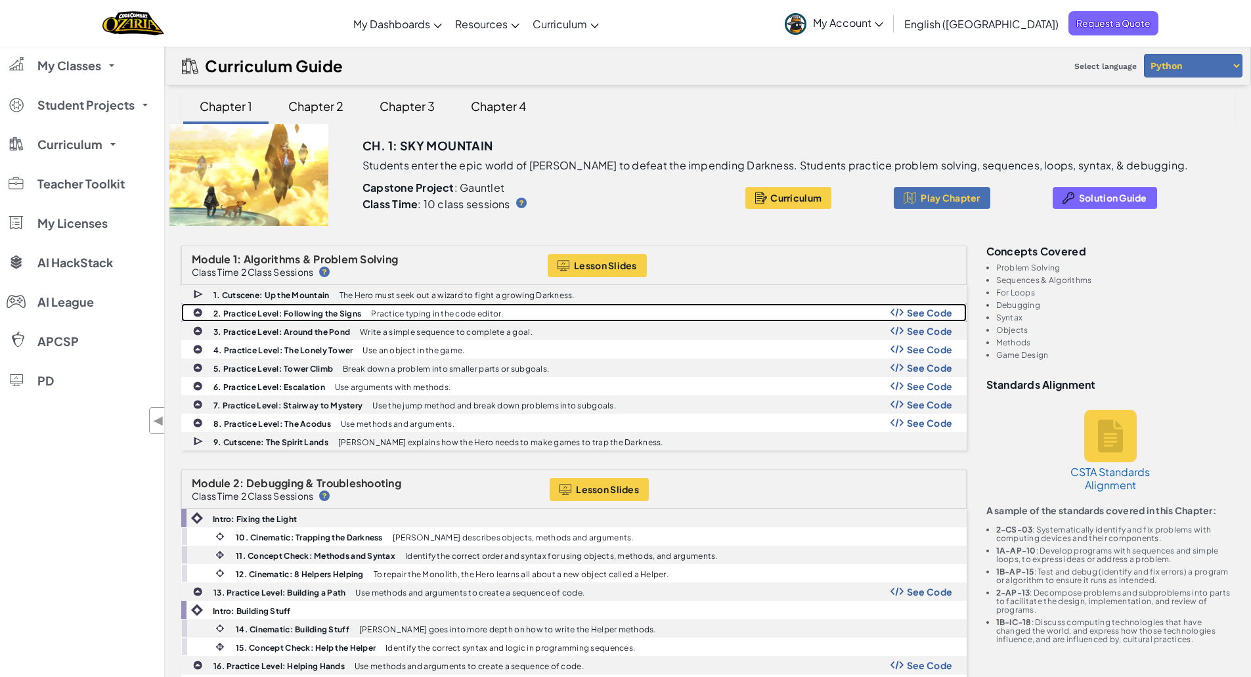
click at [297, 309] on b "2. Practice Level: Following the Signs" at bounding box center [287, 314] width 148 height 10
click at [939, 313] on span "See Code" at bounding box center [930, 312] width 46 height 11
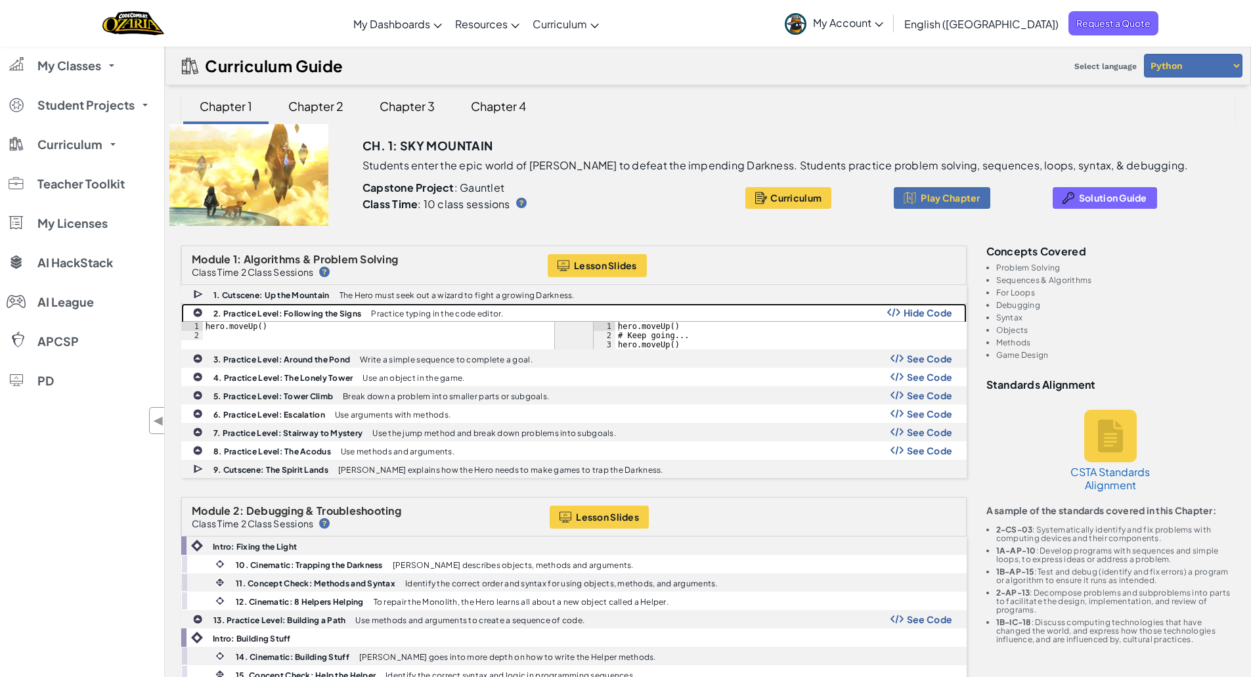
click at [939, 313] on span "Hide Code" at bounding box center [928, 312] width 49 height 11
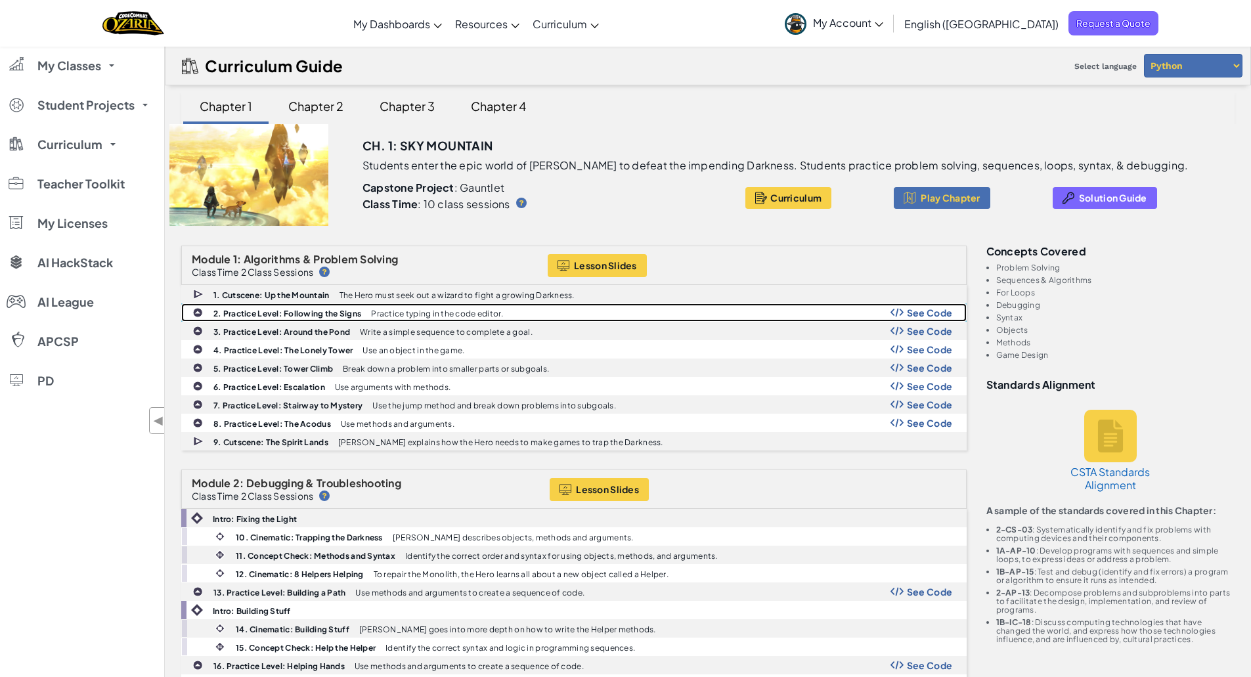
click at [939, 314] on span "See Code" at bounding box center [930, 312] width 46 height 11
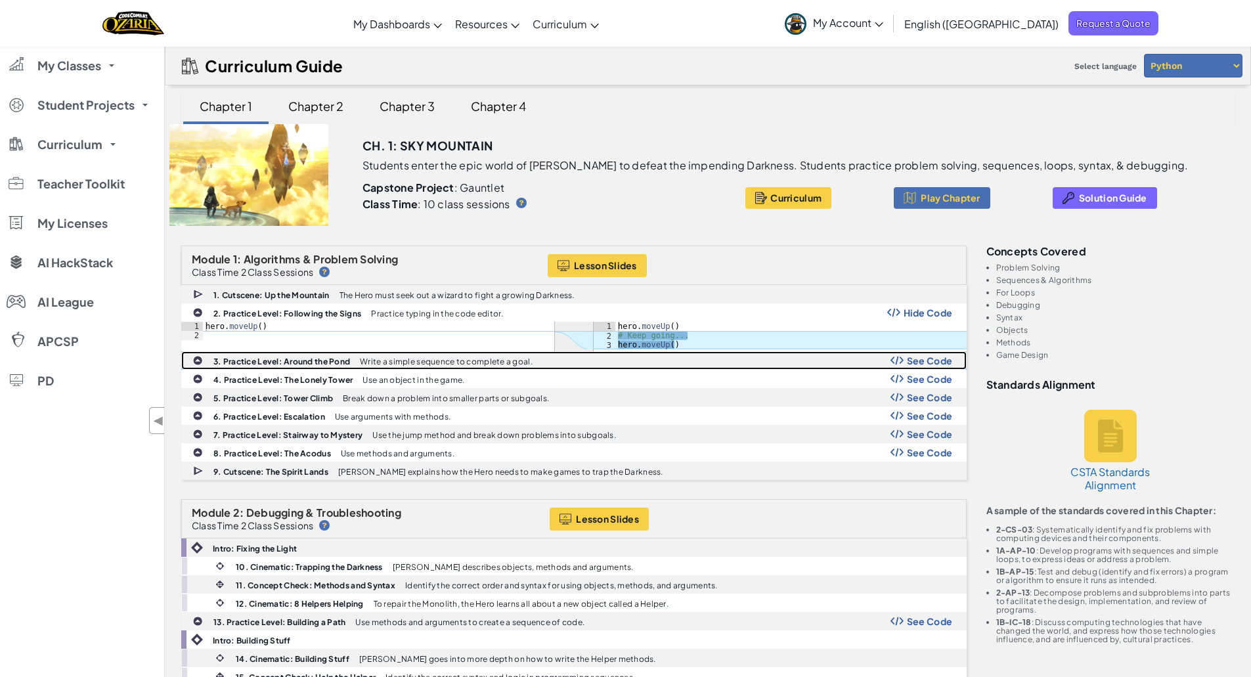
click at [931, 366] on span "See Code" at bounding box center [930, 360] width 46 height 11
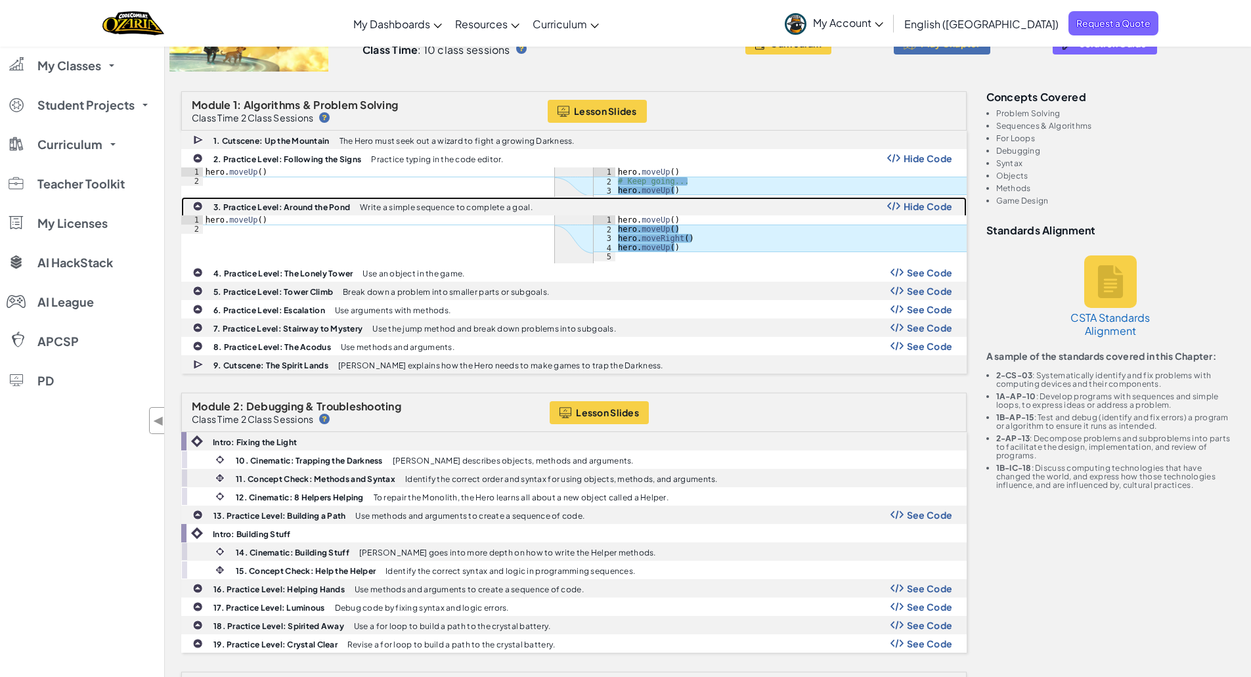
scroll to position [131, 0]
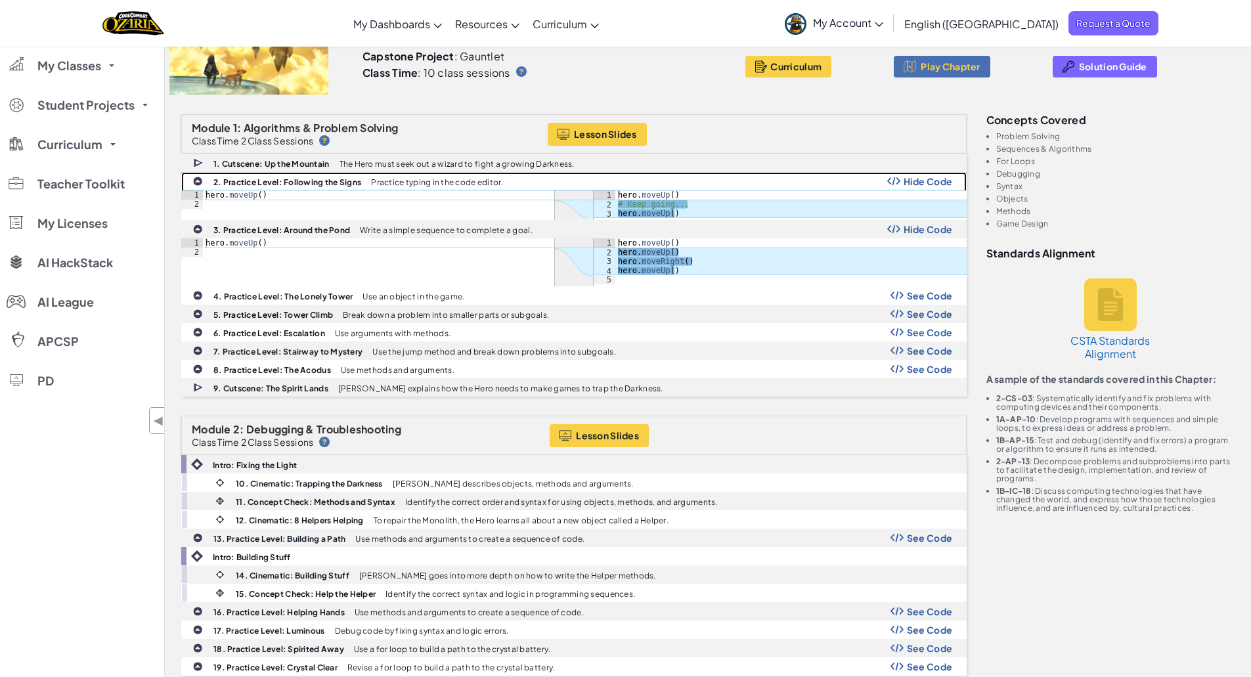
click at [199, 181] on img at bounding box center [197, 181] width 11 height 11
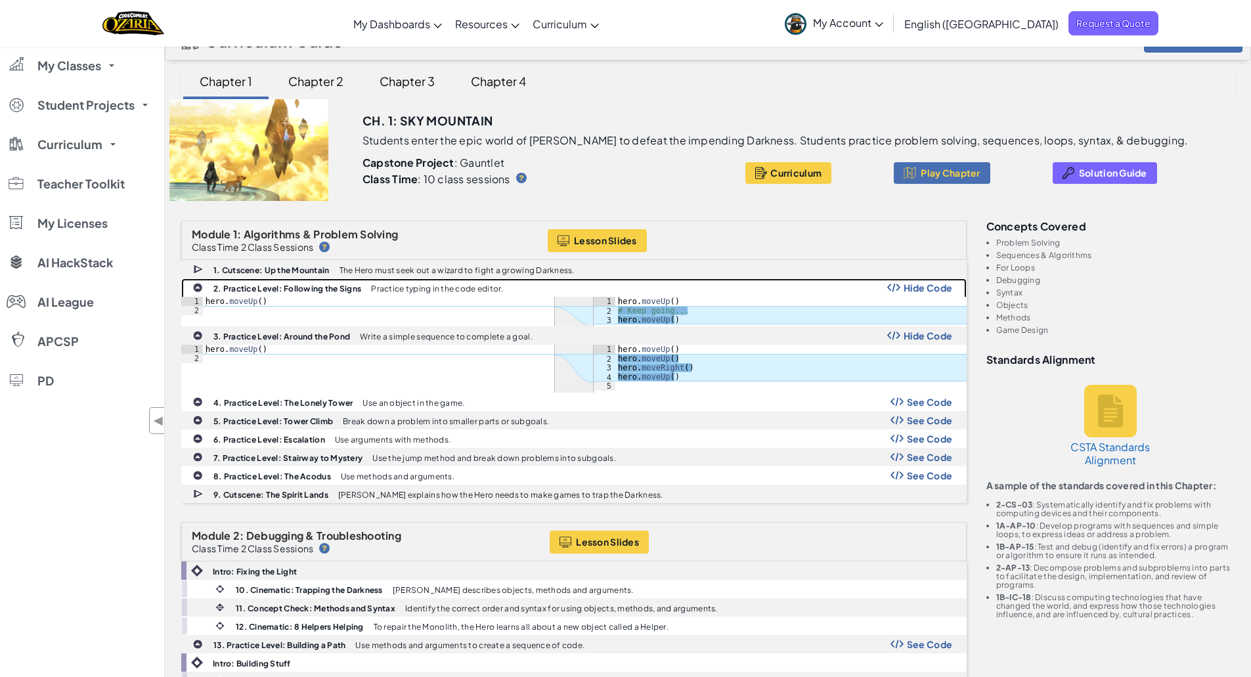
scroll to position [0, 0]
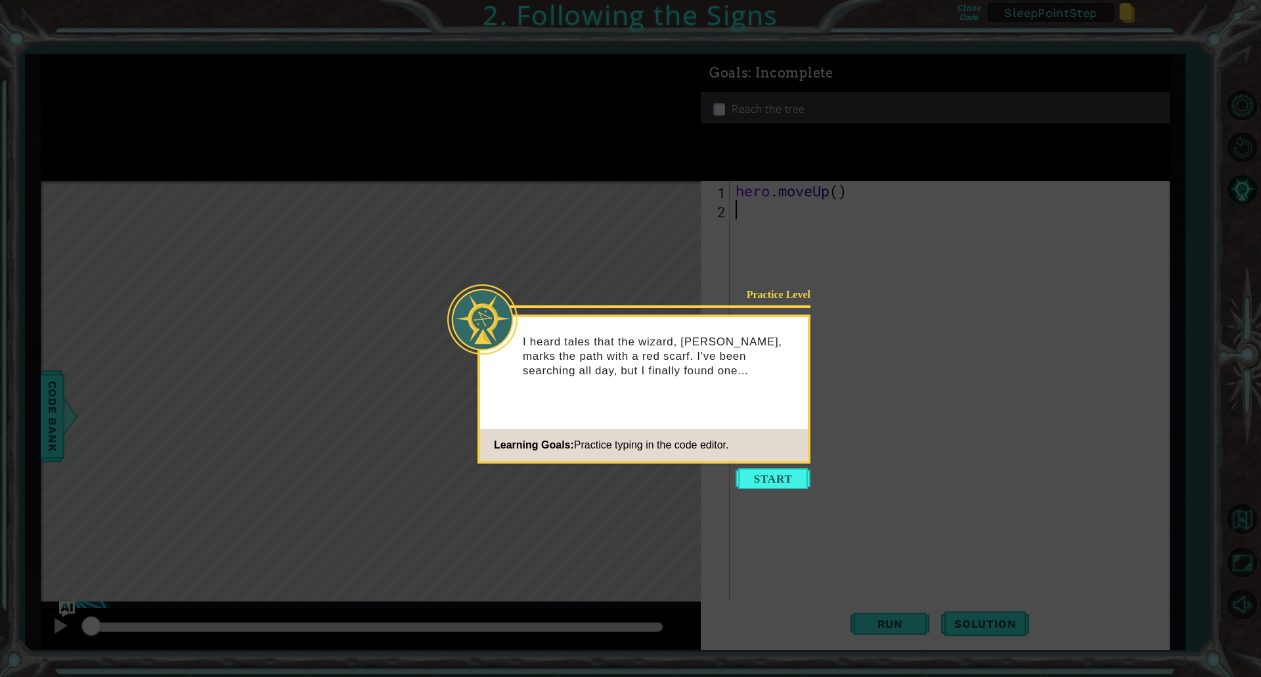
scroll to position [116, 0]
click at [793, 484] on button "Start" at bounding box center [773, 478] width 75 height 21
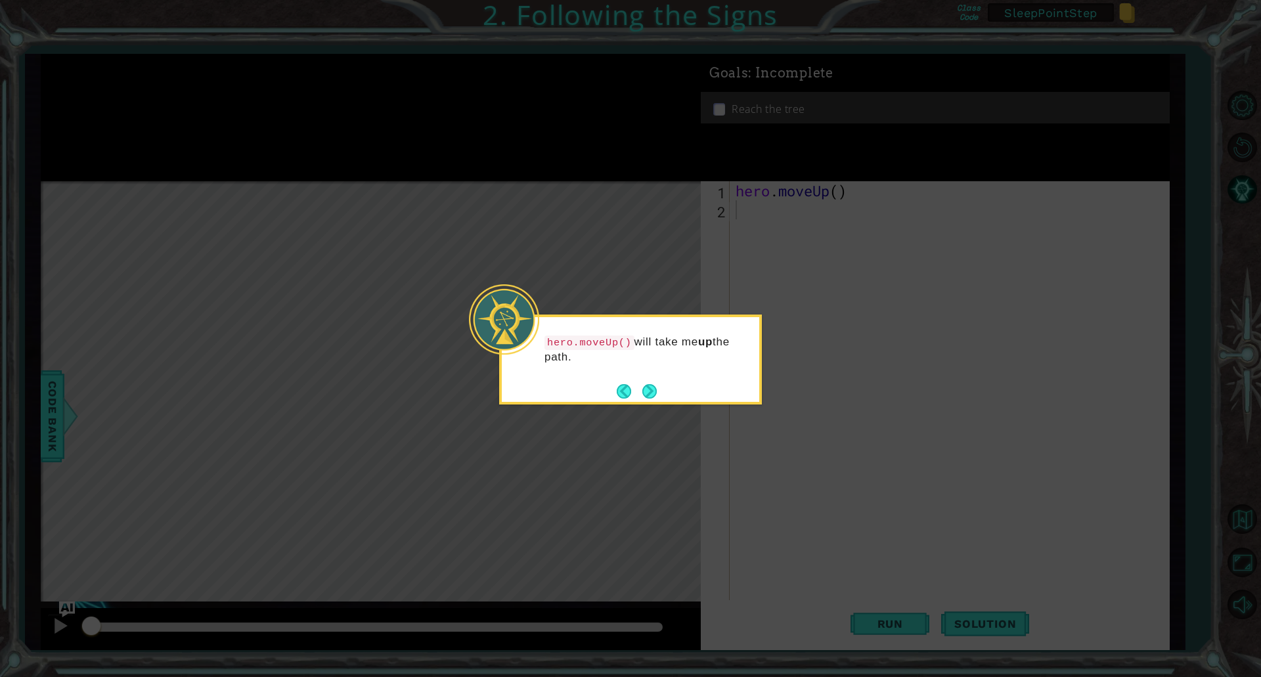
click at [652, 391] on button "Next" at bounding box center [649, 391] width 14 height 14
